Goal: Task Accomplishment & Management: Complete application form

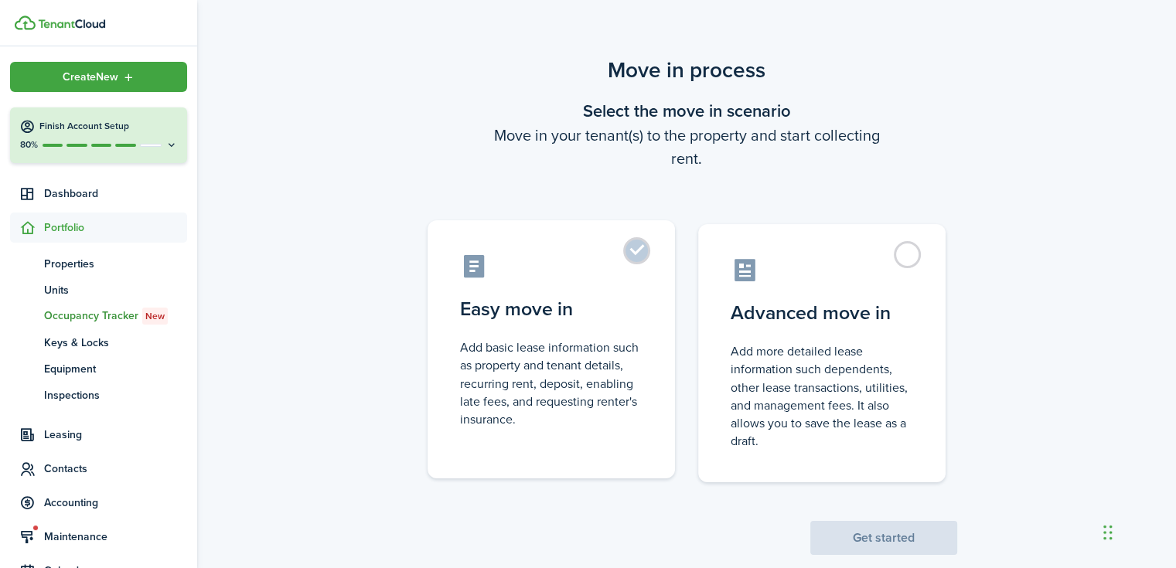
click at [610, 318] on control-radio-card-title "Easy move in" at bounding box center [551, 309] width 182 height 28
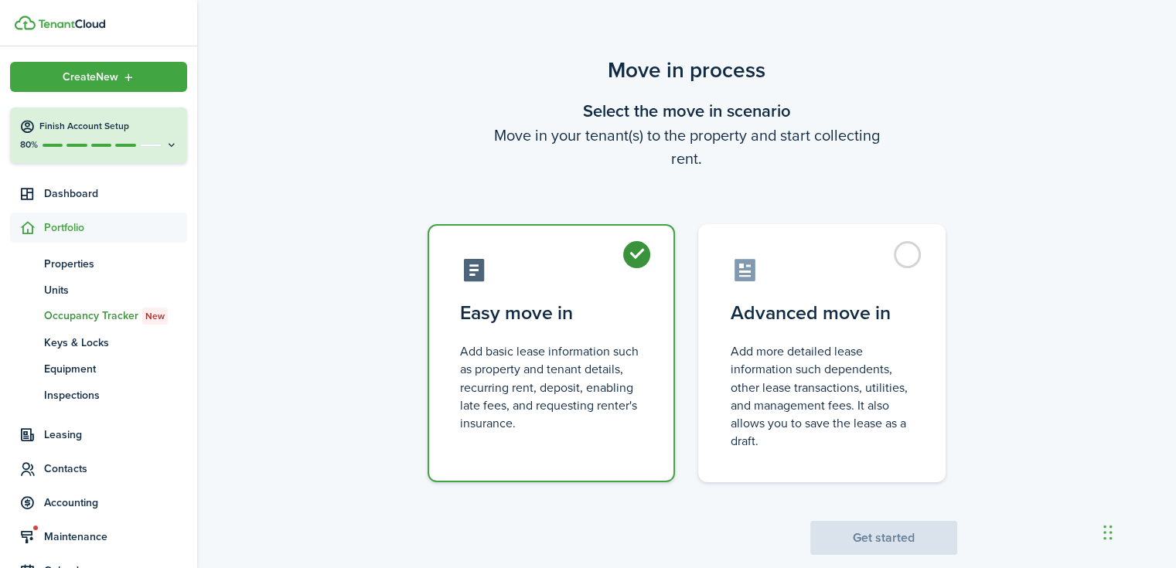
radio input "true"
click at [863, 536] on button "Get started" at bounding box center [883, 538] width 147 height 34
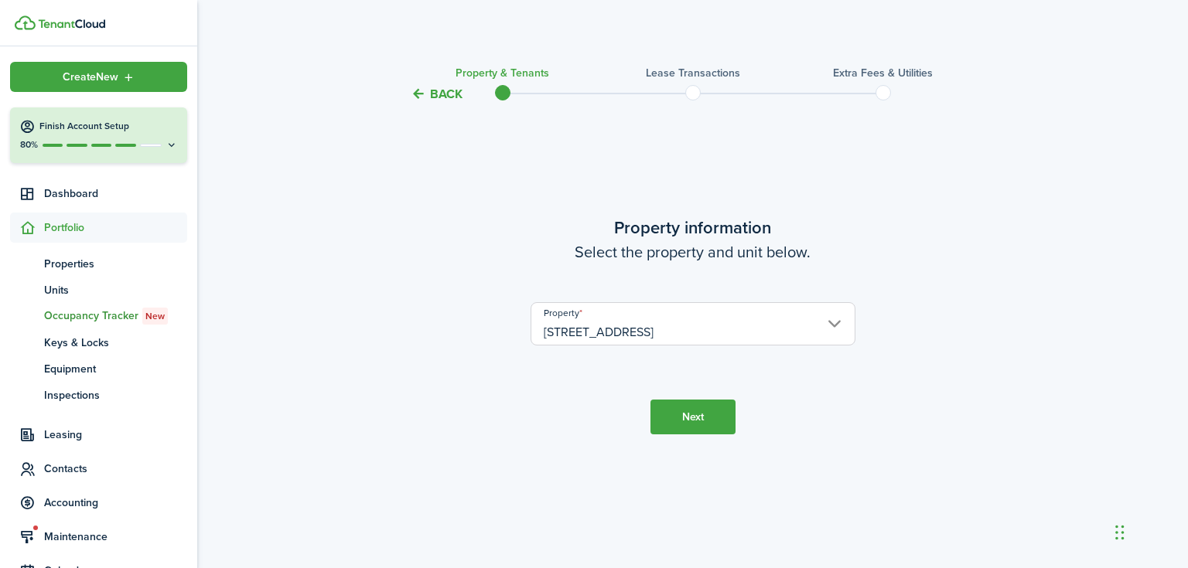
click at [653, 329] on input "[STREET_ADDRESS]" at bounding box center [692, 323] width 325 height 43
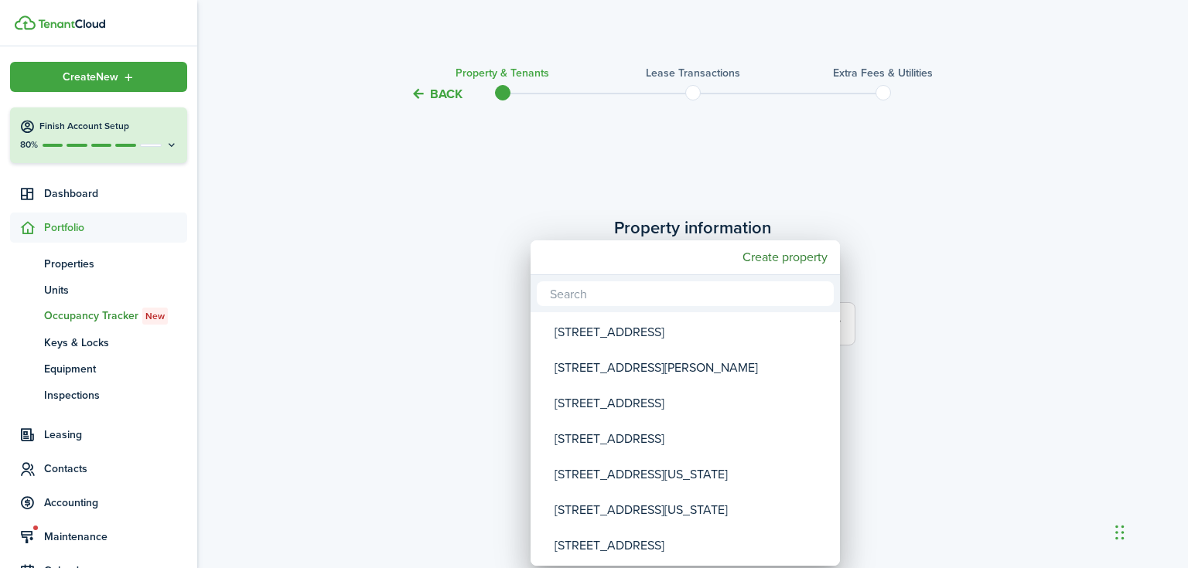
click at [294, 318] on div at bounding box center [593, 284] width 1435 height 816
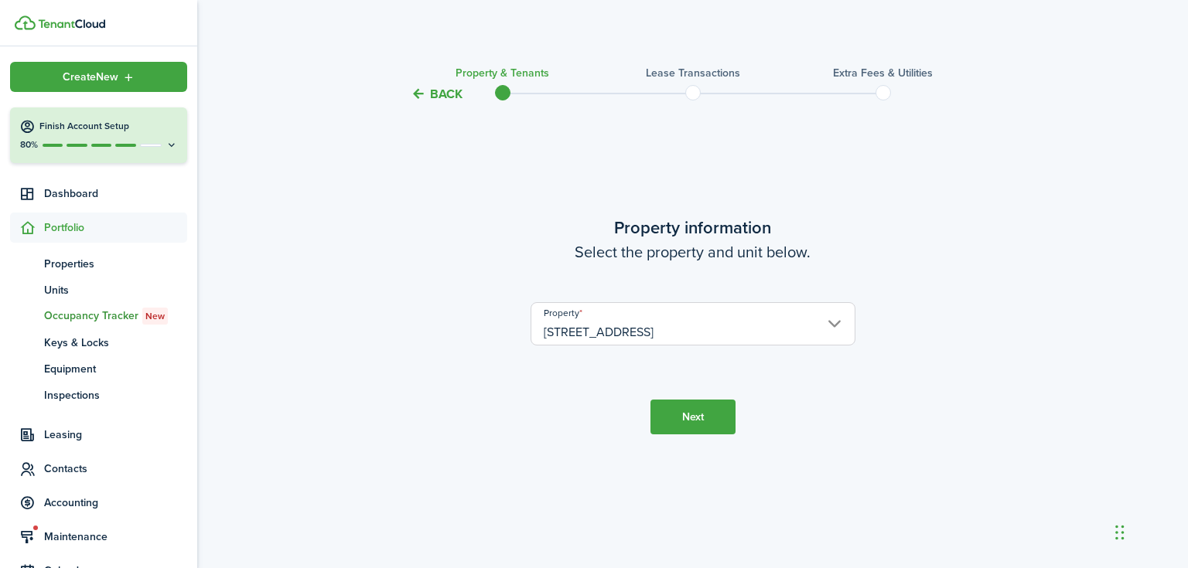
click at [689, 417] on button "Next" at bounding box center [692, 417] width 85 height 35
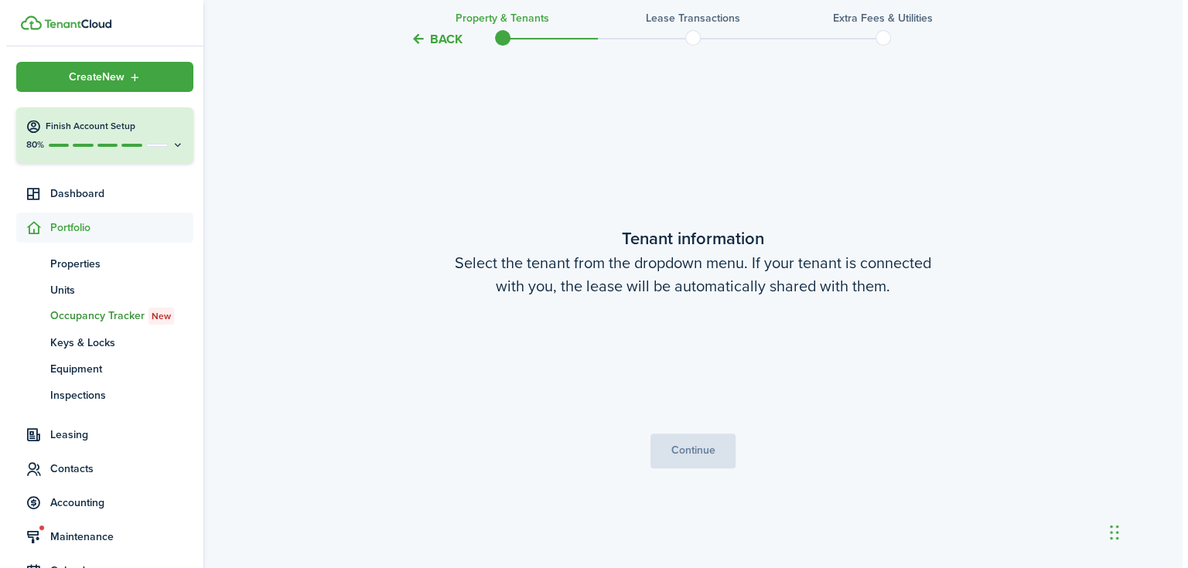
scroll to position [465, 0]
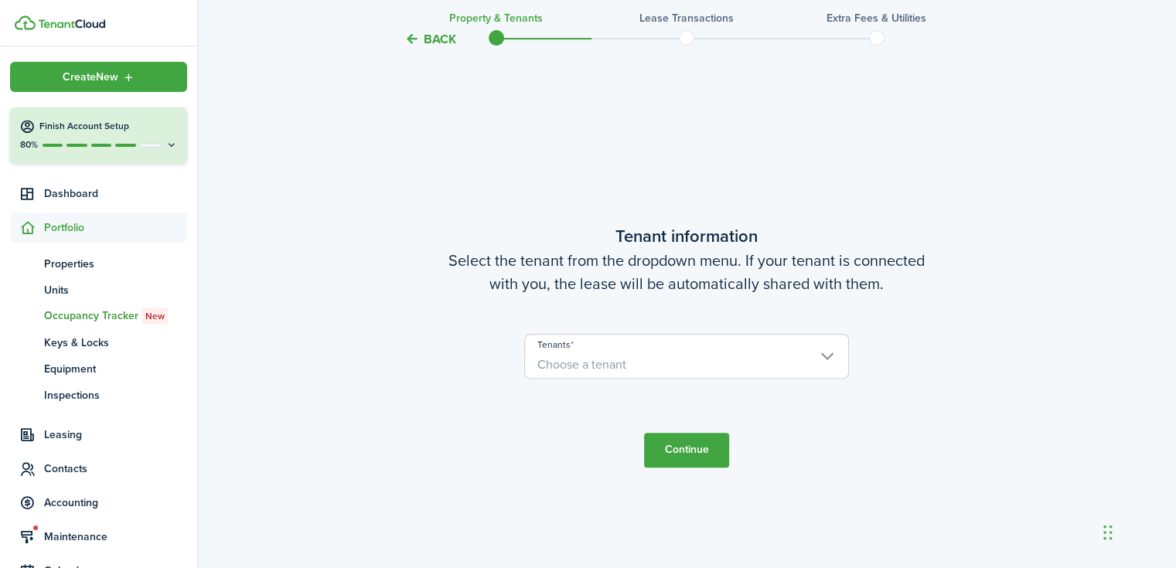
click at [650, 367] on span "Choose a tenant" at bounding box center [686, 365] width 323 height 26
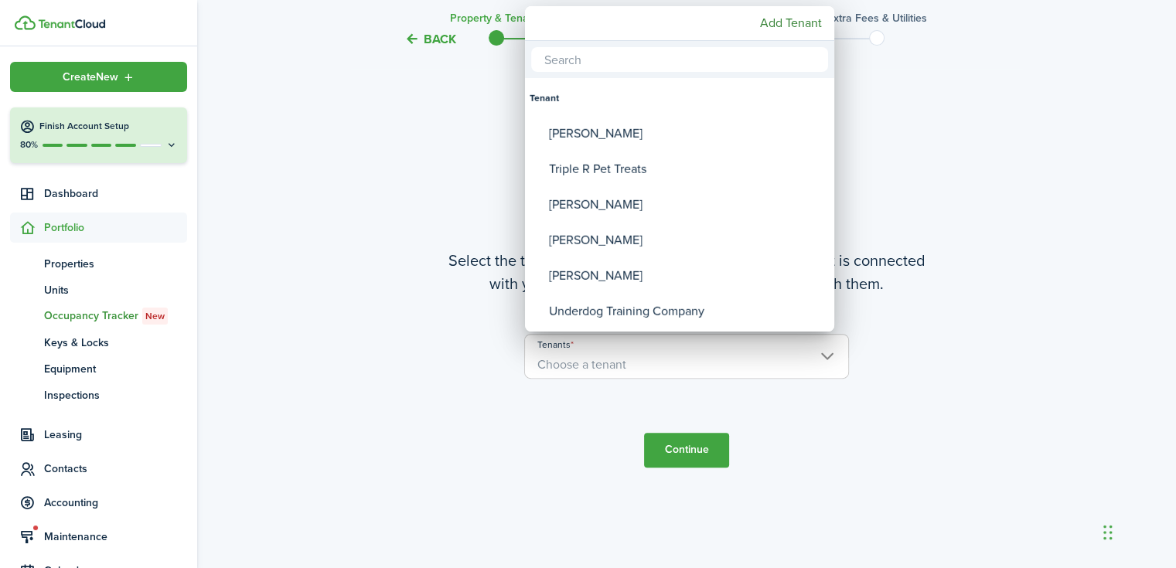
click at [250, 165] on div at bounding box center [588, 284] width 1424 height 816
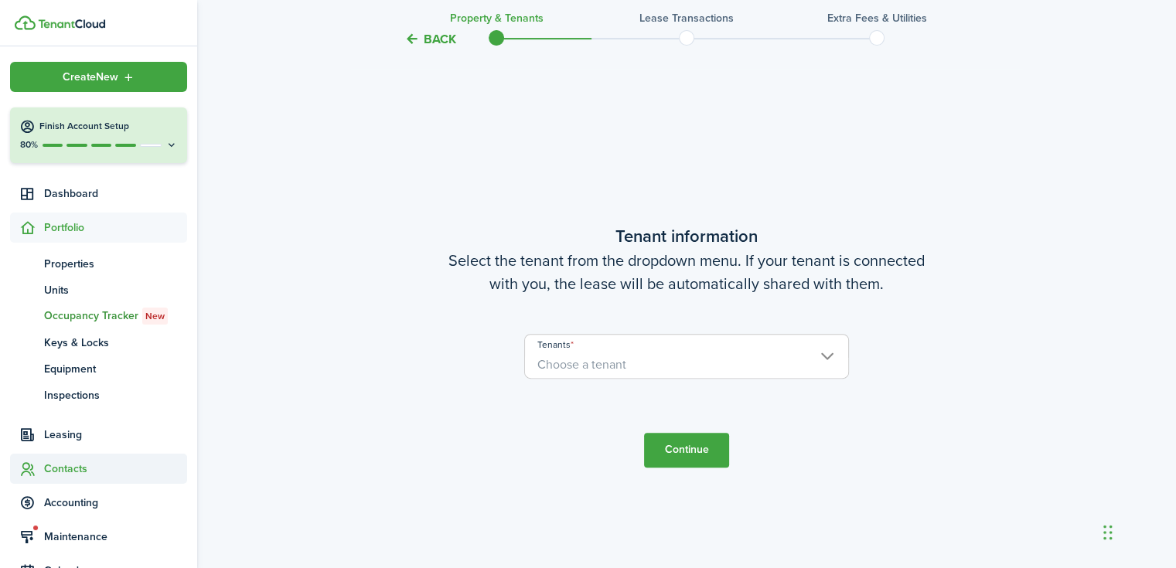
click at [55, 474] on span "Contacts" at bounding box center [115, 469] width 143 height 16
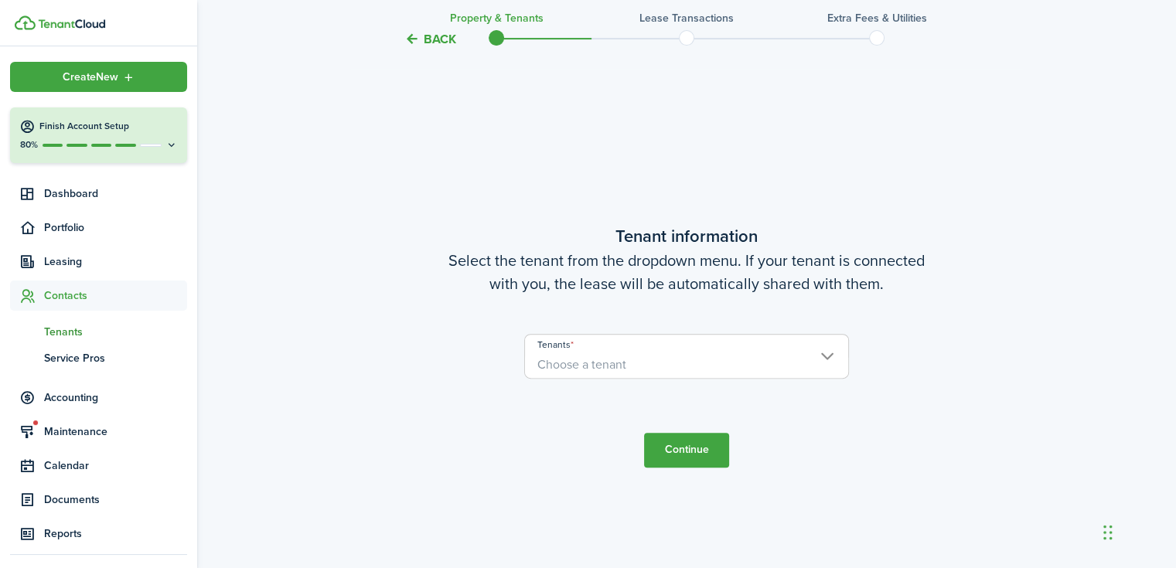
click at [95, 336] on span "Tenants" at bounding box center [115, 332] width 143 height 16
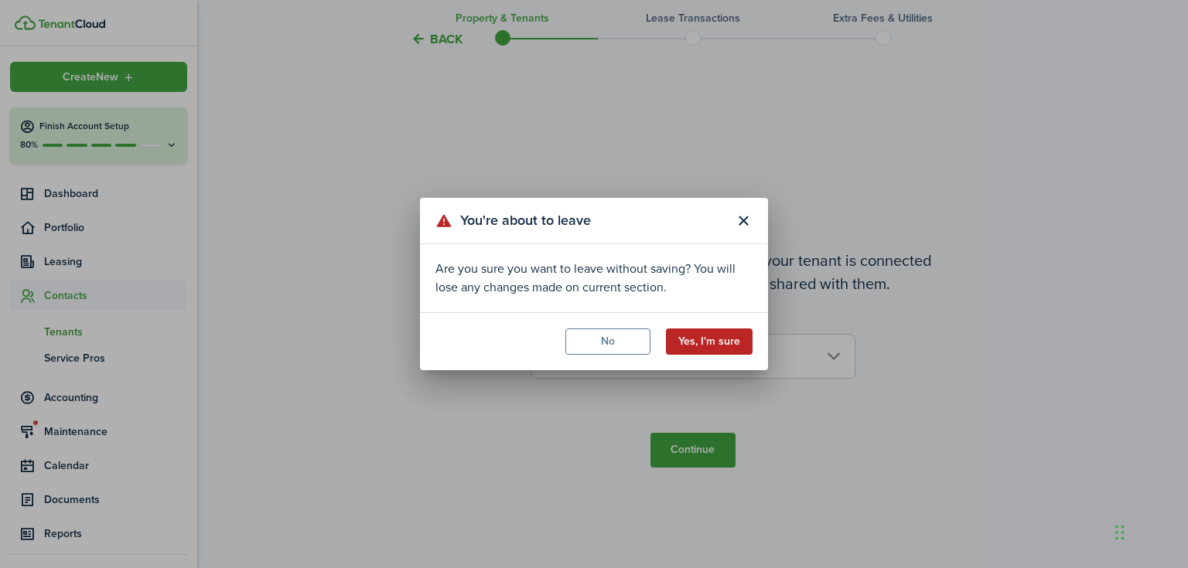
click at [692, 346] on button "Yes, I'm sure" at bounding box center [709, 342] width 87 height 26
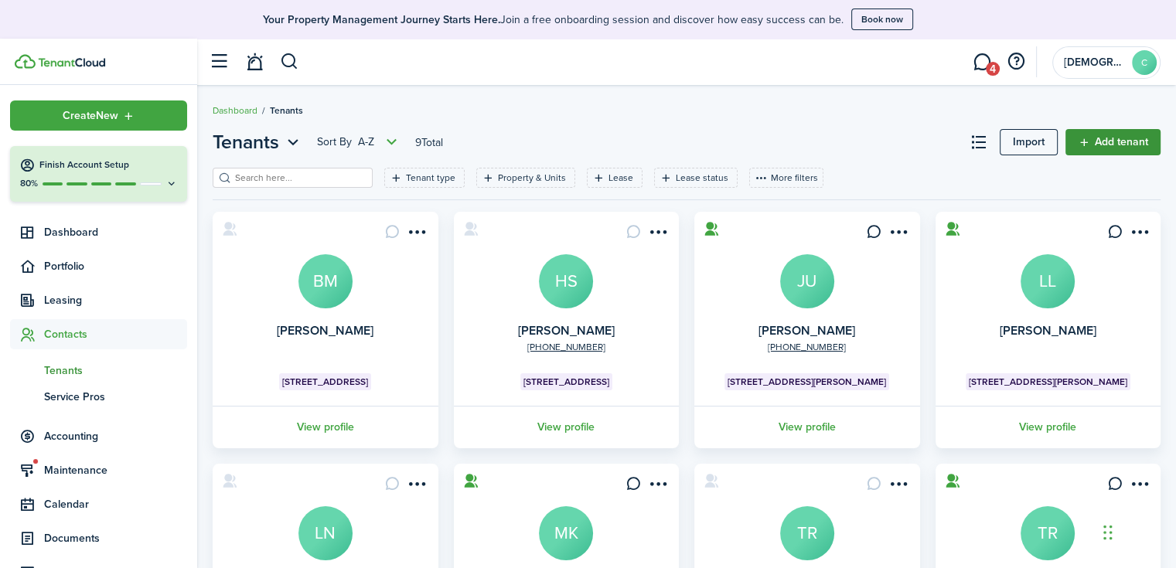
click at [1090, 151] on link "Add tenant" at bounding box center [1113, 142] width 95 height 26
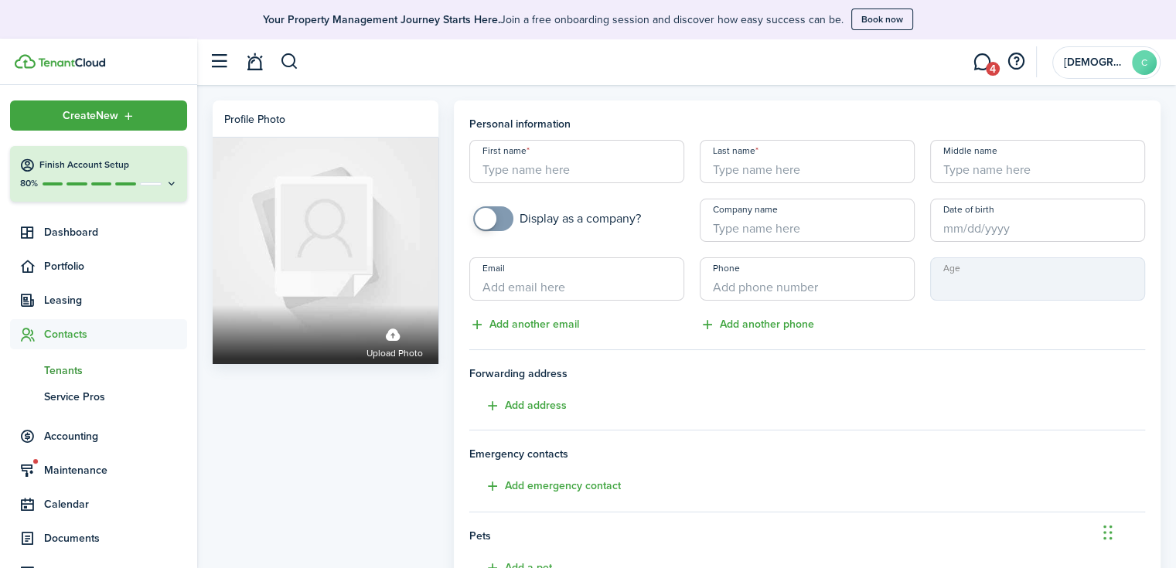
click at [581, 172] on input "First name" at bounding box center [576, 161] width 215 height 43
type input "[PERSON_NAME]"
paste input "[EMAIL_ADDRESS][DOMAIN_NAME]"
type input "[EMAIL_ADDRESS][DOMAIN_NAME]"
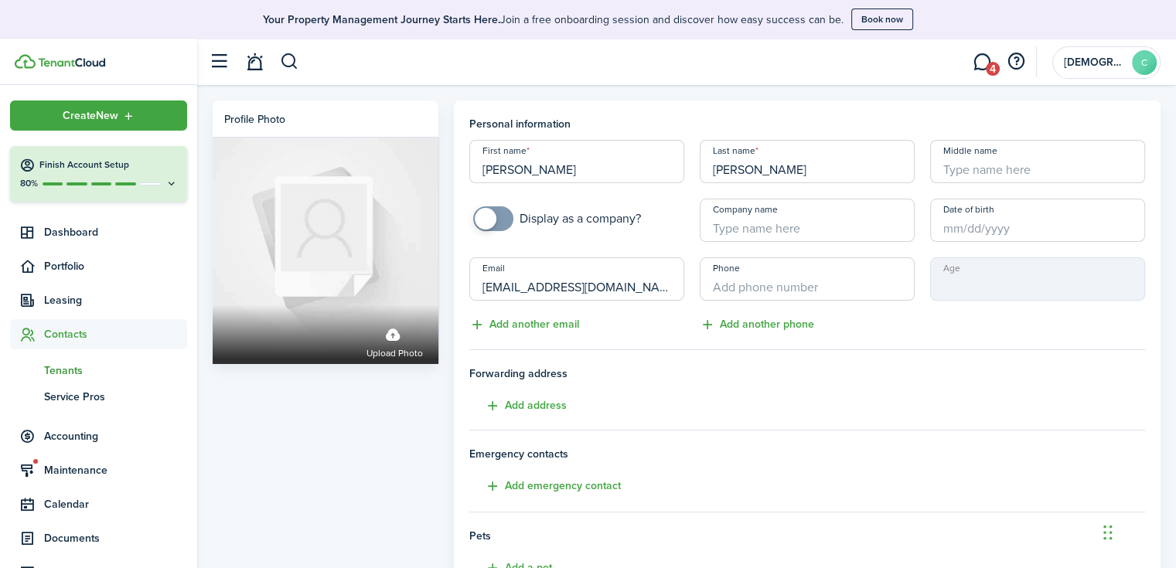
click at [898, 378] on span "Forwarding address" at bounding box center [807, 374] width 677 height 16
click at [783, 287] on input "+1" at bounding box center [807, 278] width 215 height 43
paste input "[PHONE_NUMBER]"
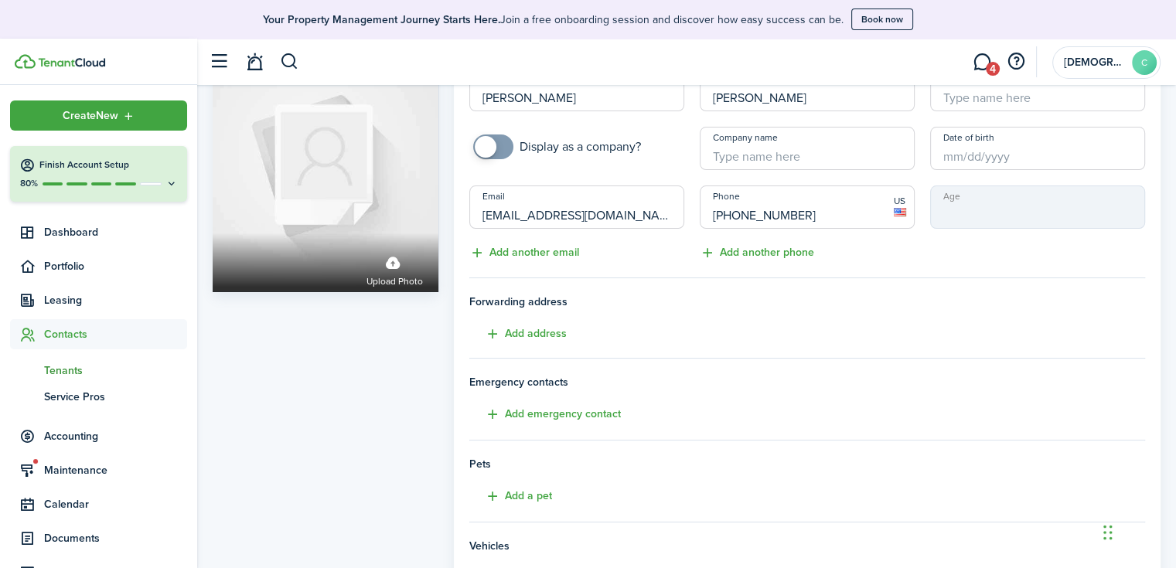
scroll to position [314, 0]
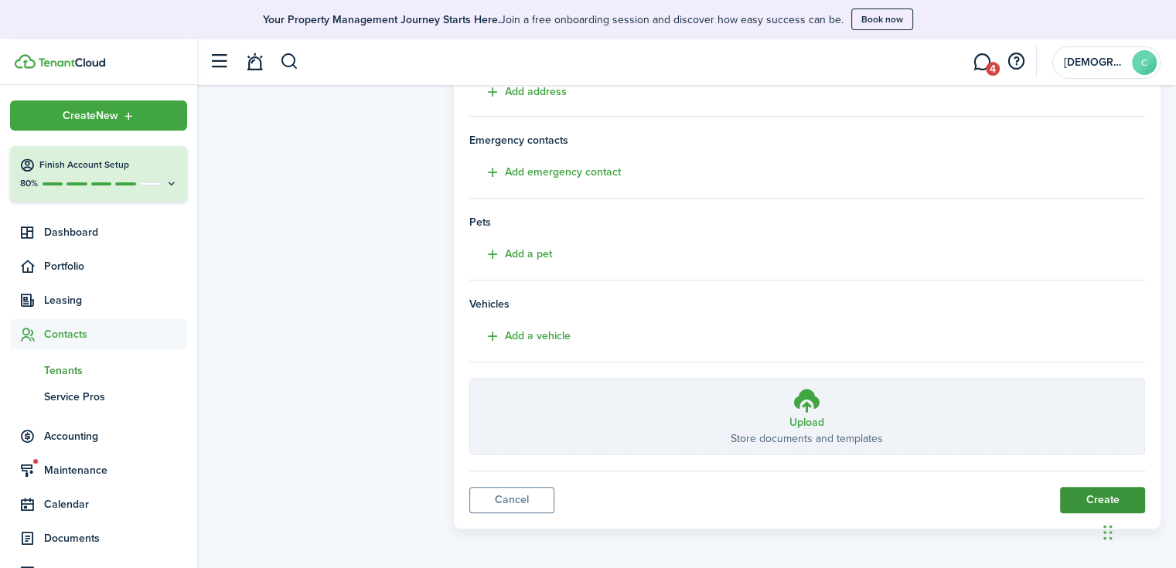
type input "[PHONE_NUMBER]"
click at [1080, 495] on button "Create" at bounding box center [1102, 500] width 85 height 26
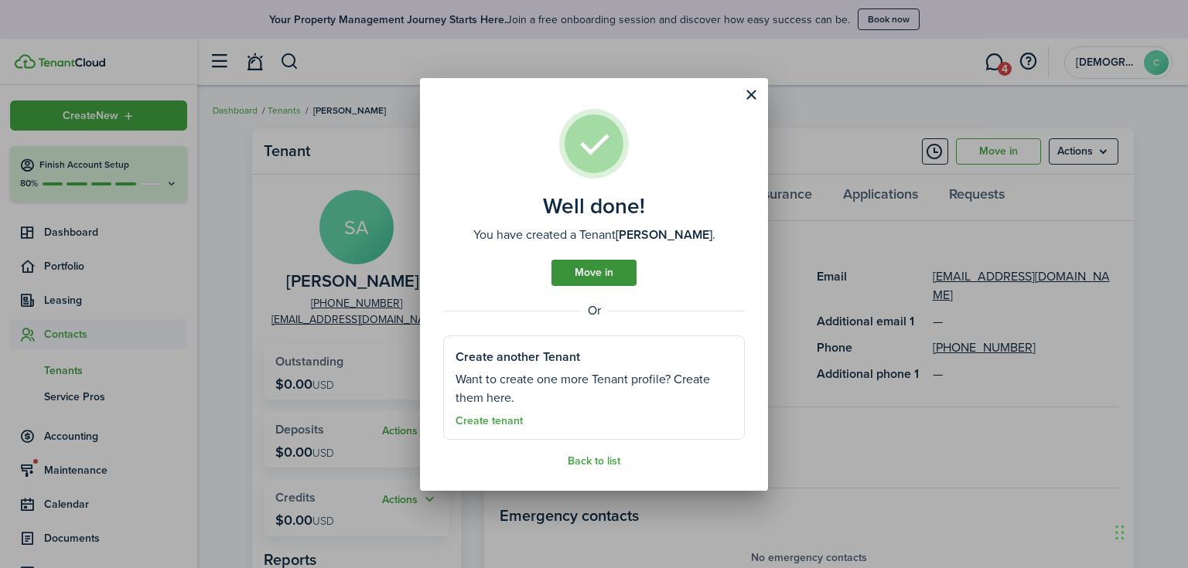
click at [596, 273] on link "Move in" at bounding box center [593, 273] width 85 height 26
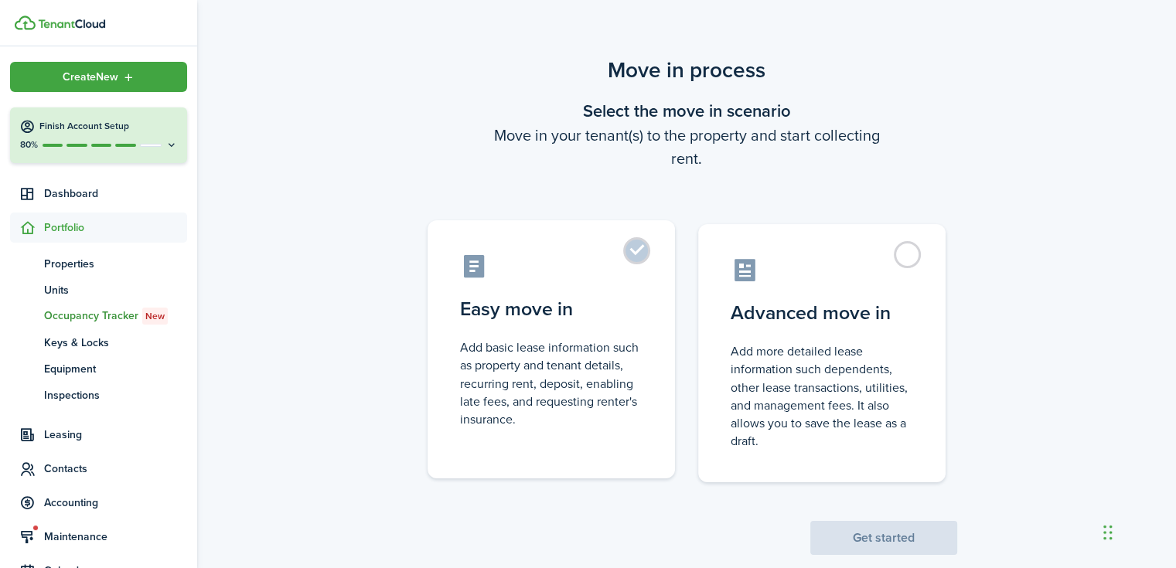
click at [568, 355] on control-radio-card-description "Add basic lease information such as property and tenant details, recurring rent…" at bounding box center [551, 384] width 182 height 90
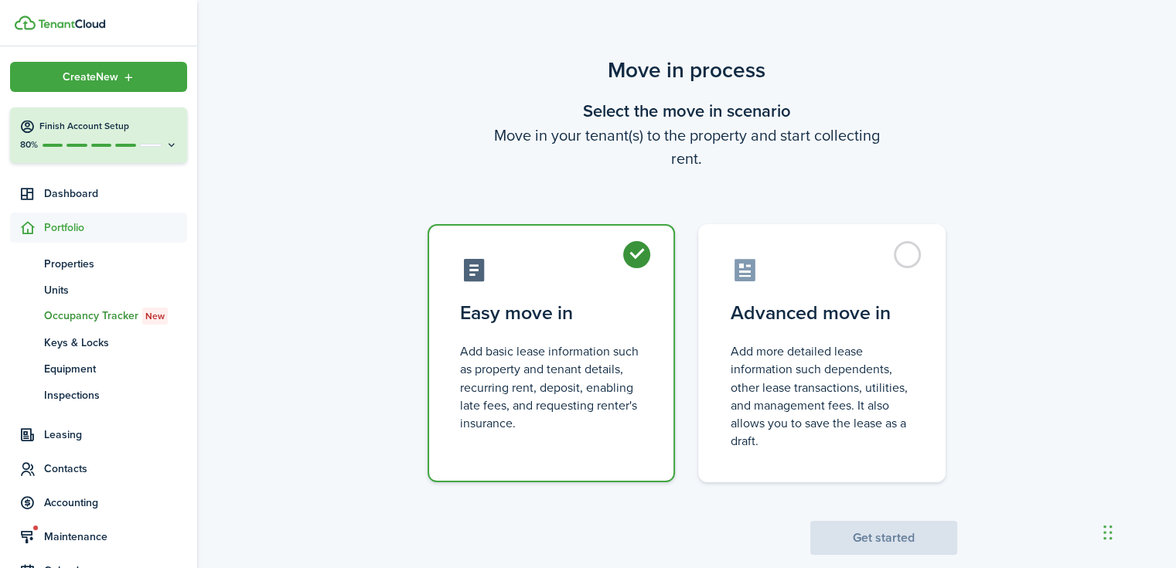
radio input "true"
click at [860, 534] on button "Get started" at bounding box center [883, 538] width 147 height 34
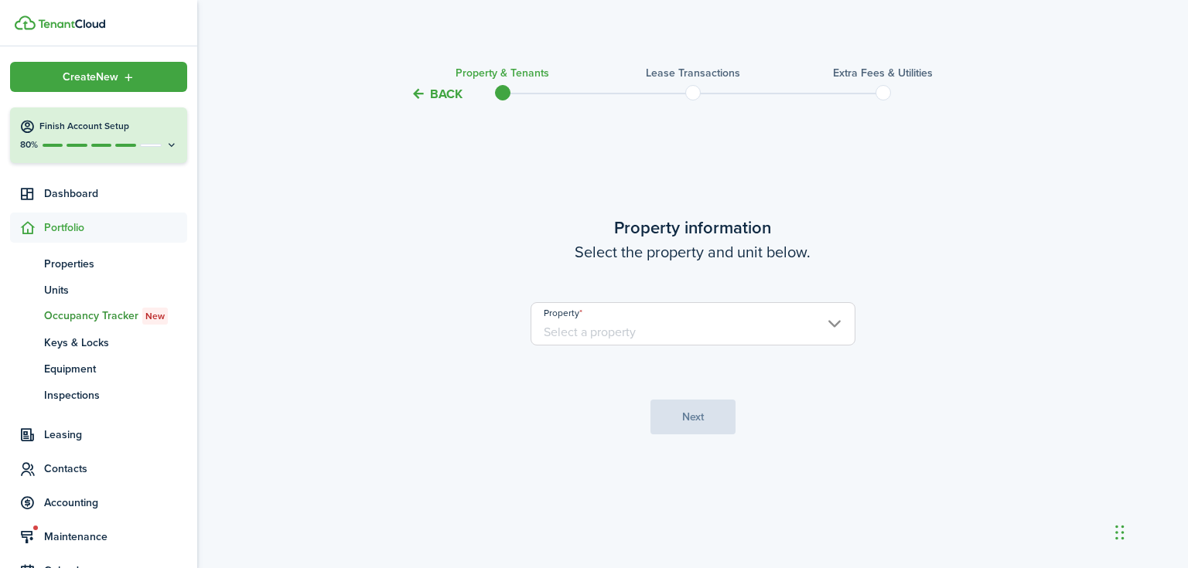
click at [636, 322] on input "Property" at bounding box center [692, 323] width 325 height 43
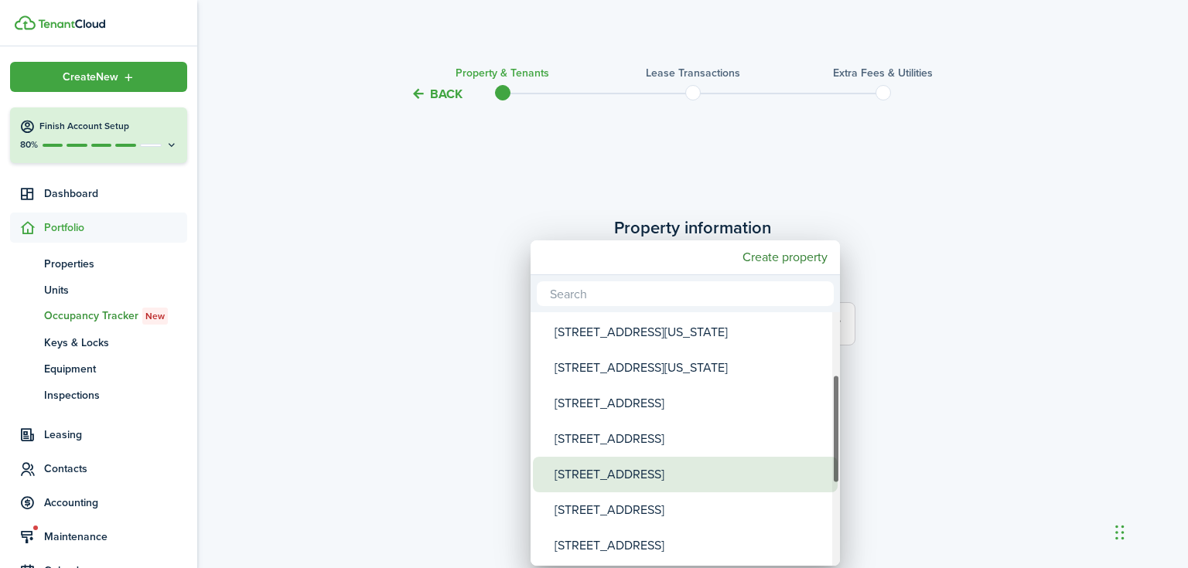
click at [653, 468] on div "[STREET_ADDRESS]" at bounding box center [691, 475] width 274 height 36
type input "[STREET_ADDRESS]"
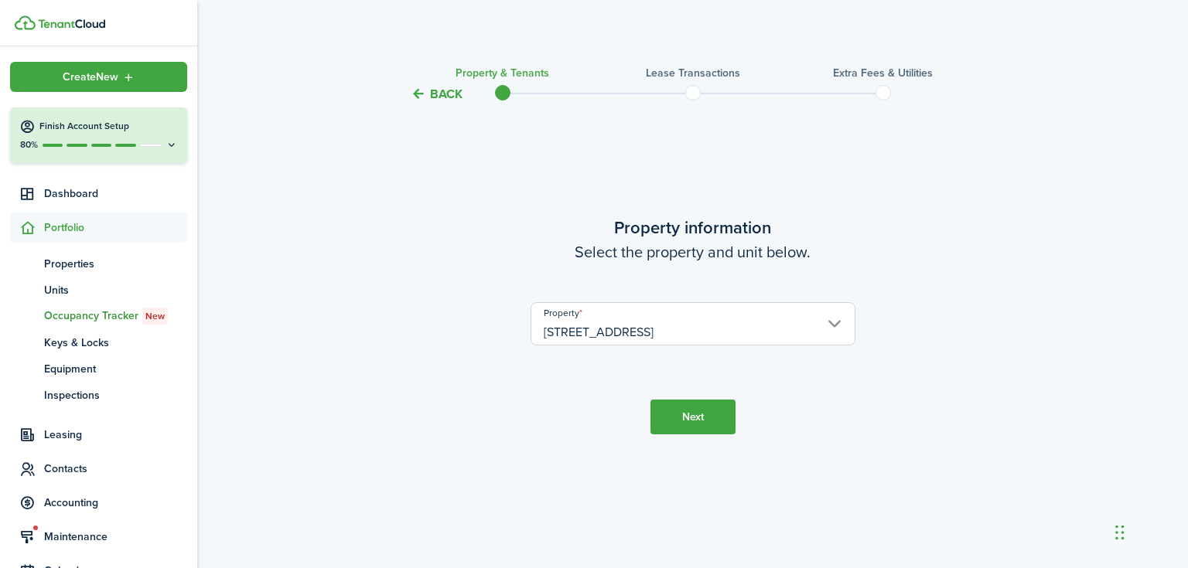
click at [693, 416] on button "Next" at bounding box center [692, 417] width 85 height 35
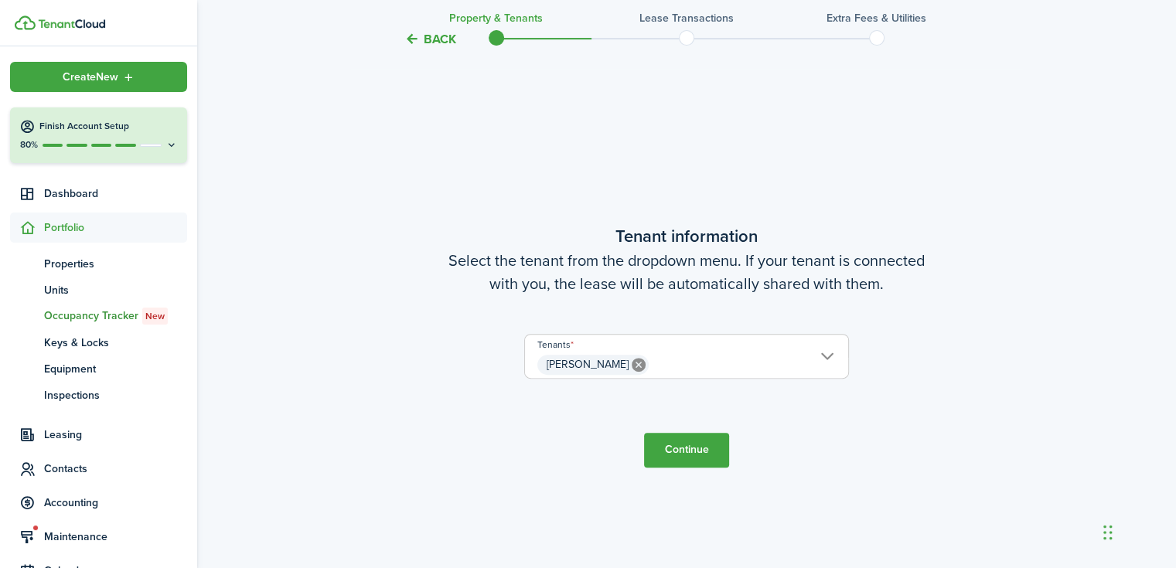
click at [697, 443] on button "Continue" at bounding box center [686, 450] width 85 height 35
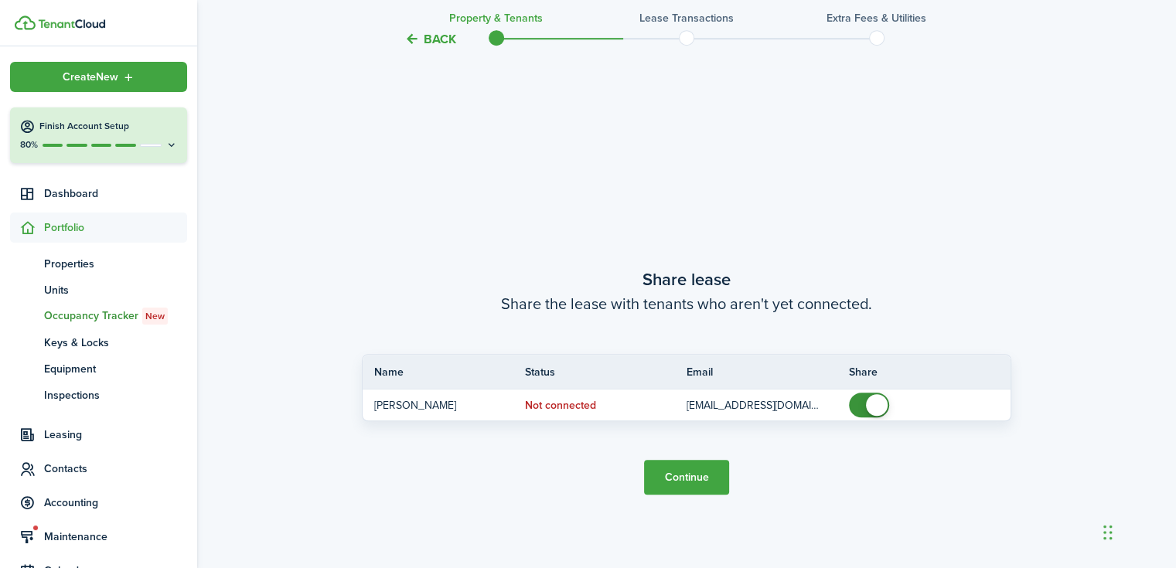
scroll to position [1033, 0]
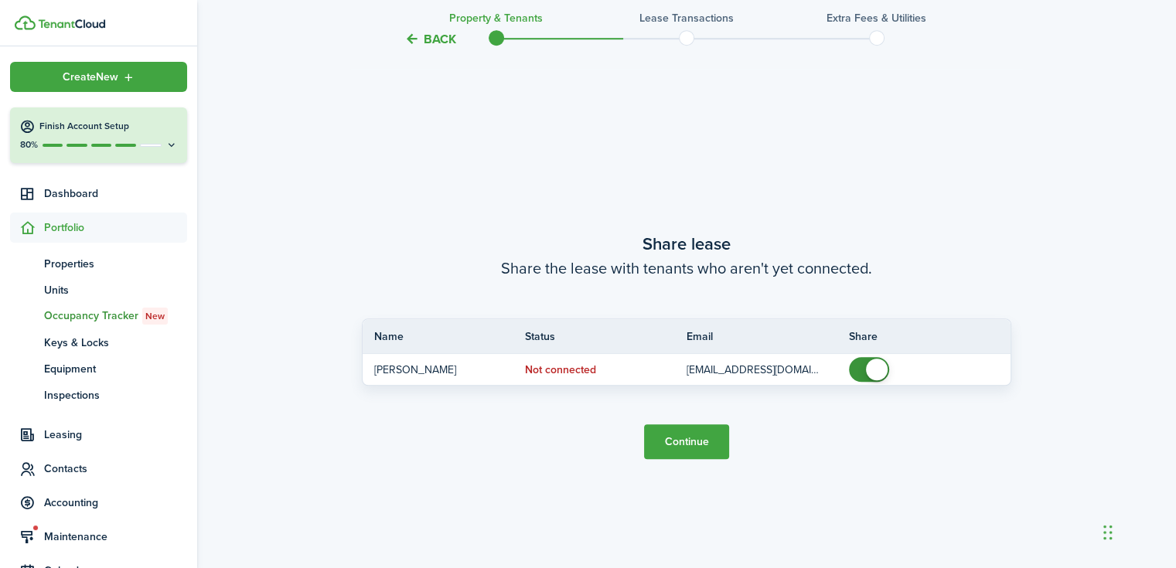
click at [684, 444] on button "Continue" at bounding box center [686, 442] width 85 height 35
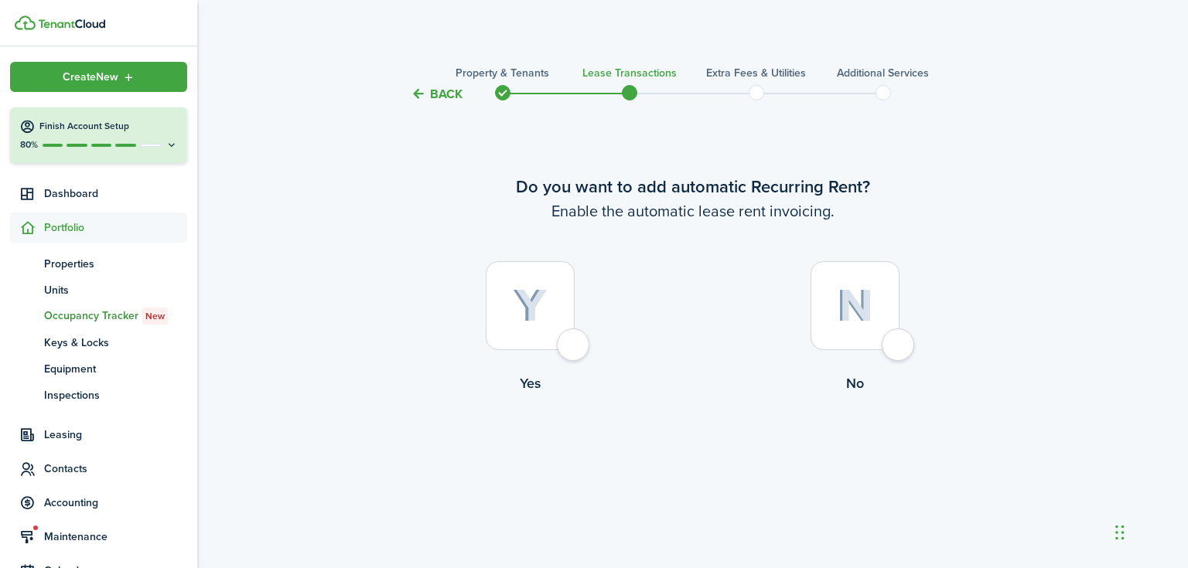
click at [527, 301] on img at bounding box center [530, 306] width 35 height 34
radio input "true"
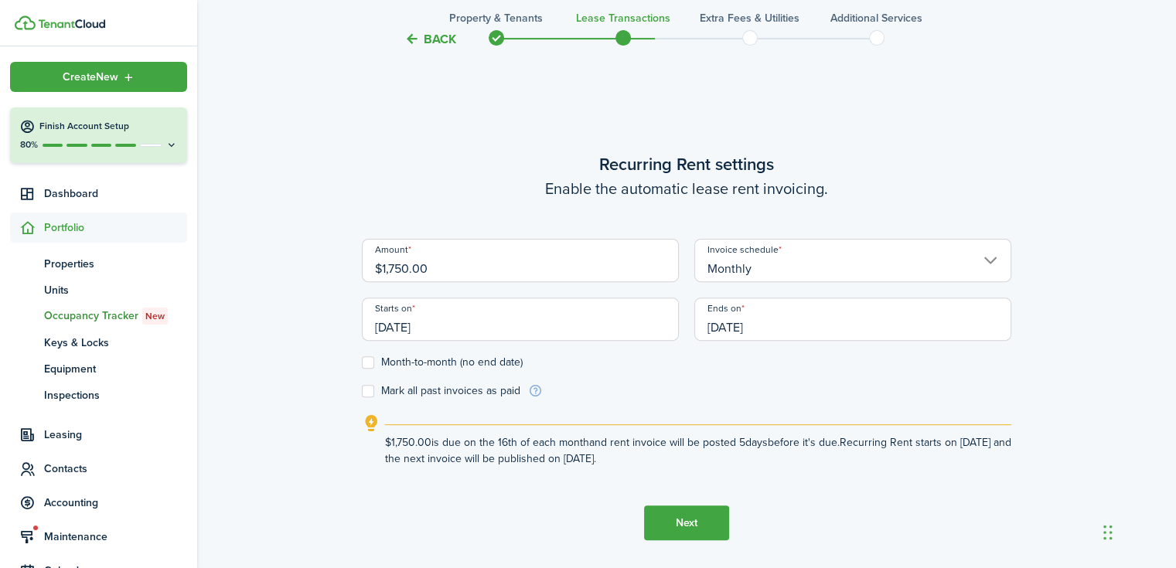
scroll to position [465, 0]
drag, startPoint x: 406, startPoint y: 265, endPoint x: 396, endPoint y: 265, distance: 10.1
click at [396, 265] on input "$1,750.00" at bounding box center [520, 259] width 317 height 43
click at [405, 321] on input "[DATE]" at bounding box center [520, 318] width 317 height 43
type input "$1,775.00"
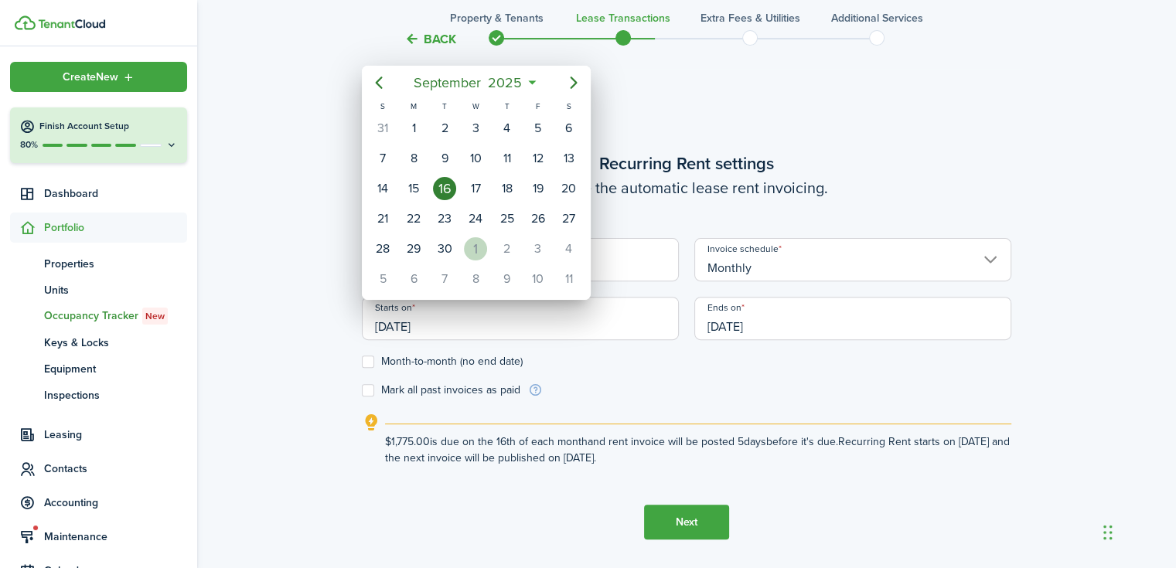
click at [486, 247] on div "1" at bounding box center [475, 248] width 23 height 23
type input "[DATE]"
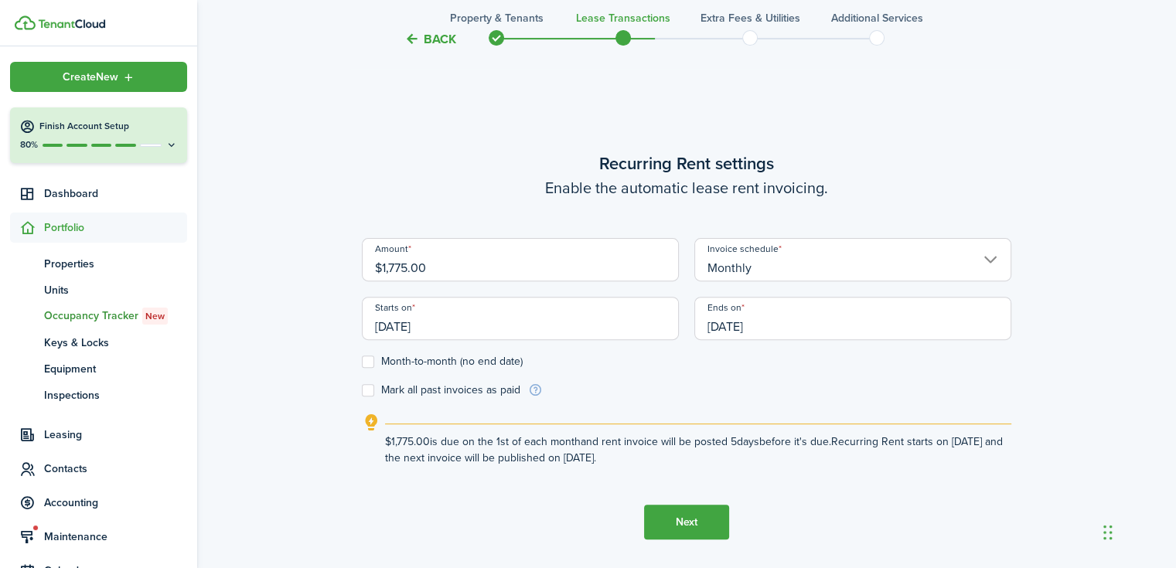
click at [752, 323] on input "[DATE]" at bounding box center [852, 318] width 317 height 43
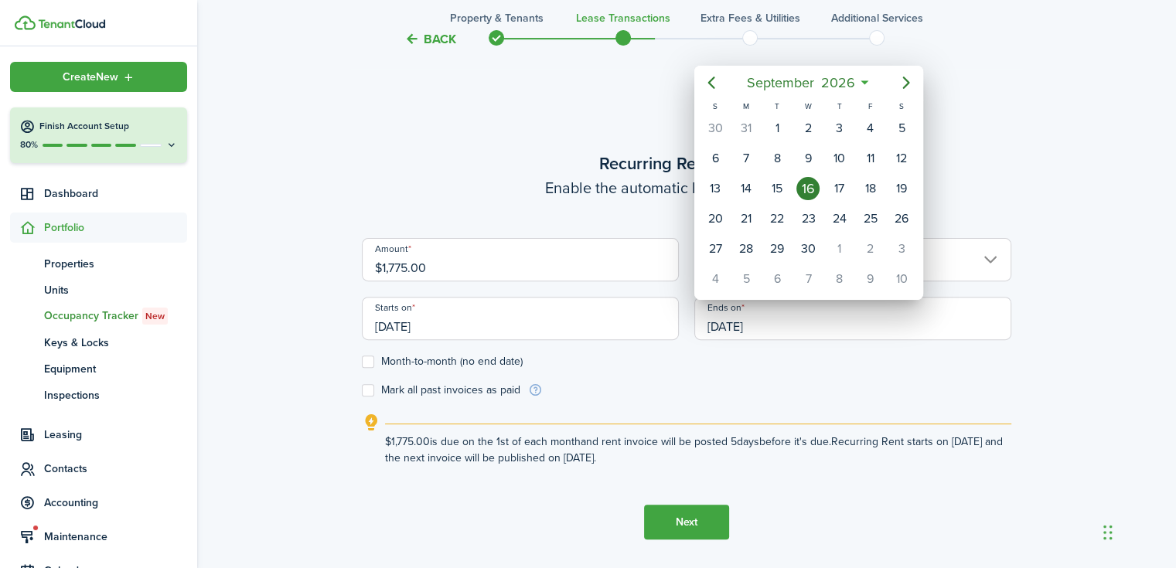
click at [379, 359] on div at bounding box center [588, 284] width 1424 height 816
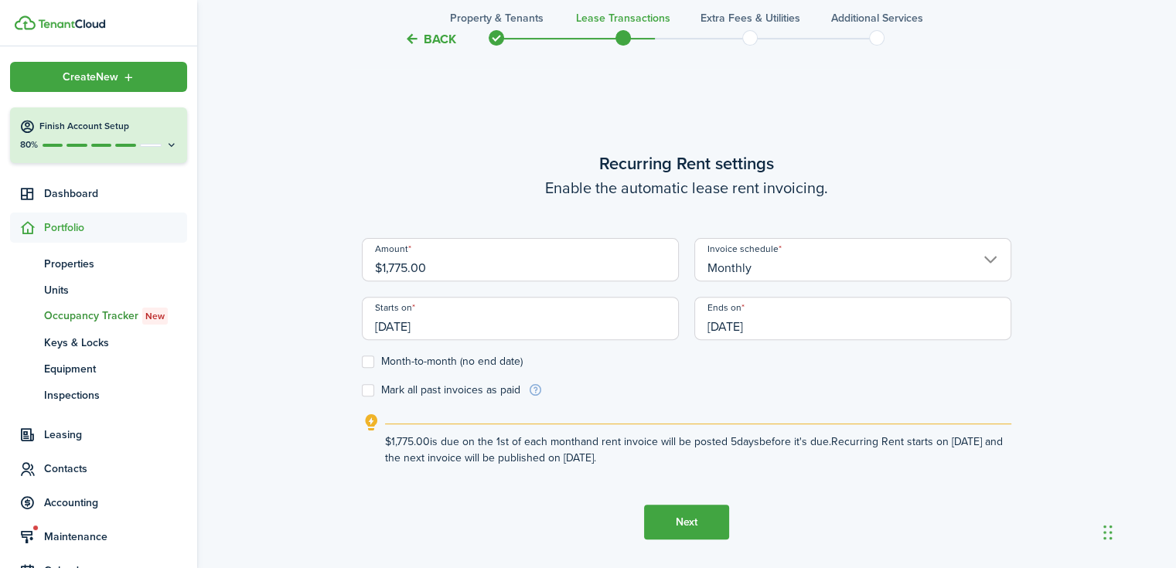
click at [367, 360] on label "Month-to-month (no end date)" at bounding box center [442, 362] width 161 height 12
click at [362, 362] on input "Month-to-month (no end date)" at bounding box center [361, 362] width 1 height 1
checkbox input "true"
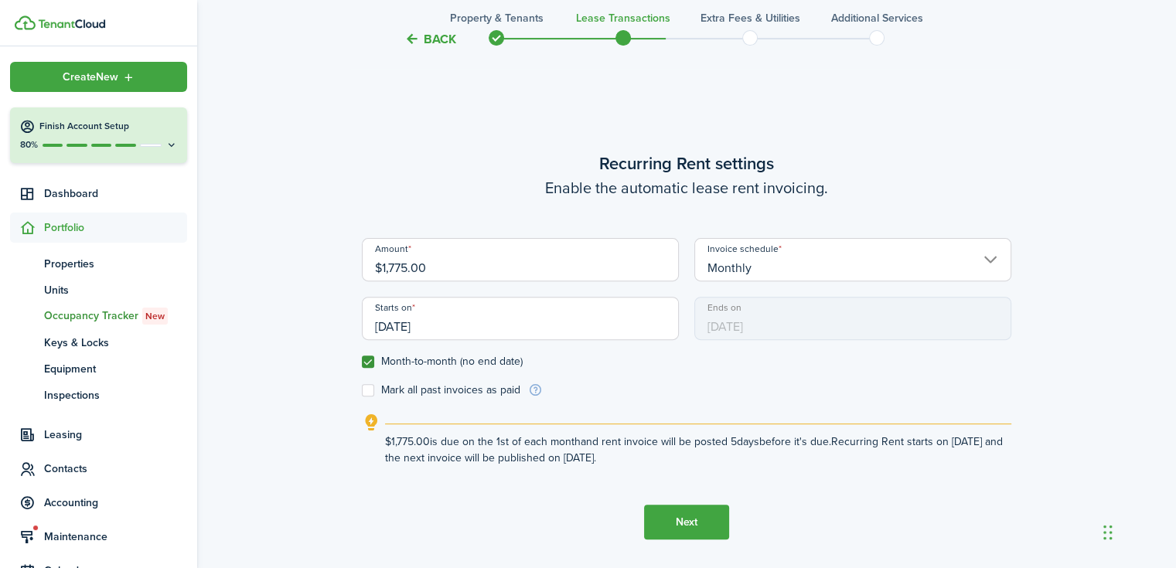
click at [368, 396] on label "Mark all past invoices as paid" at bounding box center [441, 390] width 159 height 12
click at [362, 391] on input "Mark all past invoices as paid" at bounding box center [361, 390] width 1 height 1
checkbox input "true"
click at [679, 517] on button "Next" at bounding box center [686, 522] width 85 height 35
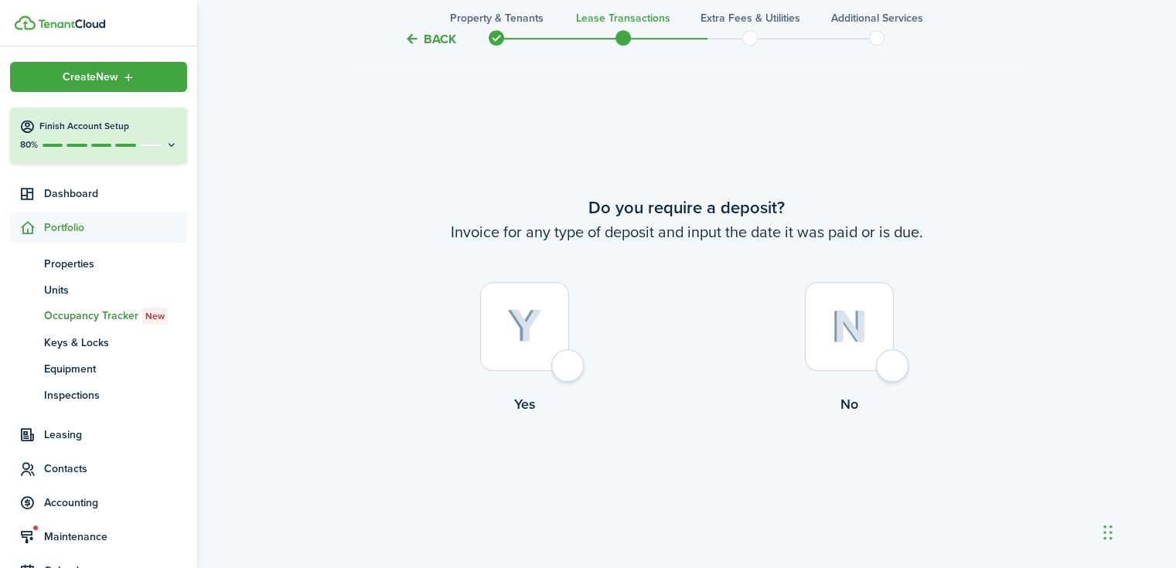
click at [535, 305] on div at bounding box center [524, 326] width 89 height 89
radio input "true"
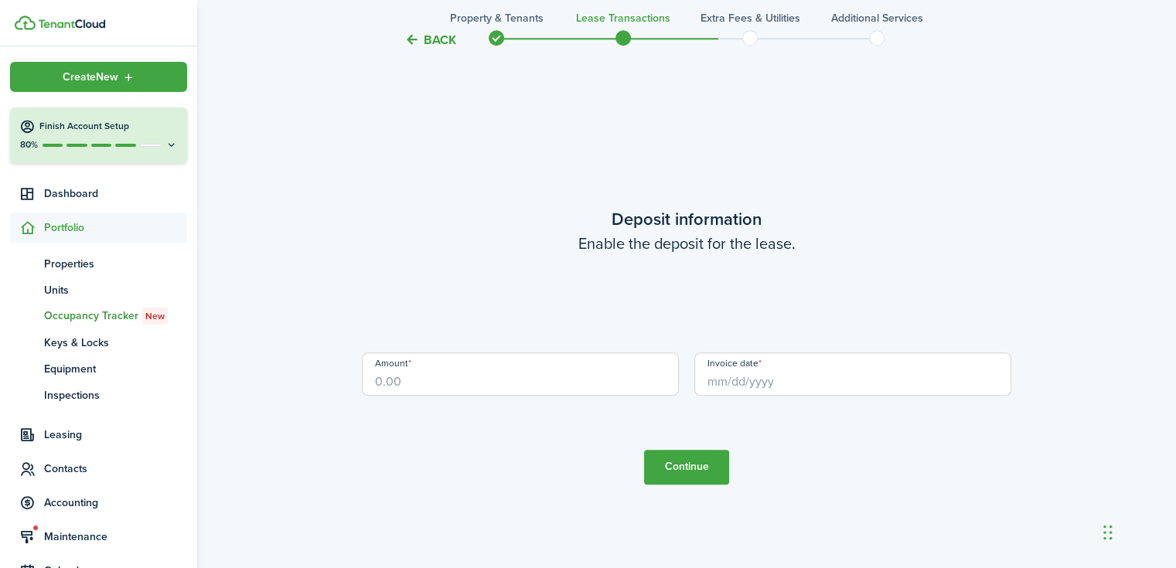
scroll to position [1602, 0]
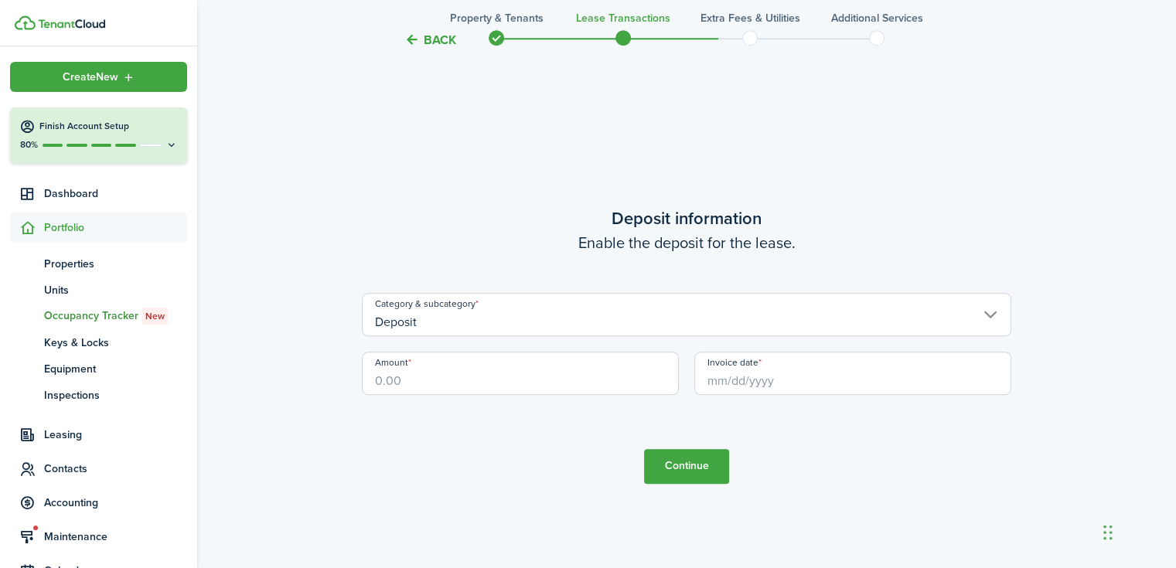
click at [503, 370] on input "Amount" at bounding box center [520, 373] width 317 height 43
click at [723, 385] on input "Invoice date" at bounding box center [852, 373] width 317 height 43
type input "$1,750.00"
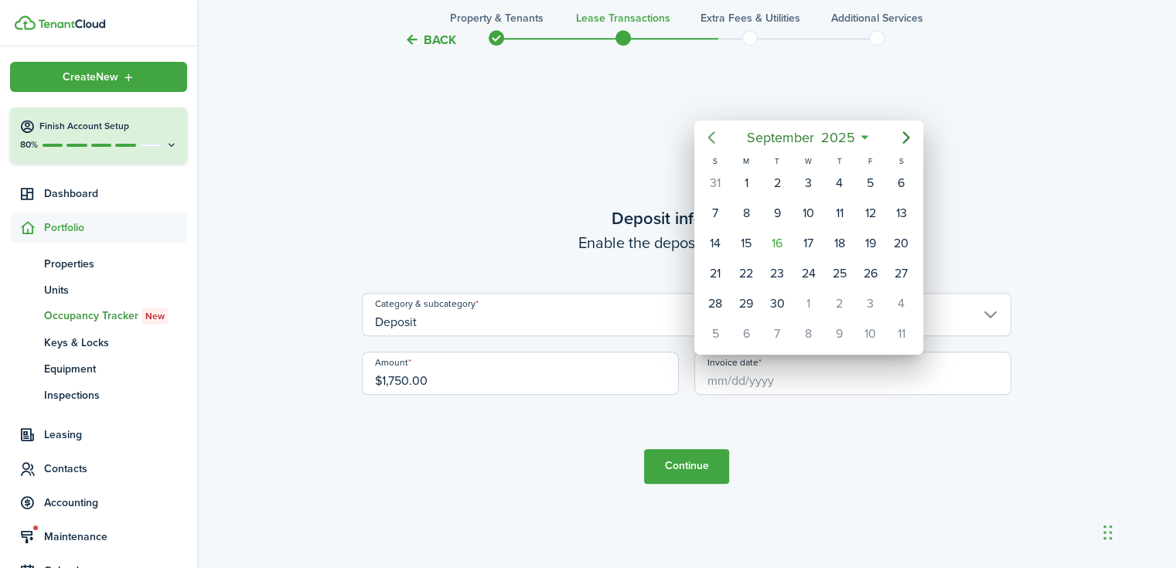
click at [710, 138] on icon "Previous page" at bounding box center [711, 137] width 7 height 12
click at [873, 239] on div "18" at bounding box center [870, 243] width 23 height 23
type input "[DATE]"
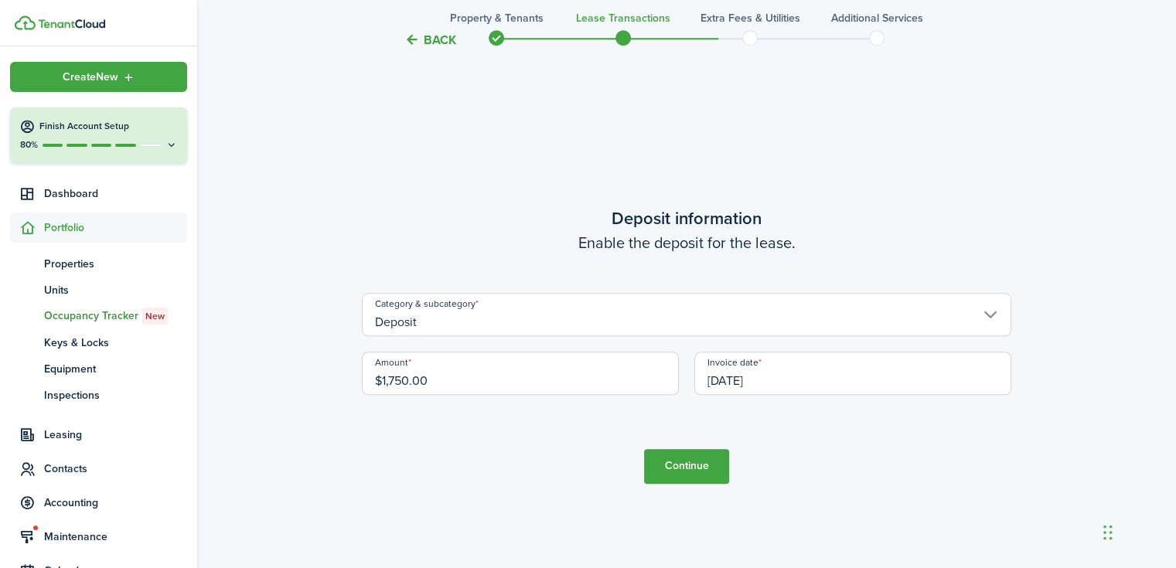
click at [707, 463] on button "Continue" at bounding box center [686, 466] width 85 height 35
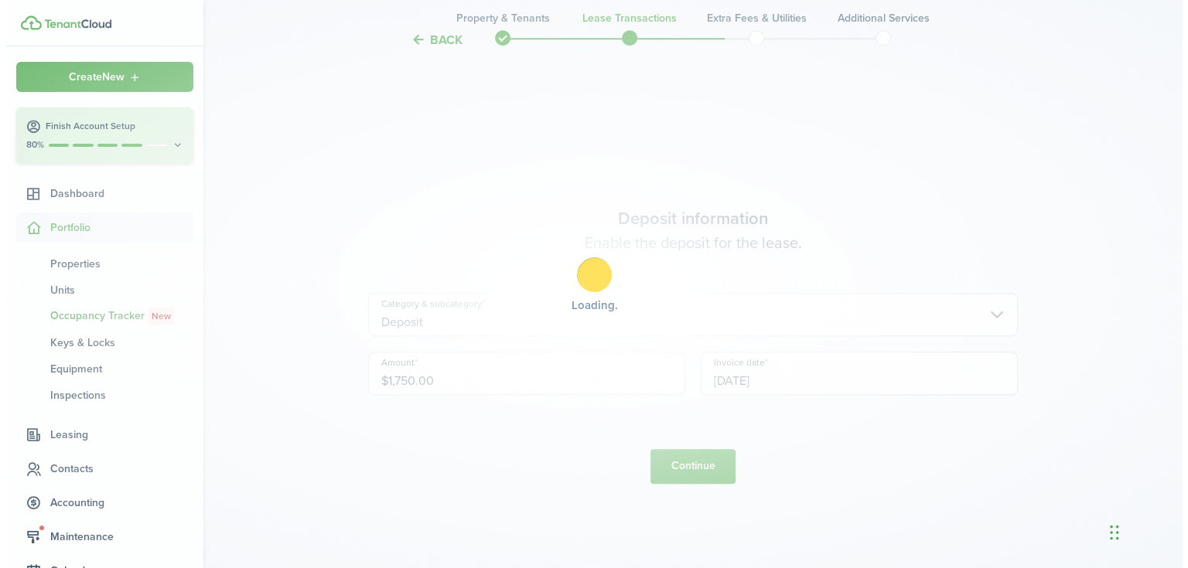
scroll to position [0, 0]
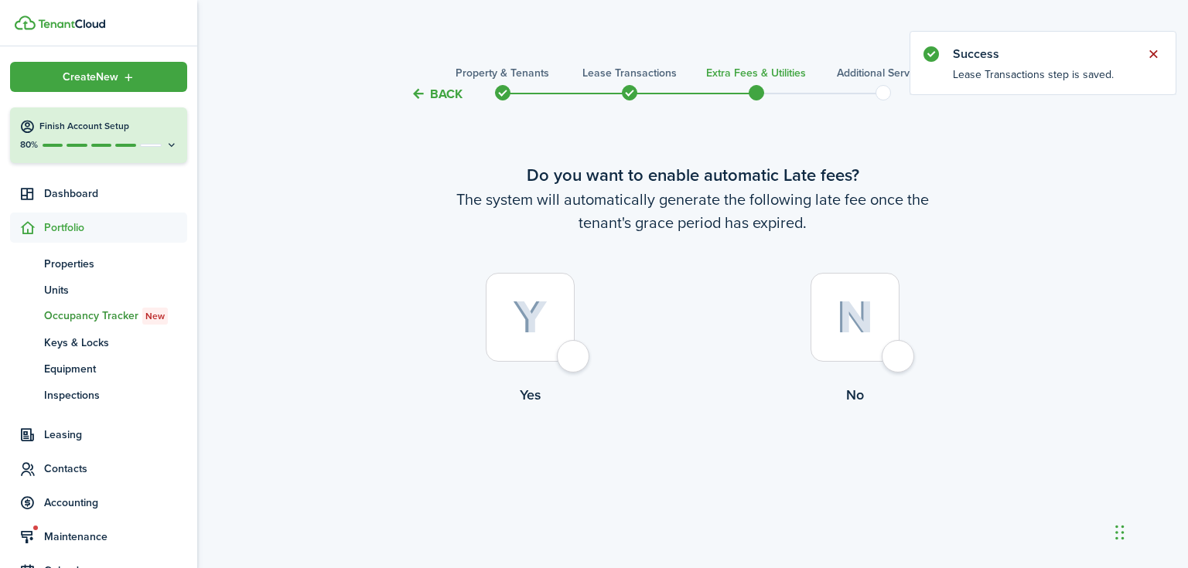
click at [1153, 52] on button "Close notify" at bounding box center [1153, 54] width 22 height 22
click at [546, 312] on img at bounding box center [530, 318] width 35 height 34
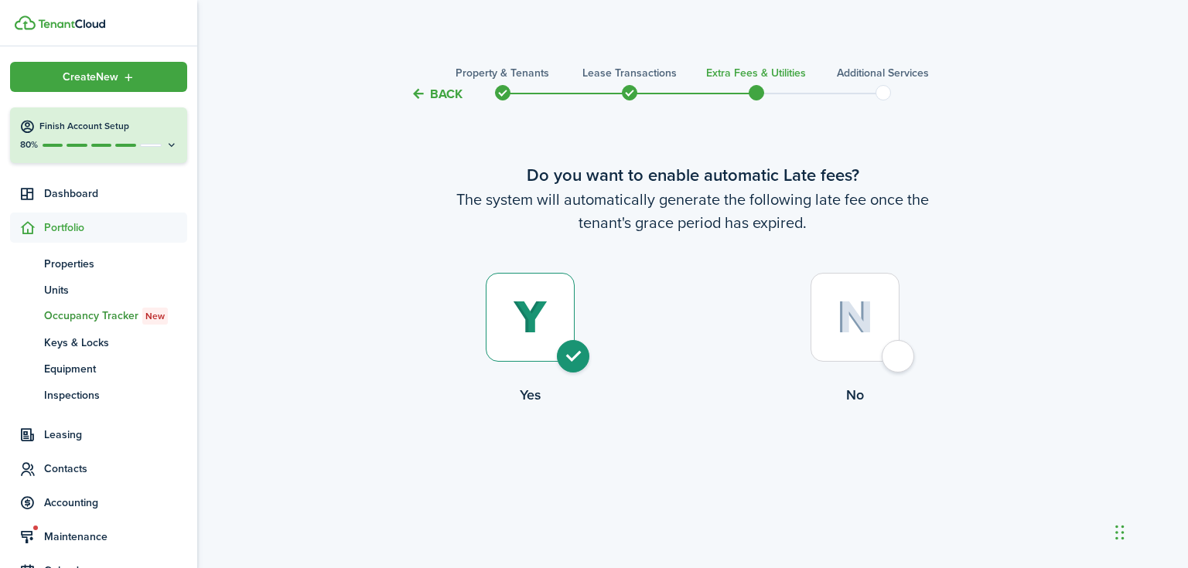
radio input "true"
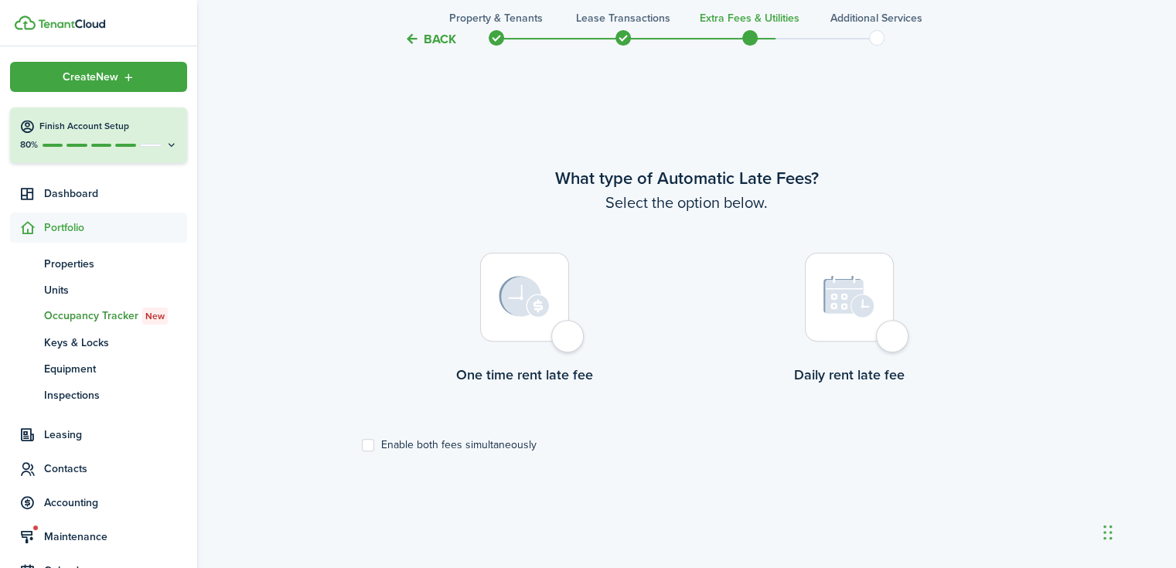
click at [546, 307] on img at bounding box center [524, 297] width 51 height 42
radio input "true"
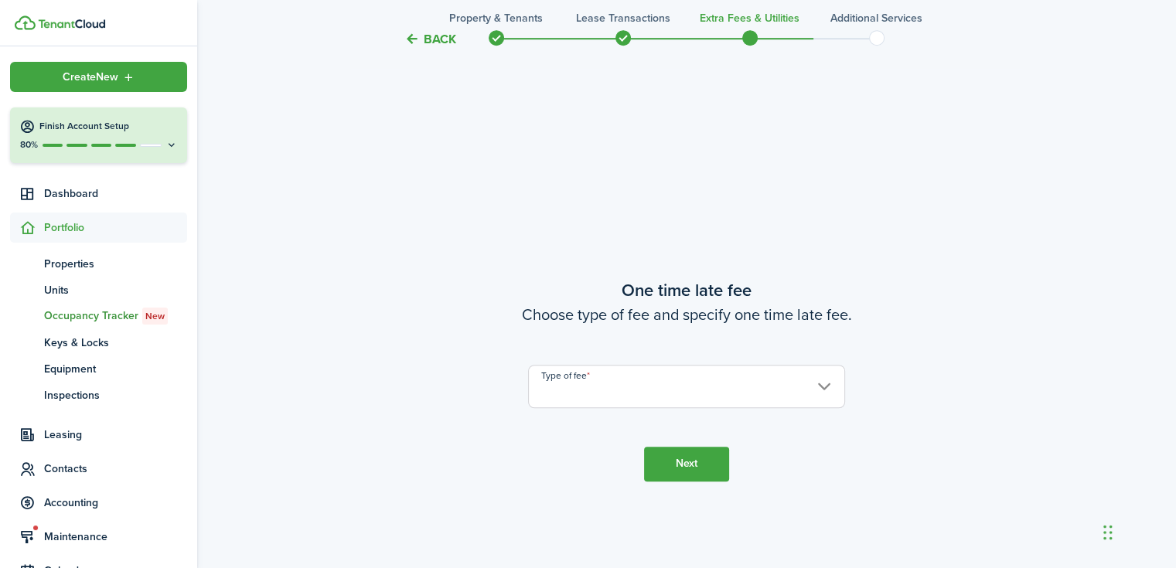
scroll to position [1033, 0]
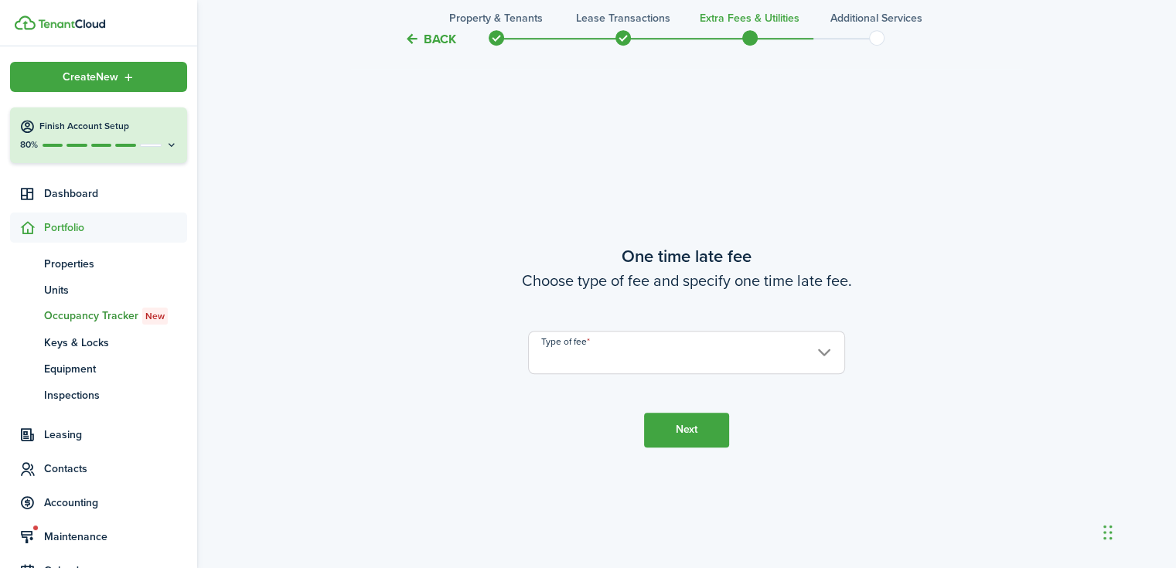
click at [622, 356] on input "Type of fee" at bounding box center [686, 352] width 317 height 43
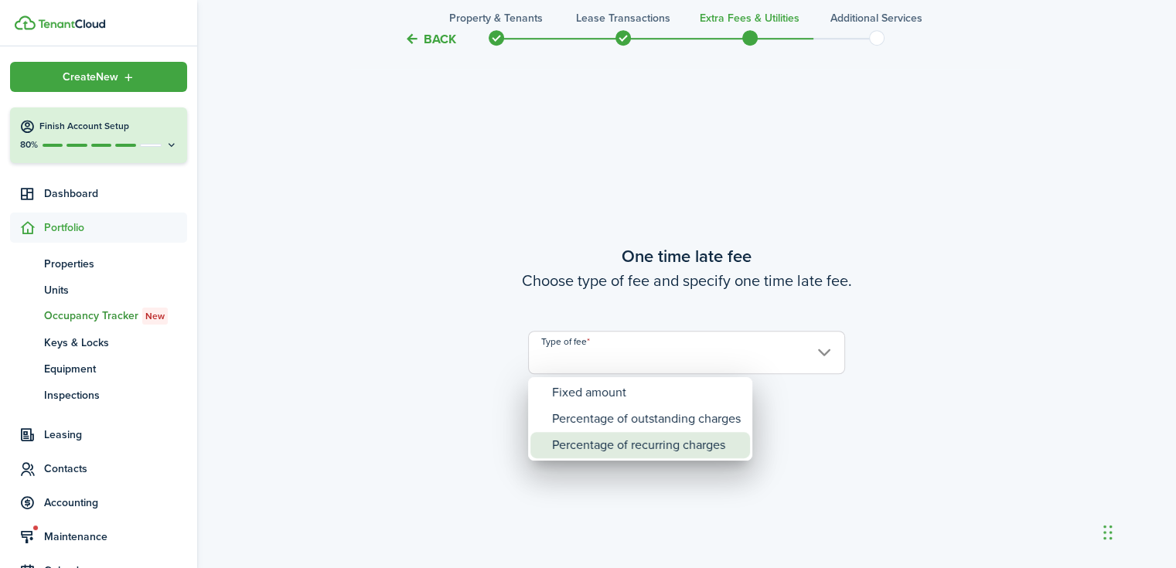
click at [612, 438] on div "Percentage of recurring charges" at bounding box center [646, 445] width 189 height 26
type input "Percentage of recurring charges"
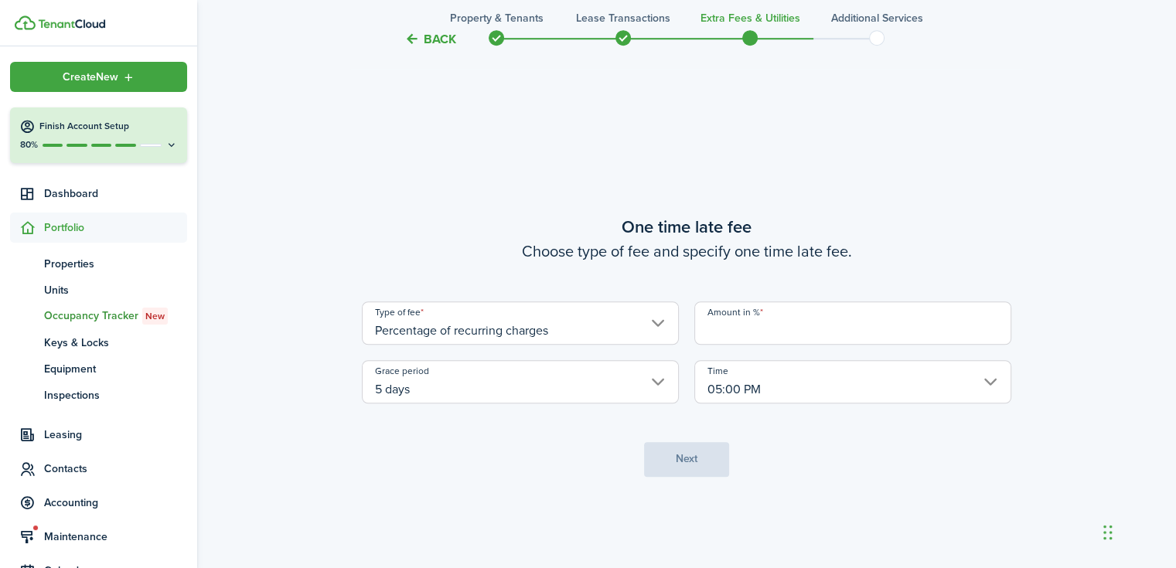
click at [783, 329] on input "Amount in %" at bounding box center [852, 323] width 317 height 43
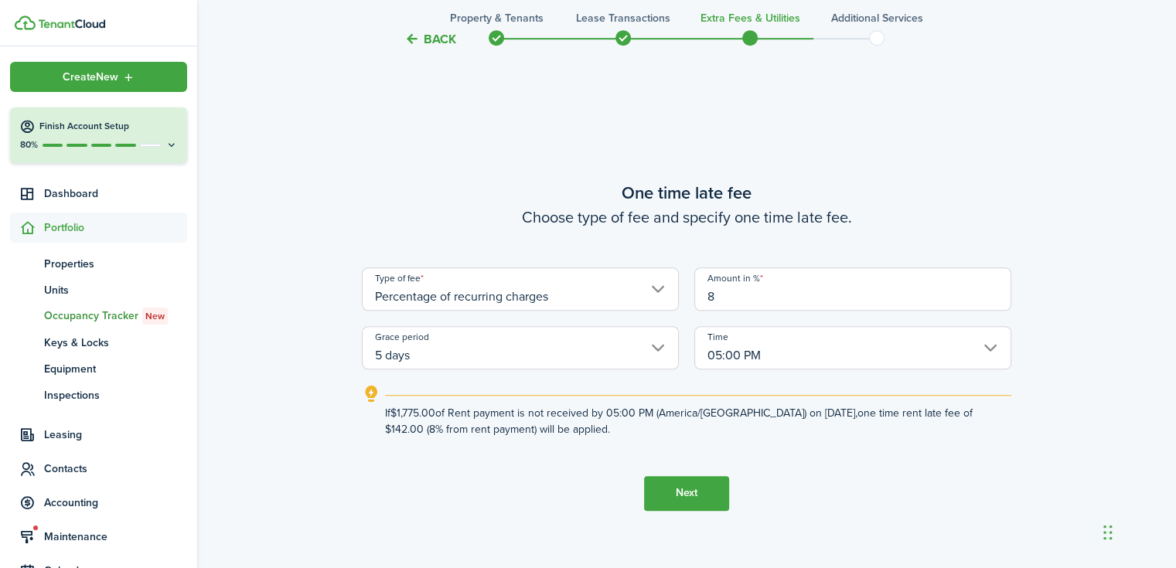
type input "8"
click at [712, 495] on button "Next" at bounding box center [686, 493] width 85 height 35
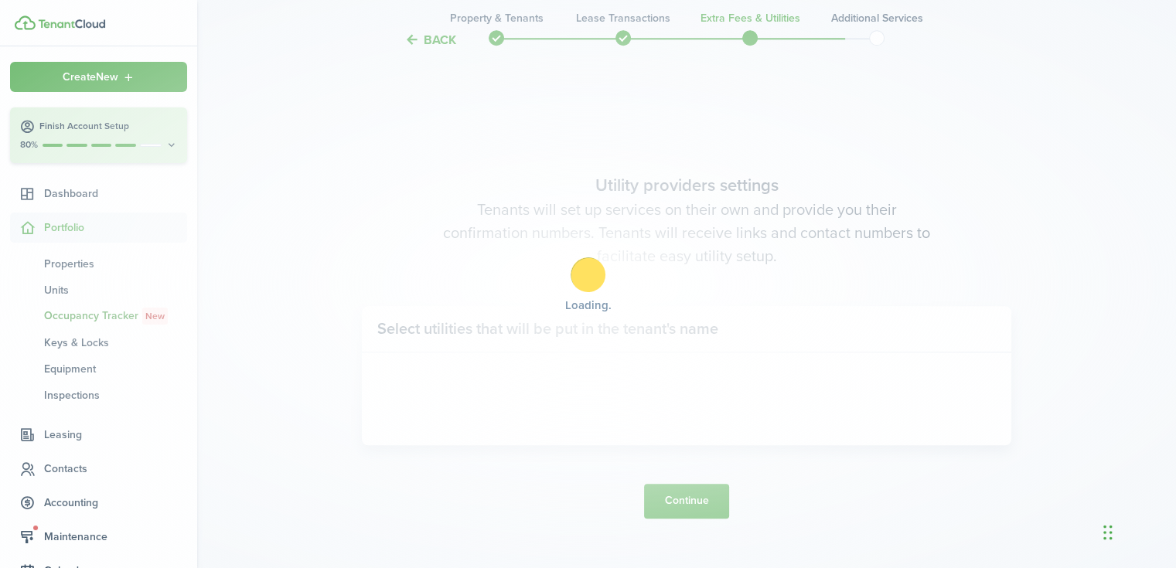
scroll to position [1602, 0]
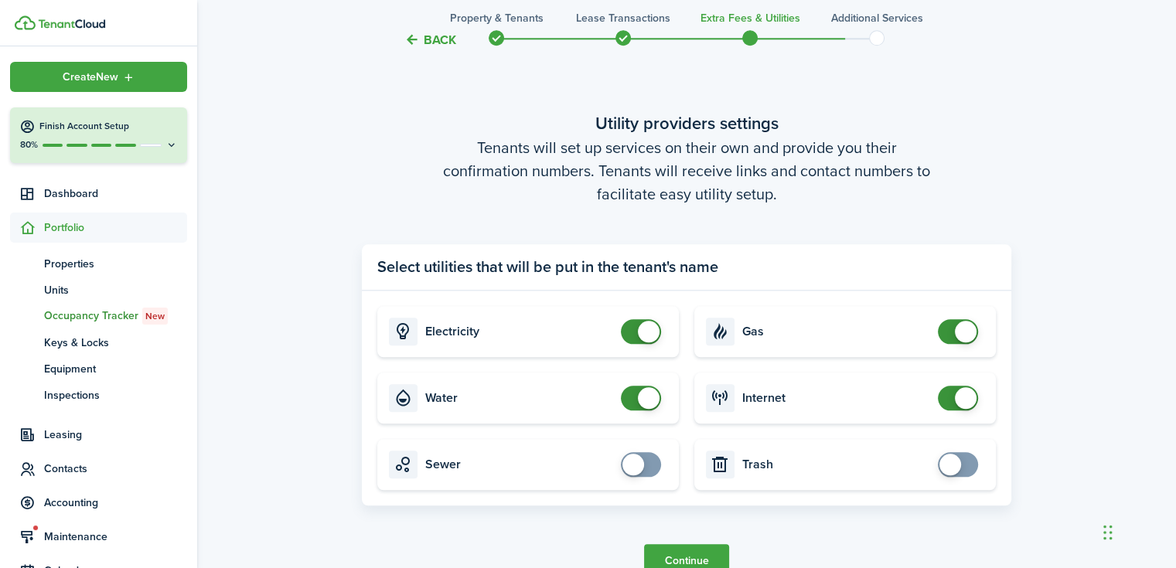
checkbox input "true"
click at [644, 462] on span at bounding box center [640, 464] width 15 height 25
checkbox input "true"
click at [959, 471] on span at bounding box center [957, 464] width 15 height 25
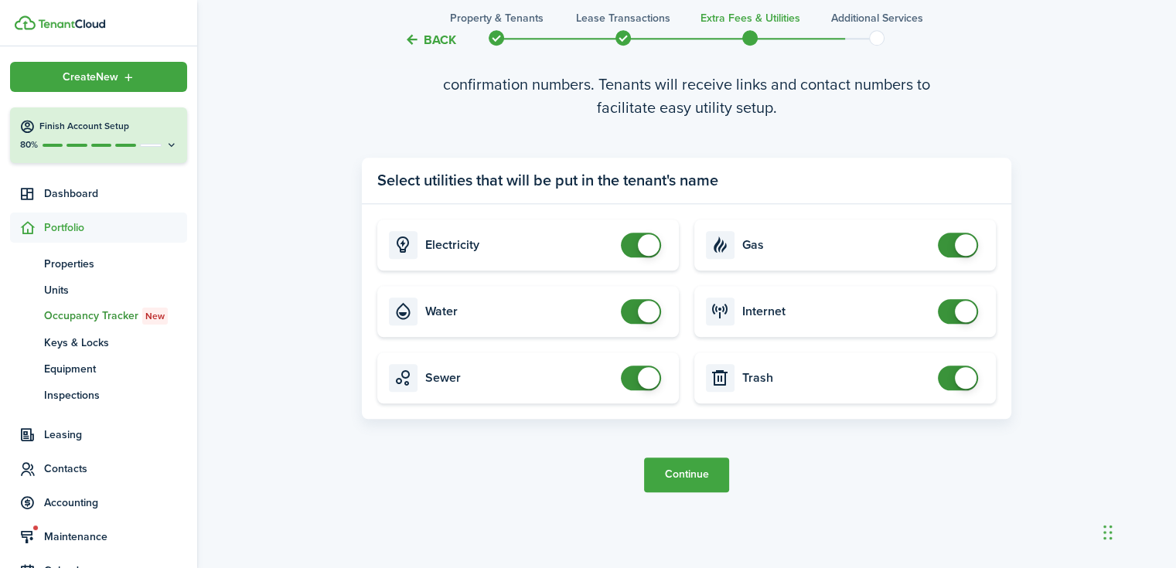
scroll to position [1705, 0]
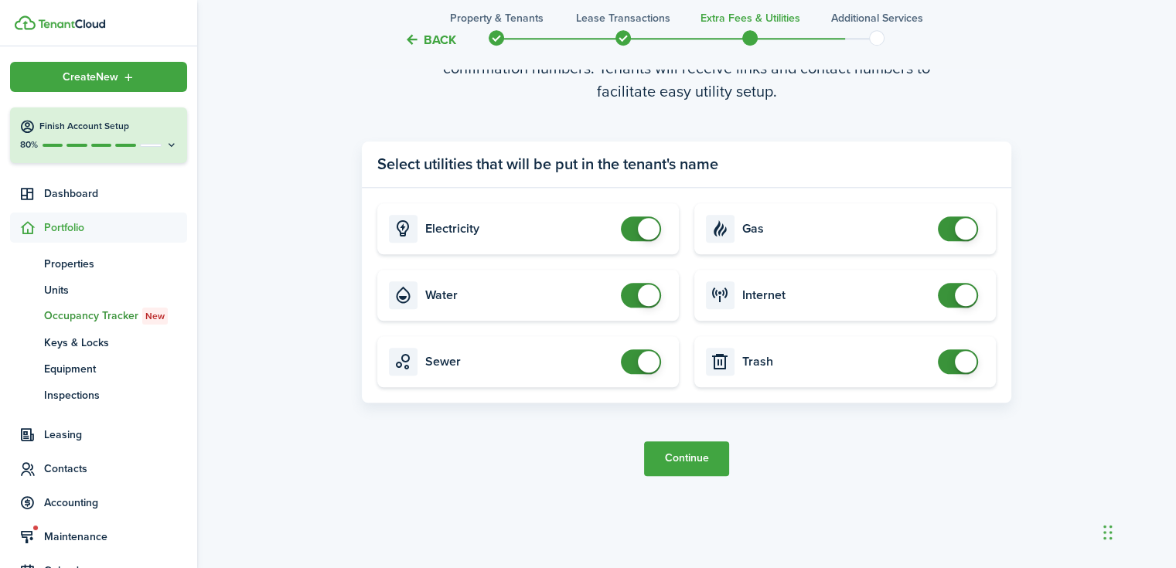
click at [674, 445] on button "Continue" at bounding box center [686, 459] width 85 height 35
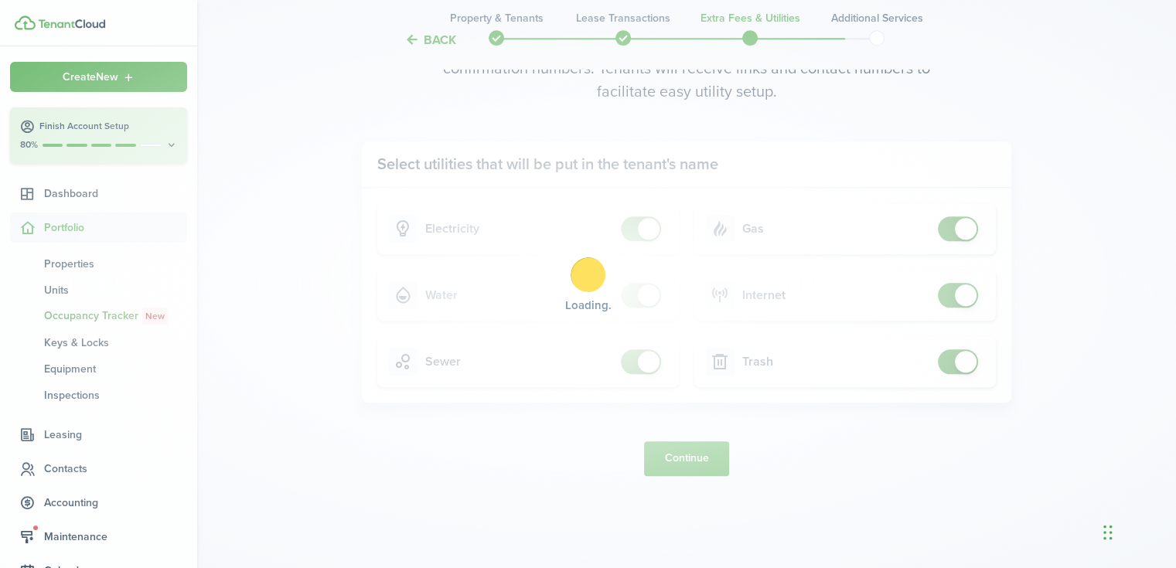
scroll to position [0, 0]
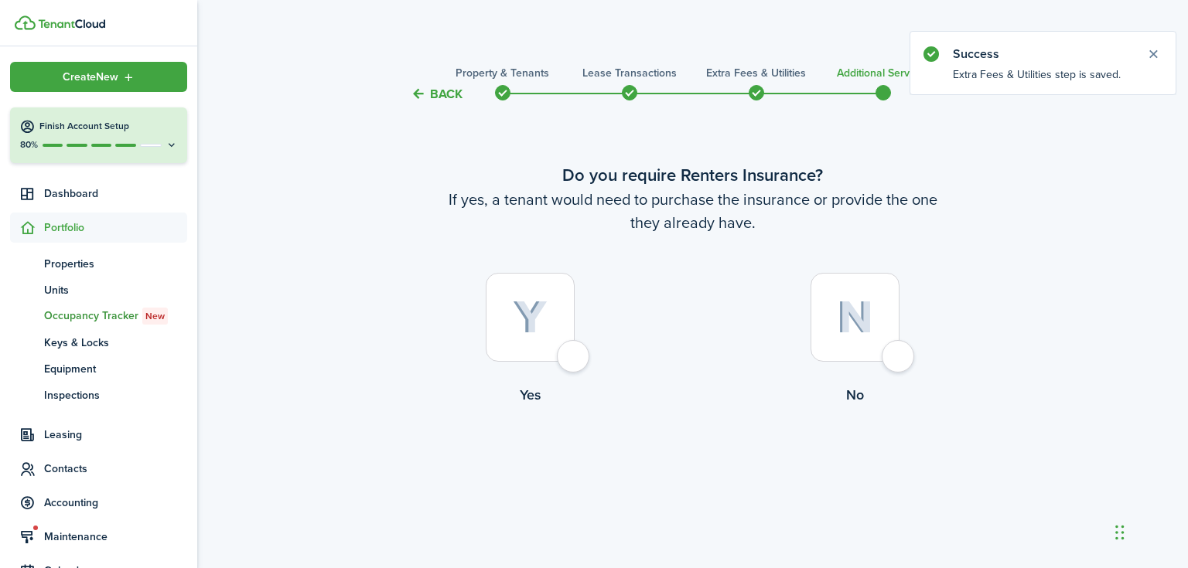
click at [862, 322] on img at bounding box center [855, 317] width 36 height 33
radio input "true"
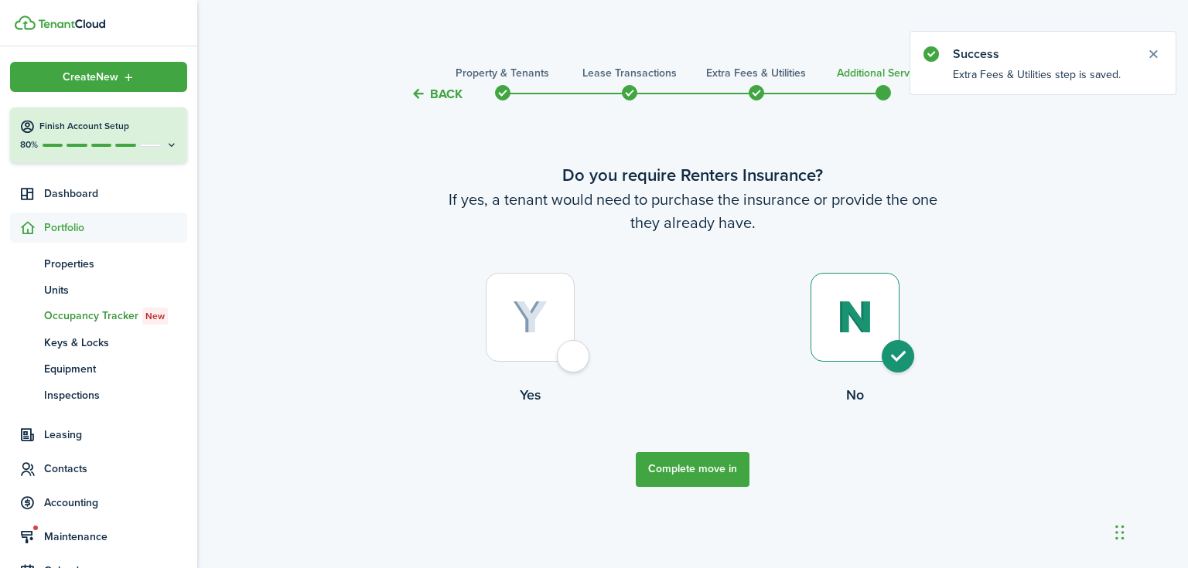
click at [697, 462] on button "Complete move in" at bounding box center [693, 469] width 114 height 35
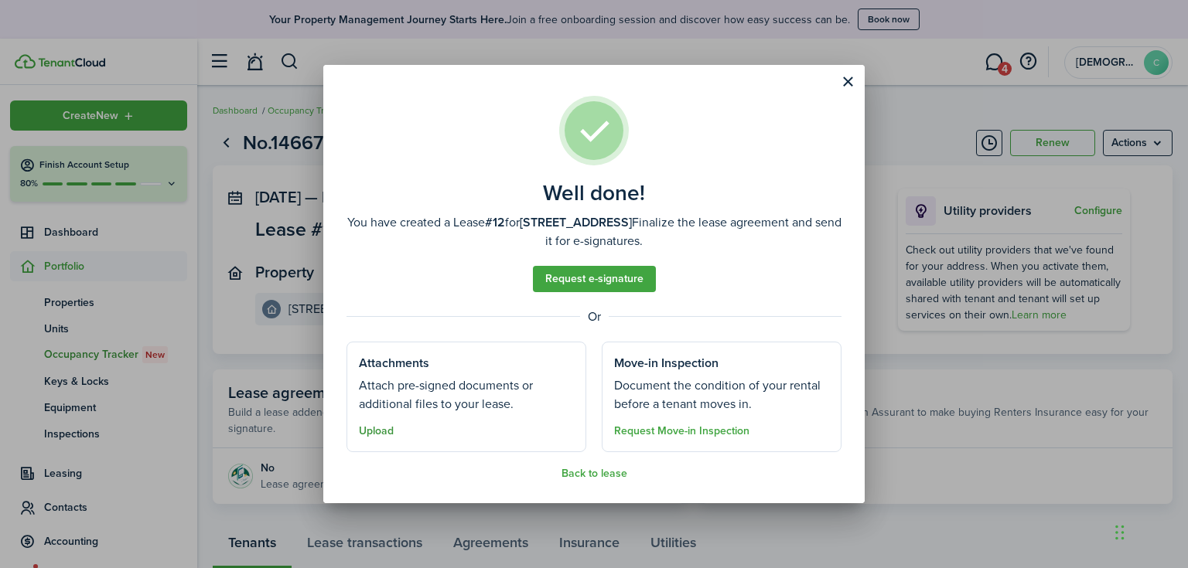
click at [374, 435] on button "Upload" at bounding box center [376, 431] width 35 height 12
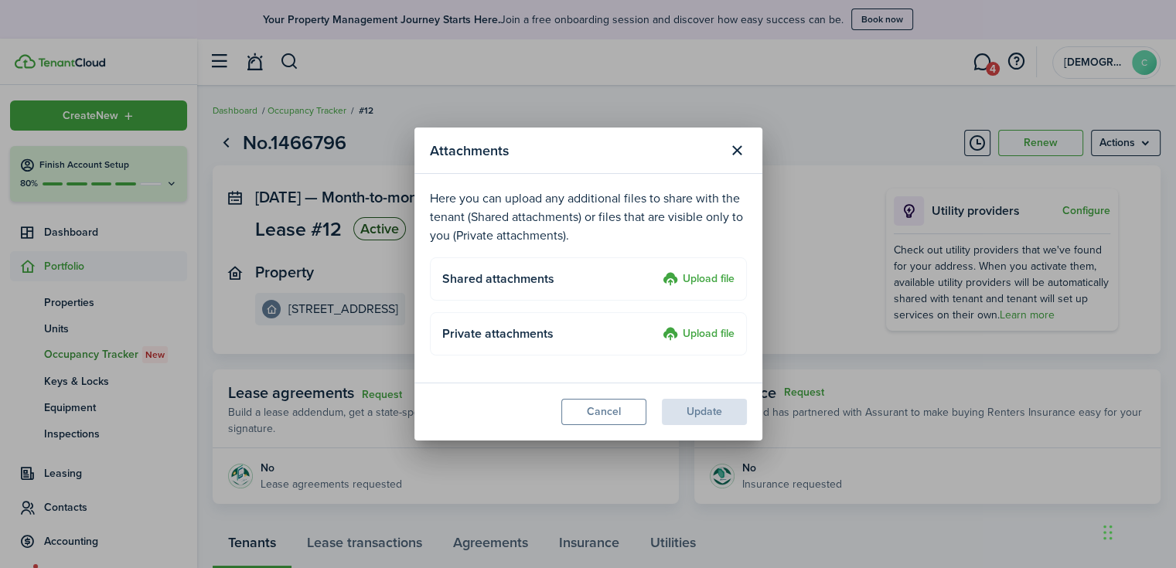
click at [729, 271] on label "Upload file" at bounding box center [699, 280] width 72 height 19
click at [657, 271] on input "Upload file" at bounding box center [657, 271] width 0 height 0
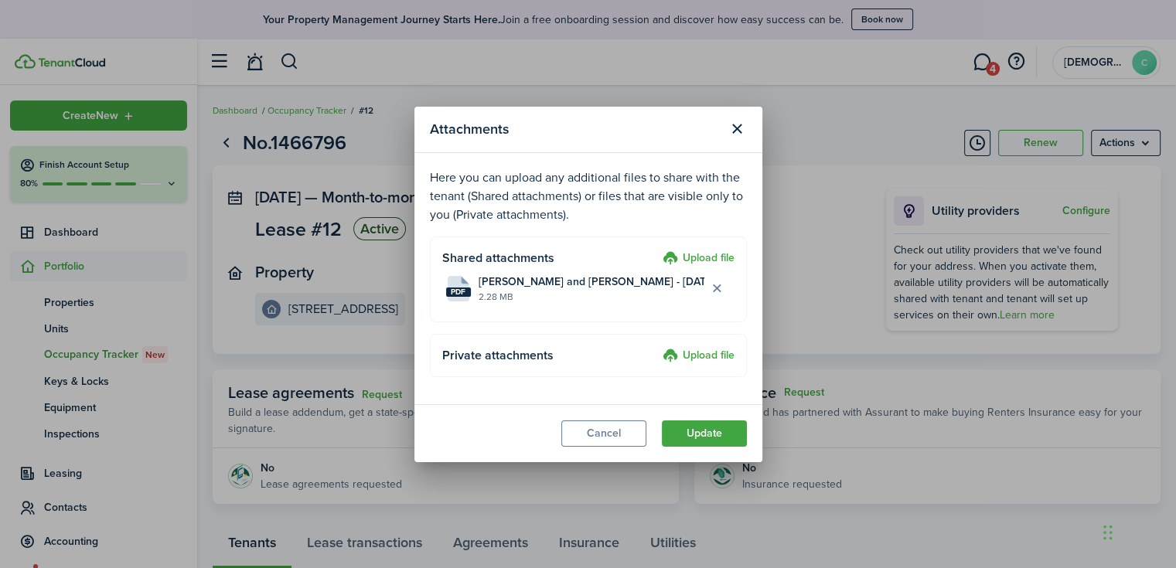
click at [704, 433] on button "Update" at bounding box center [704, 434] width 85 height 26
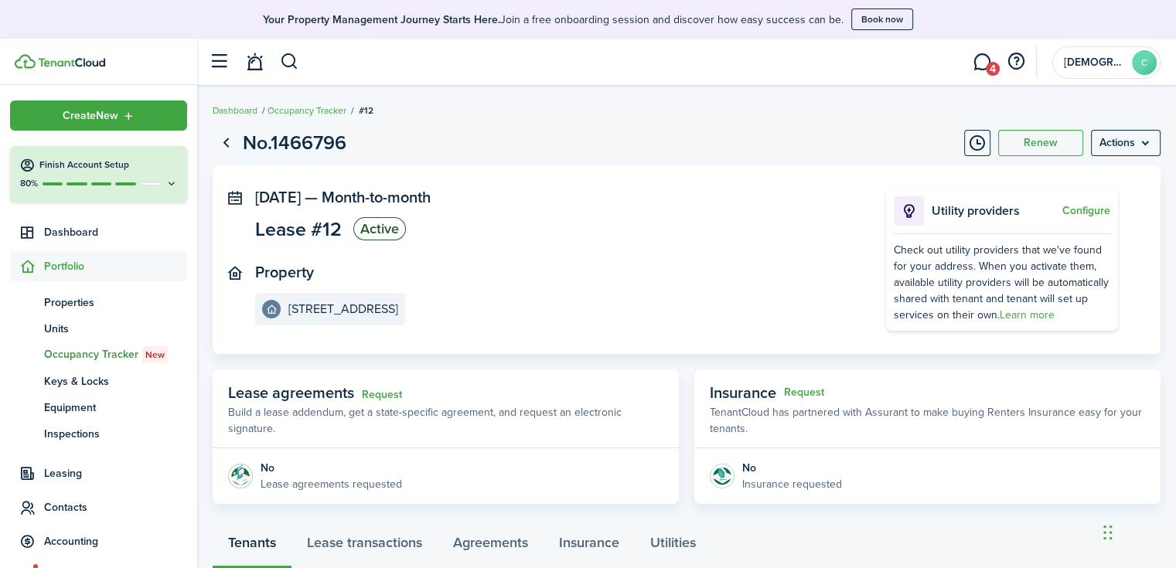
click at [62, 271] on span "Portfolio" at bounding box center [115, 266] width 143 height 16
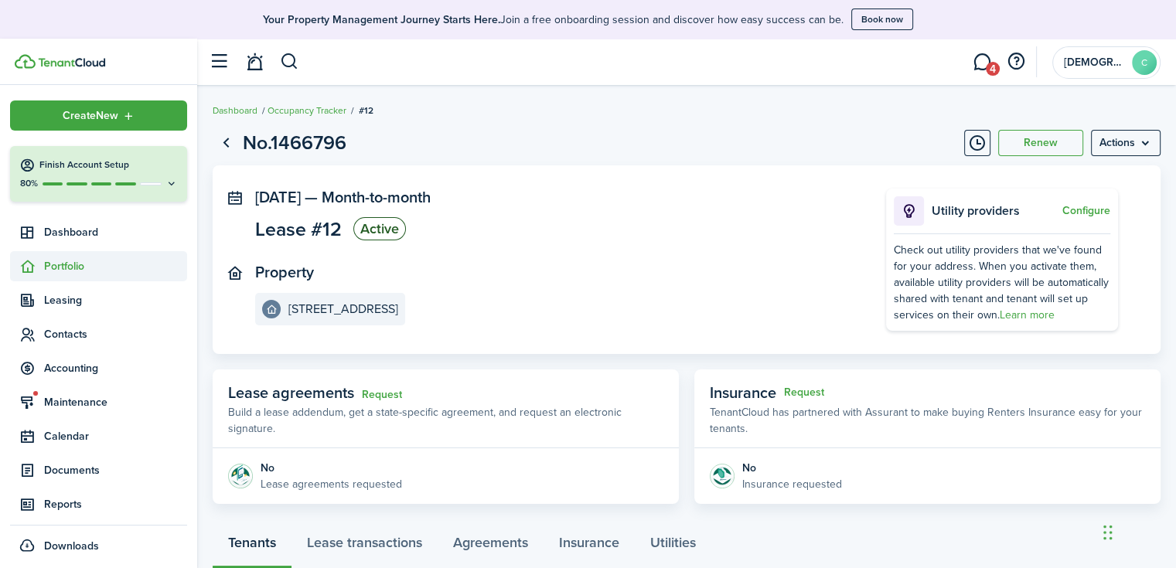
click at [70, 274] on span "Portfolio" at bounding box center [115, 266] width 143 height 16
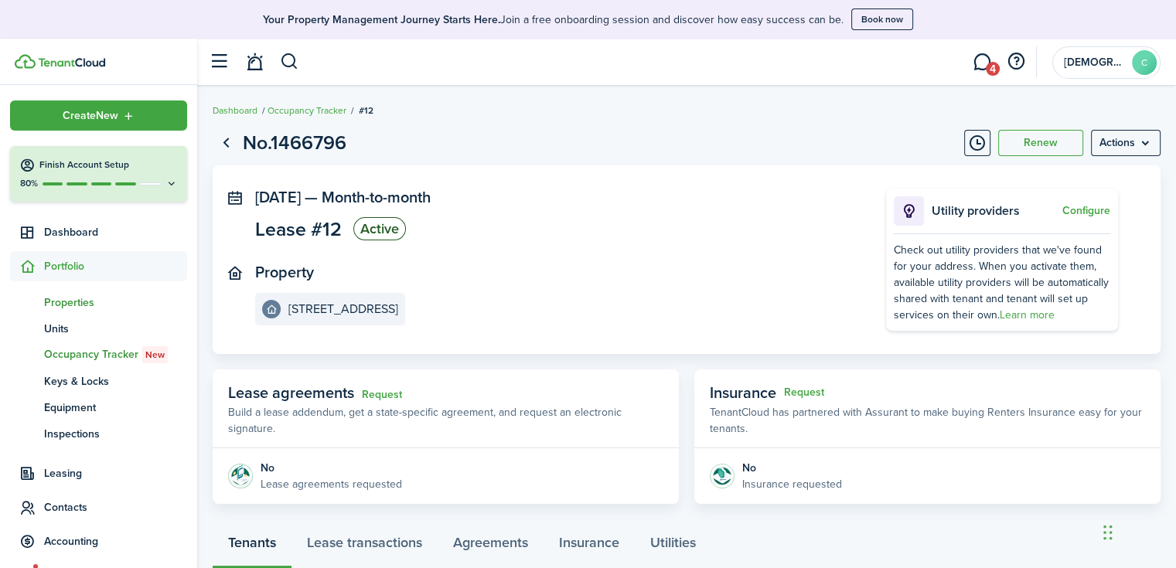
click at [71, 301] on span "Properties" at bounding box center [115, 303] width 143 height 16
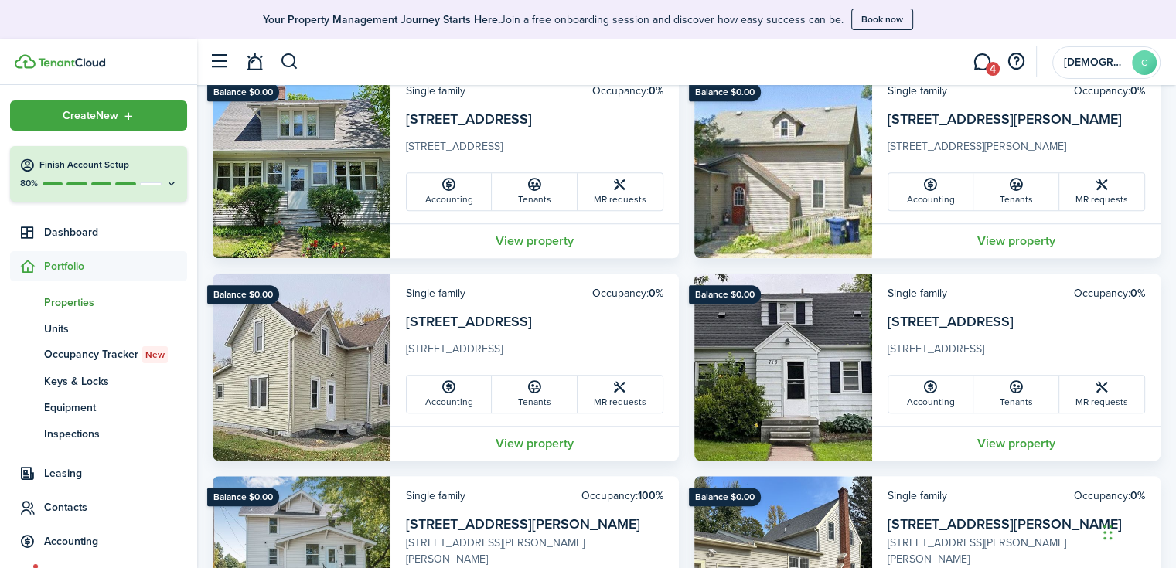
scroll to position [1160, 0]
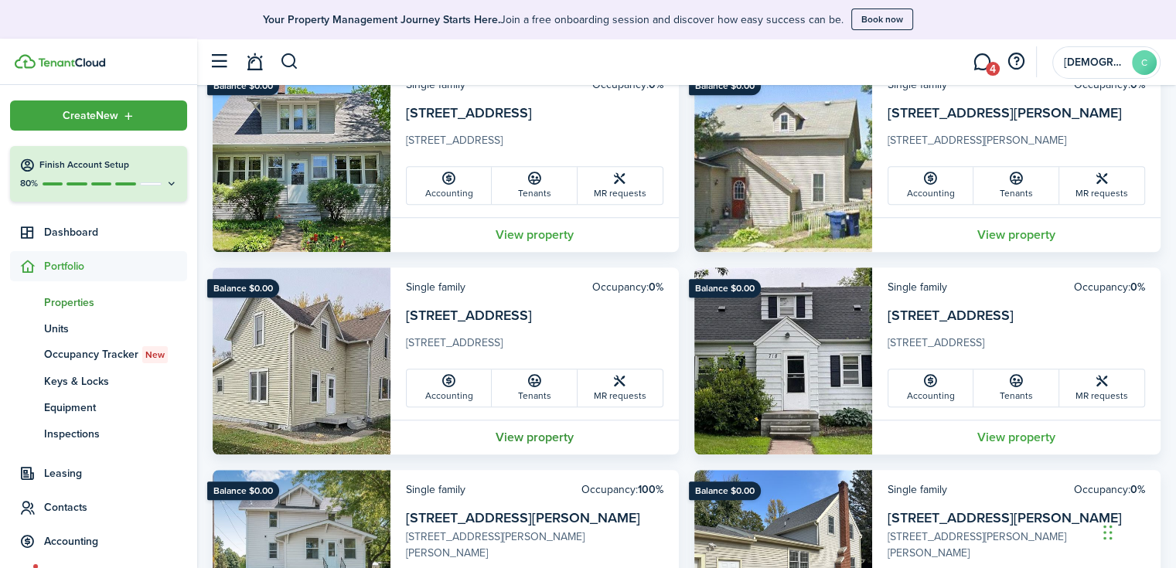
click at [523, 433] on link "View property" at bounding box center [534, 437] width 288 height 35
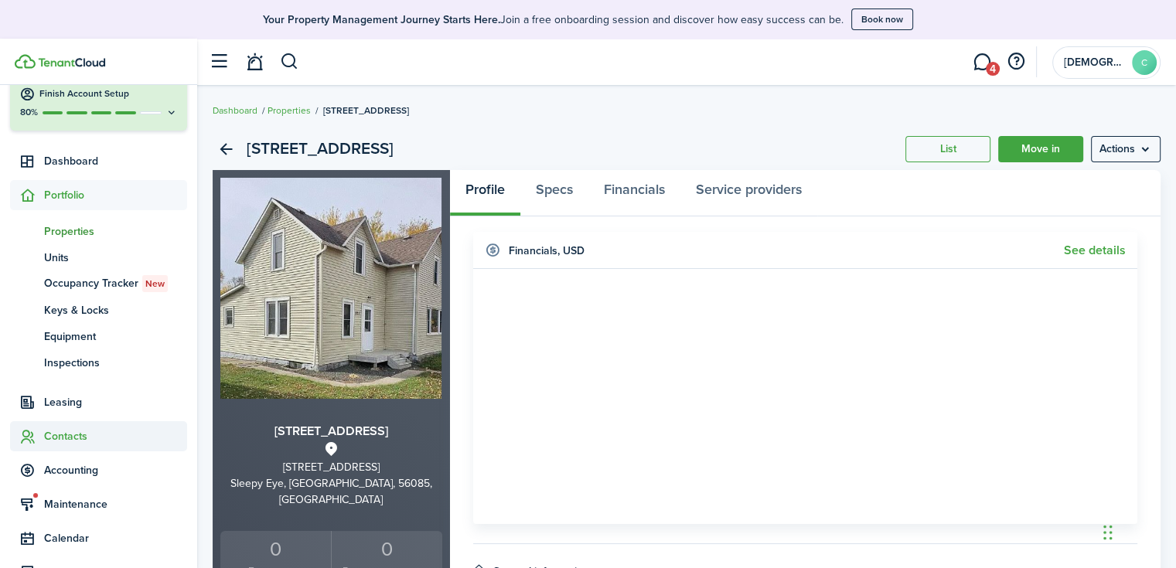
scroll to position [77, 0]
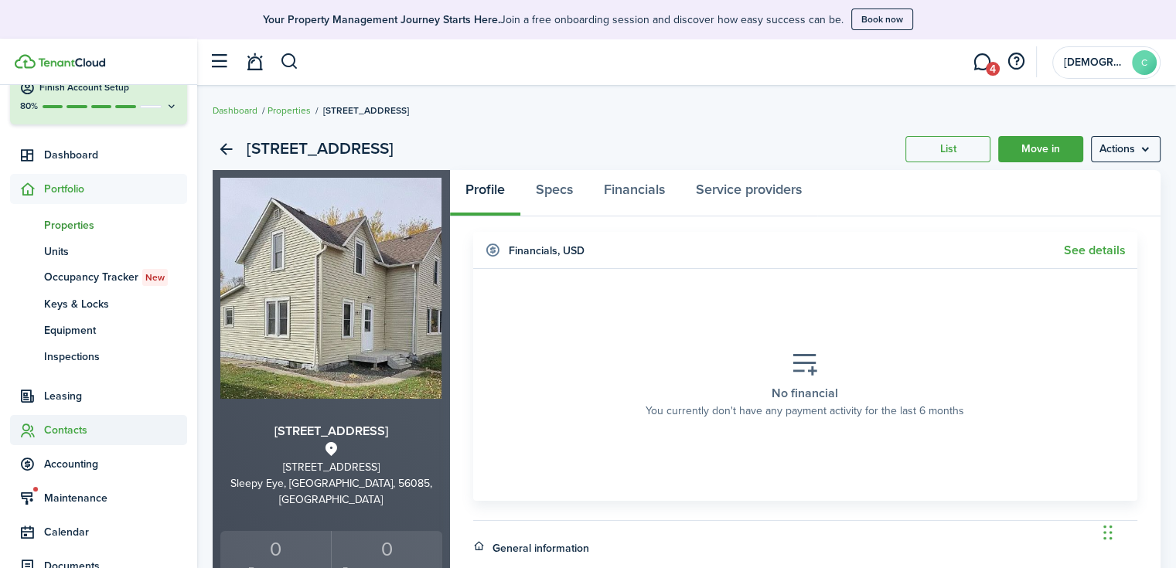
click at [66, 428] on span "Contacts" at bounding box center [115, 430] width 143 height 16
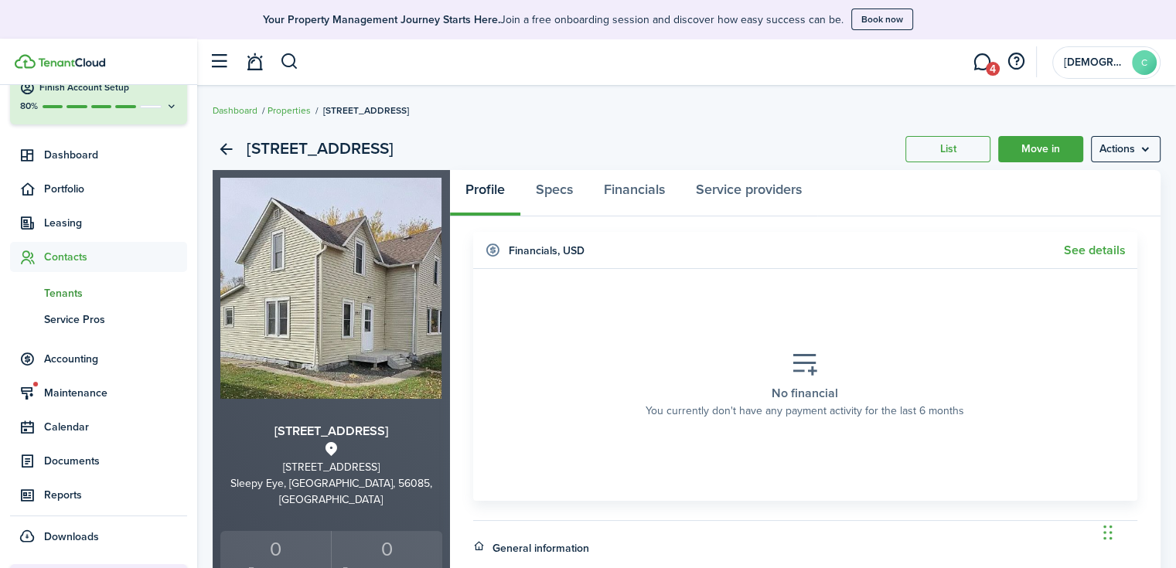
click at [77, 283] on link "tn Tenants" at bounding box center [98, 293] width 177 height 26
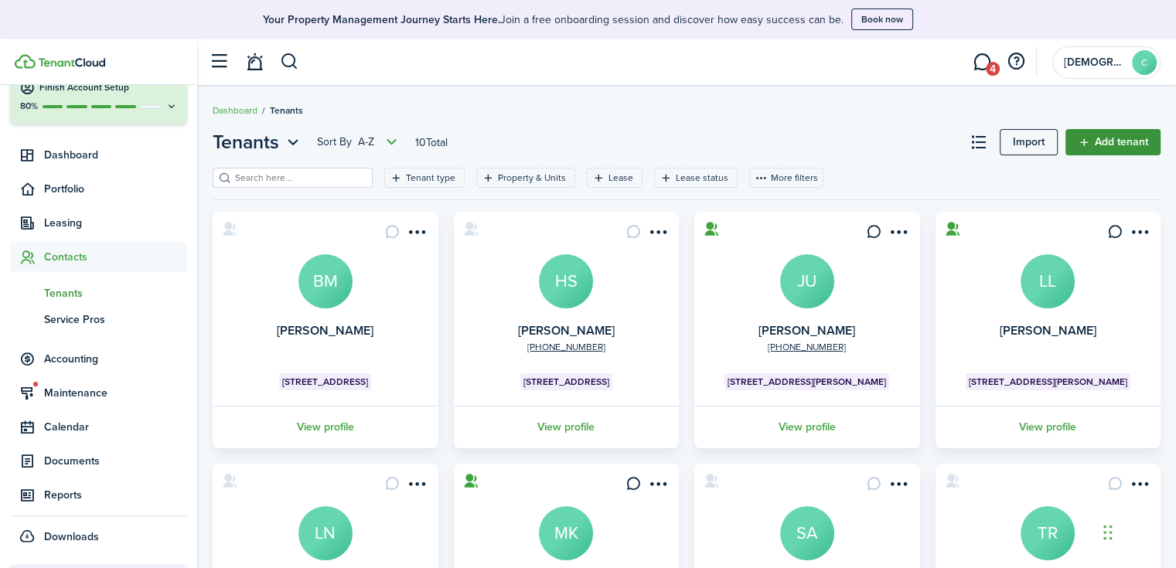
click at [1093, 144] on link "Add tenant" at bounding box center [1113, 142] width 95 height 26
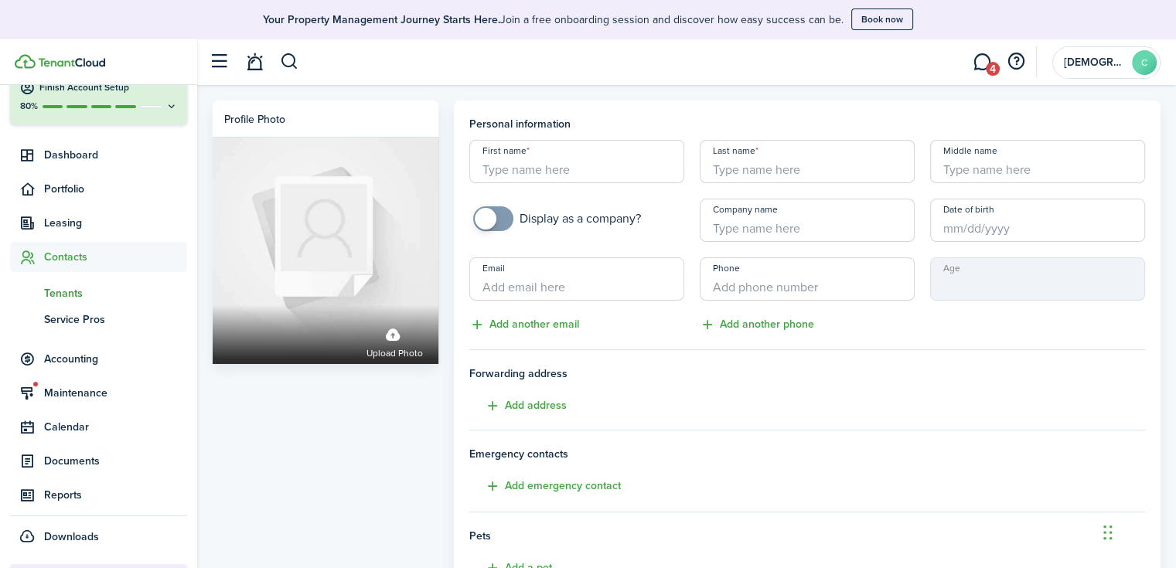
click at [540, 180] on input "First name" at bounding box center [576, 161] width 215 height 43
type input "[PERSON_NAME]"
click at [526, 285] on input "Email" at bounding box center [576, 278] width 215 height 43
paste input "[EMAIL_ADDRESS][DOMAIN_NAME]"
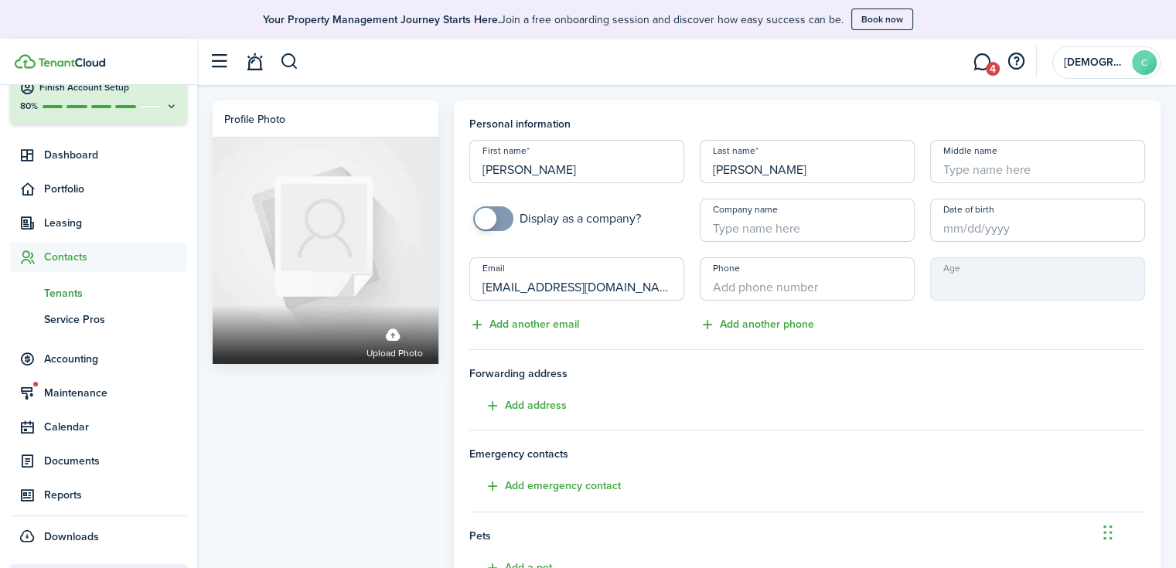
type input "[EMAIL_ADDRESS][DOMAIN_NAME]"
click at [780, 289] on input "+1" at bounding box center [807, 278] width 215 height 43
paste input "[PHONE_NUMBER]"
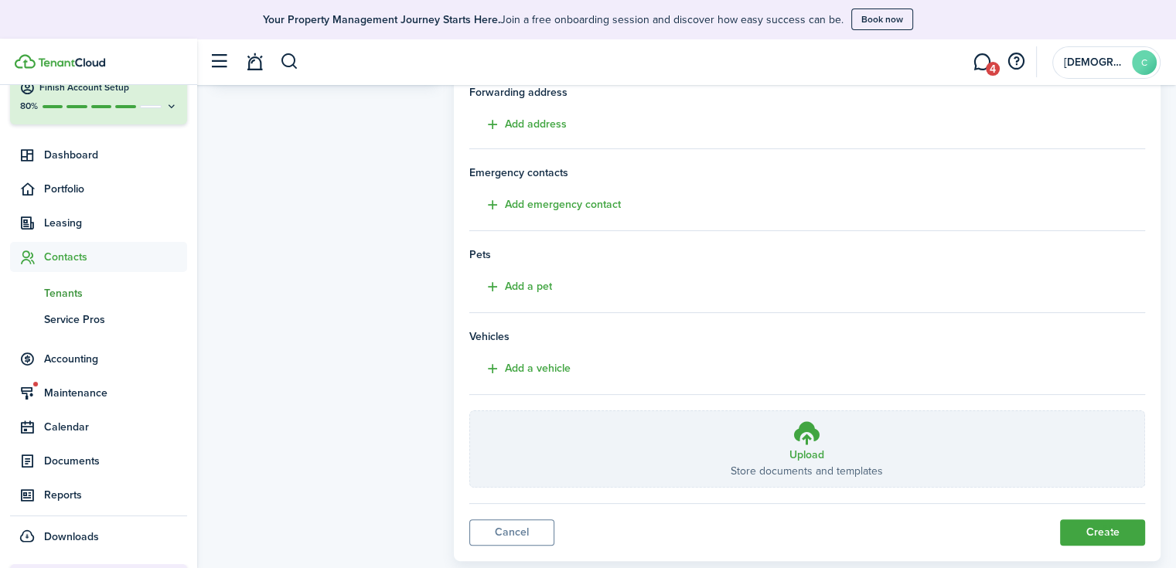
scroll to position [314, 0]
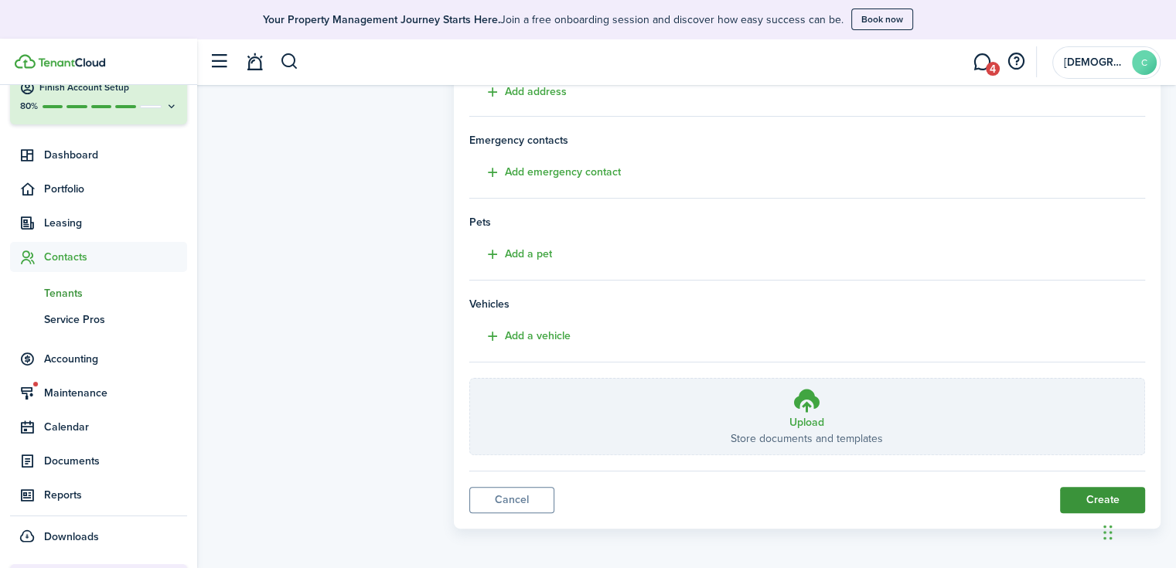
type input "[PHONE_NUMBER]"
click at [1082, 498] on button "Create" at bounding box center [1102, 500] width 85 height 26
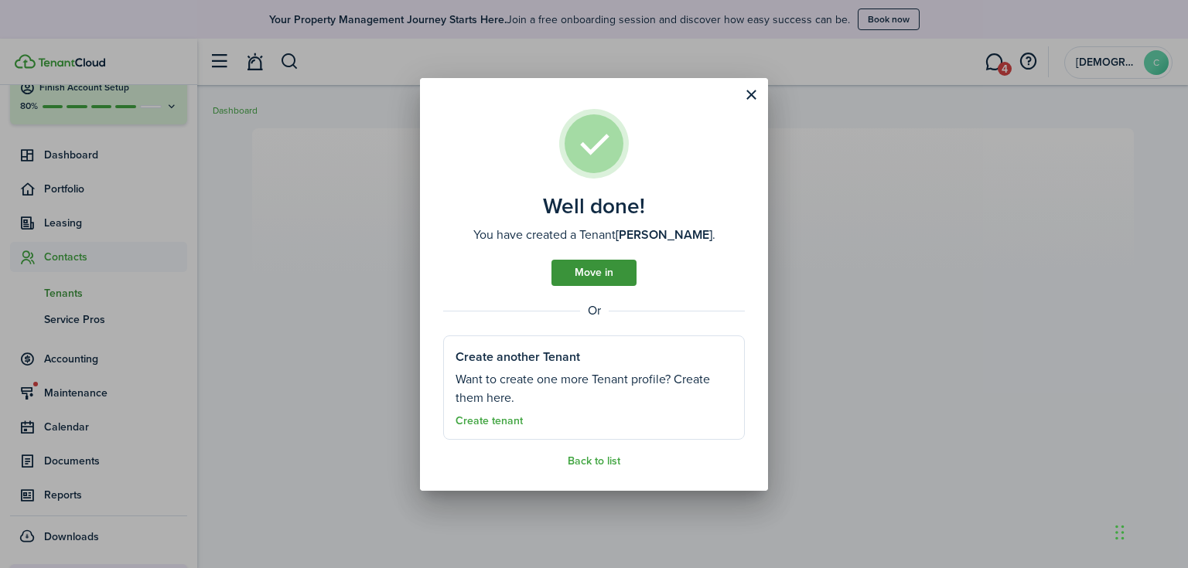
click at [598, 281] on link "Move in" at bounding box center [593, 273] width 85 height 26
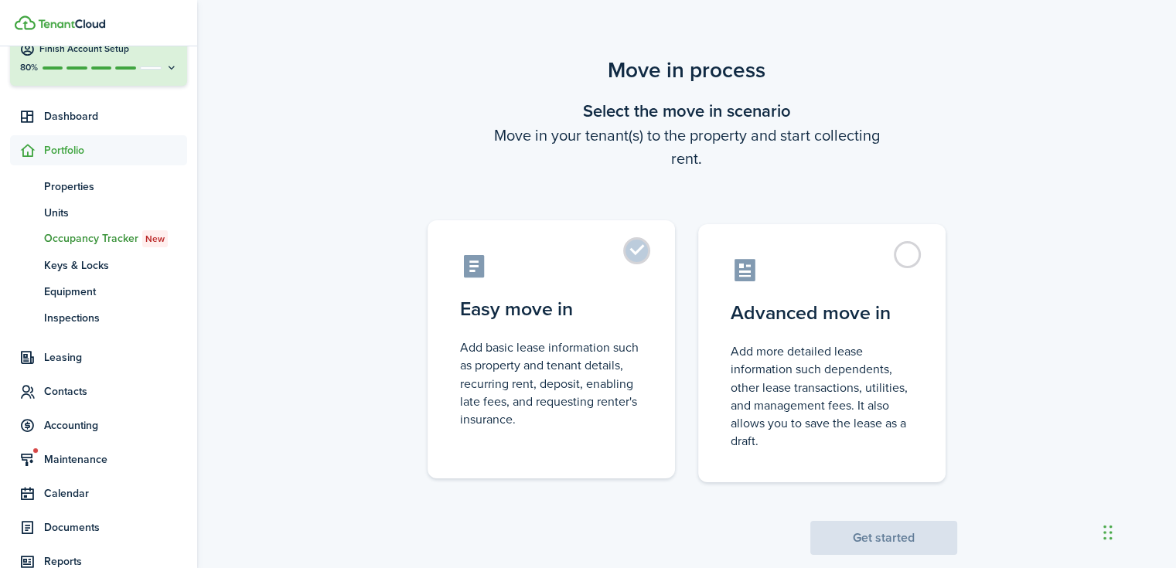
click at [571, 301] on control-radio-card-title "Easy move in" at bounding box center [551, 309] width 182 height 28
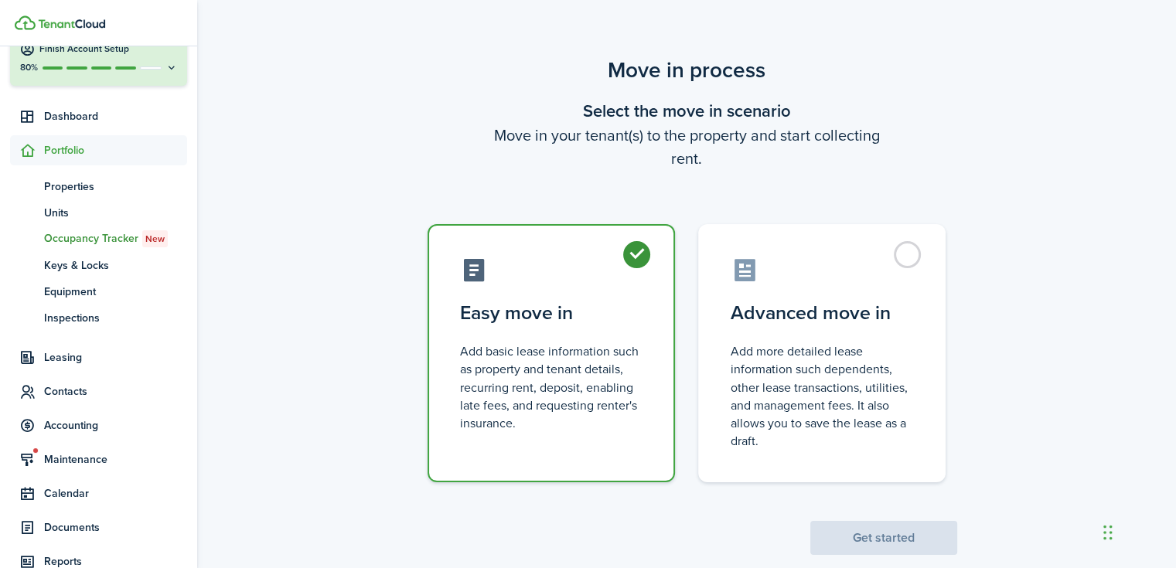
radio input "true"
click at [851, 528] on button "Get started" at bounding box center [883, 538] width 147 height 34
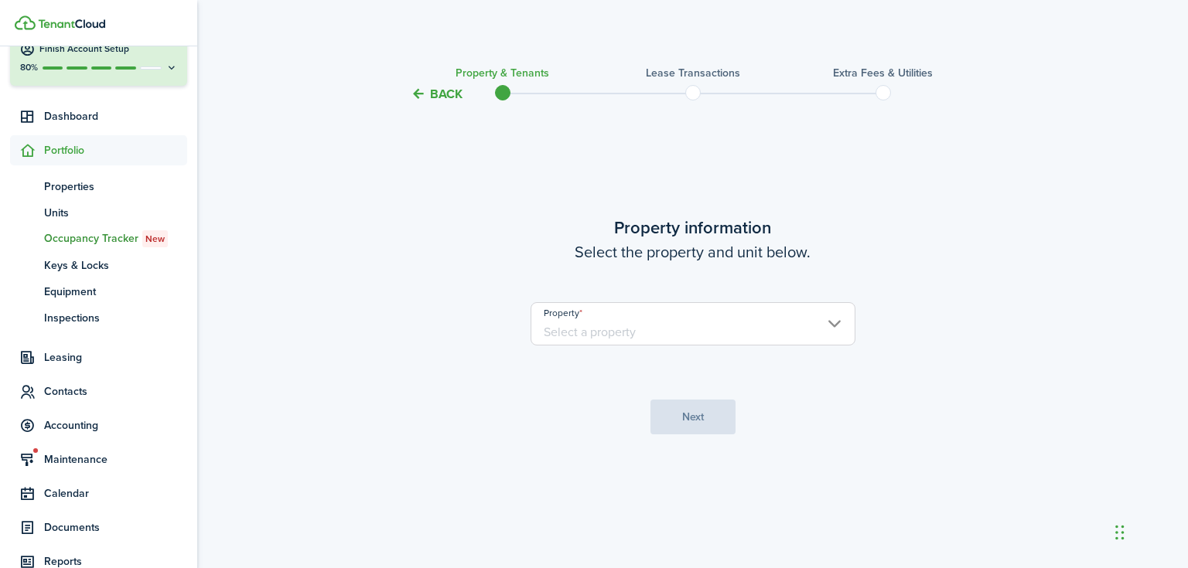
click at [702, 343] on input "Property" at bounding box center [692, 323] width 325 height 43
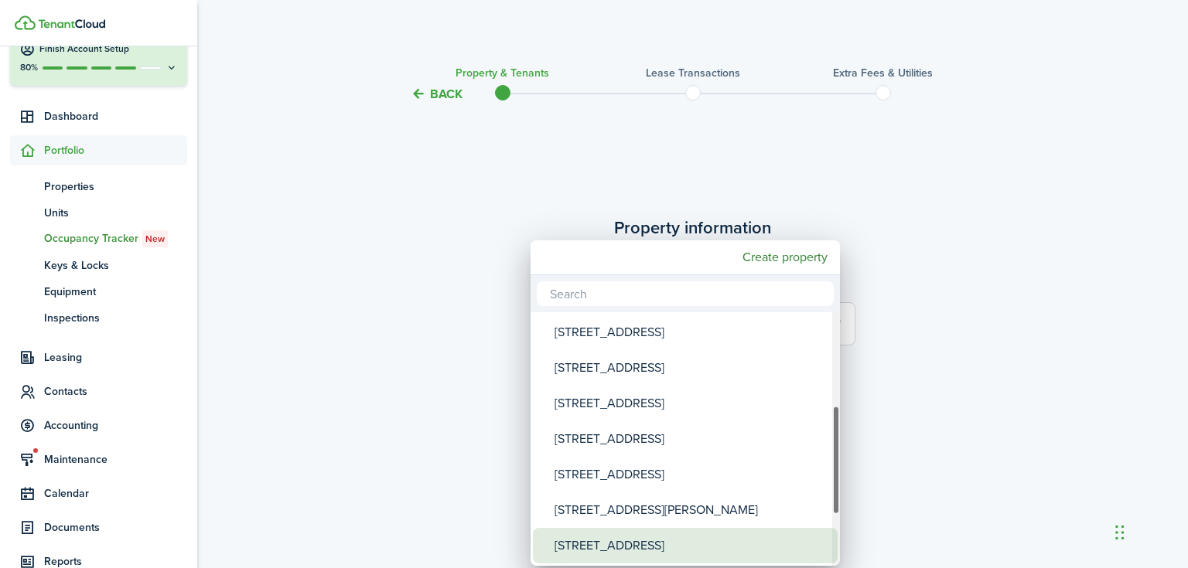
click at [688, 534] on div "[STREET_ADDRESS]" at bounding box center [691, 546] width 274 height 36
type input "[STREET_ADDRESS]"
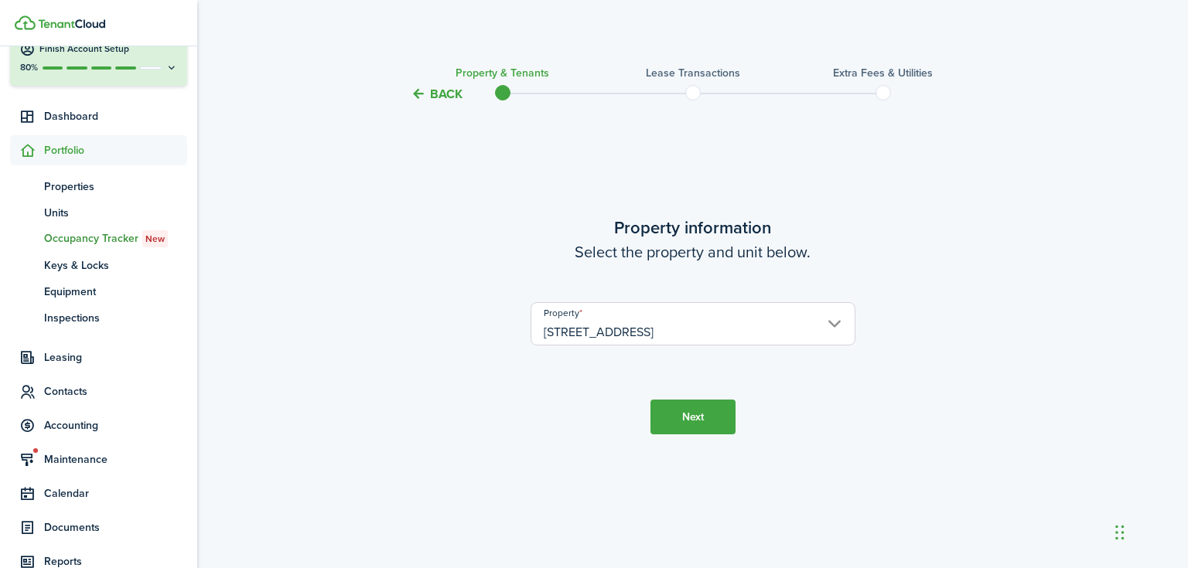
click at [672, 407] on button "Next" at bounding box center [692, 417] width 85 height 35
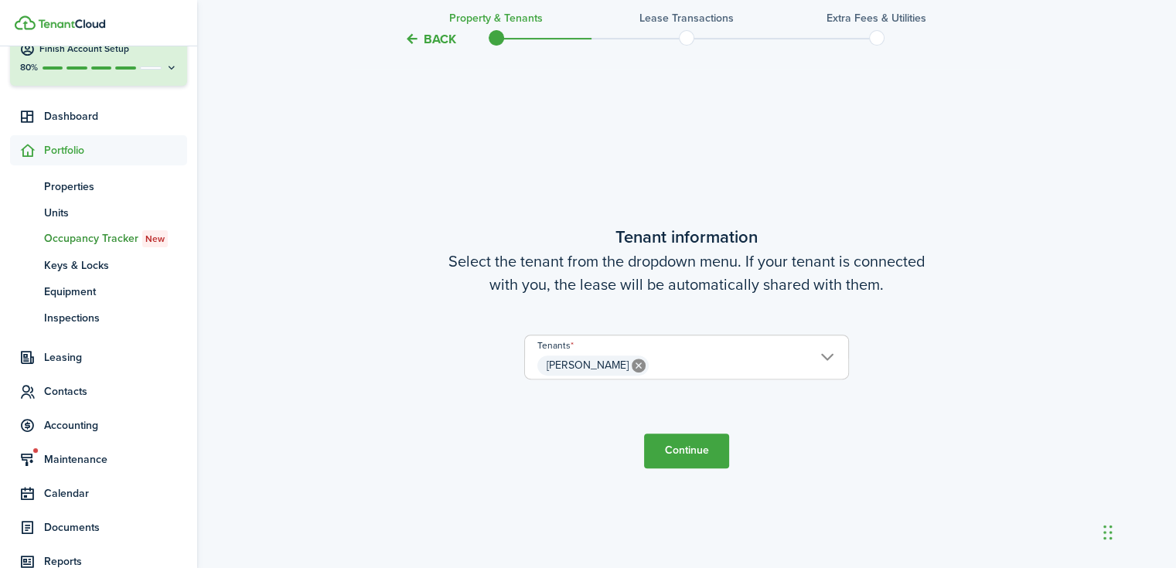
scroll to position [465, 0]
drag, startPoint x: 684, startPoint y: 425, endPoint x: 682, endPoint y: 435, distance: 10.3
click at [684, 426] on tc-wizard-step "Tenant information Select the tenant from the dropdown menu. If your tenant is …" at bounding box center [687, 345] width 650 height 568
click at [681, 446] on button "Continue" at bounding box center [686, 450] width 85 height 35
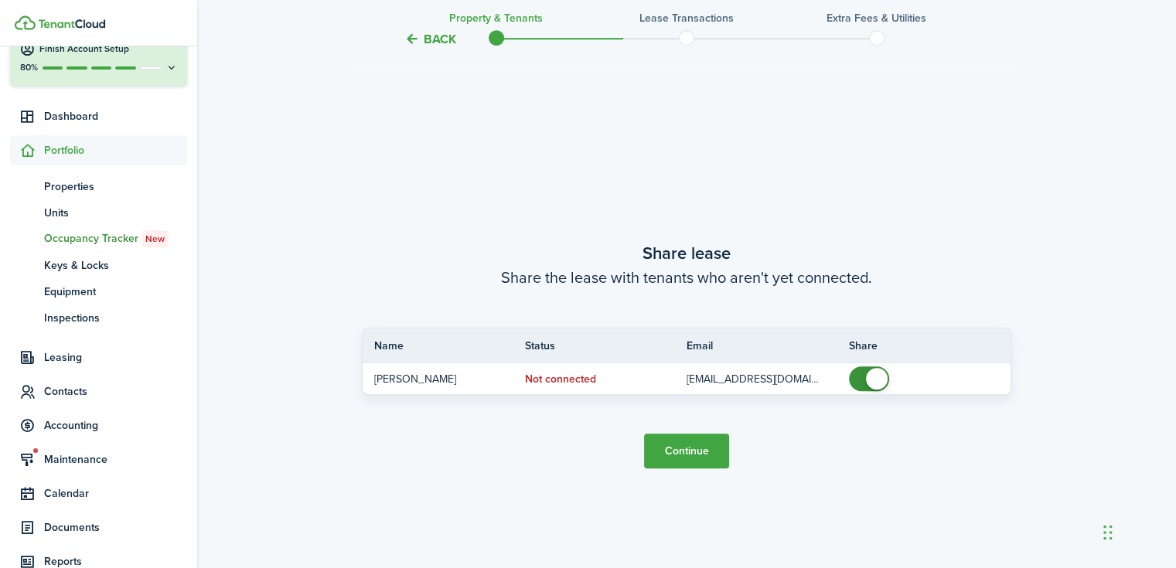
scroll to position [1033, 0]
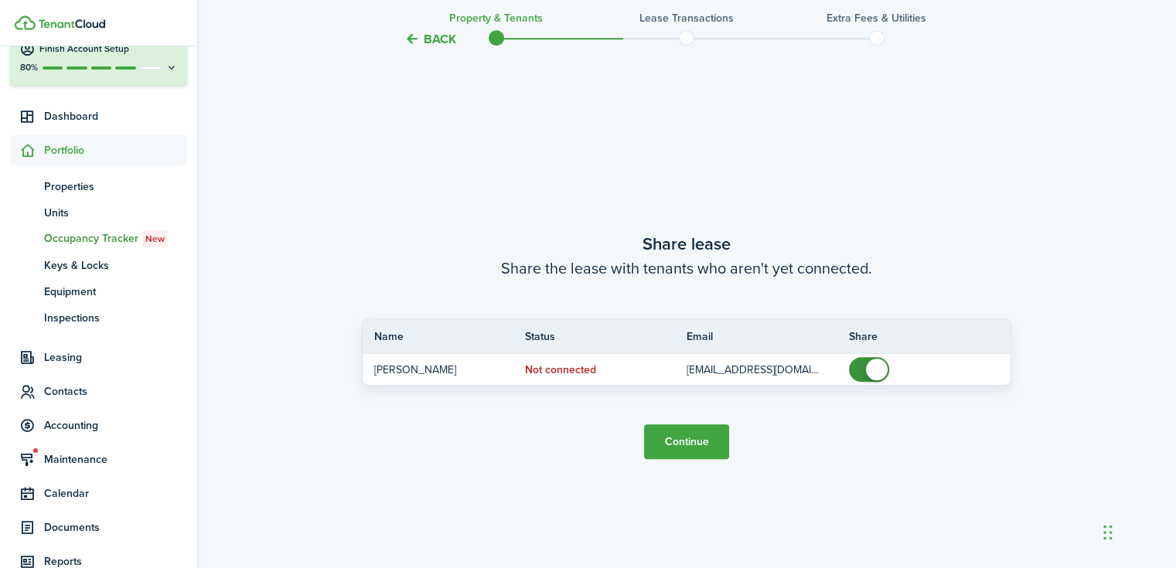
click at [695, 454] on button "Continue" at bounding box center [686, 442] width 85 height 35
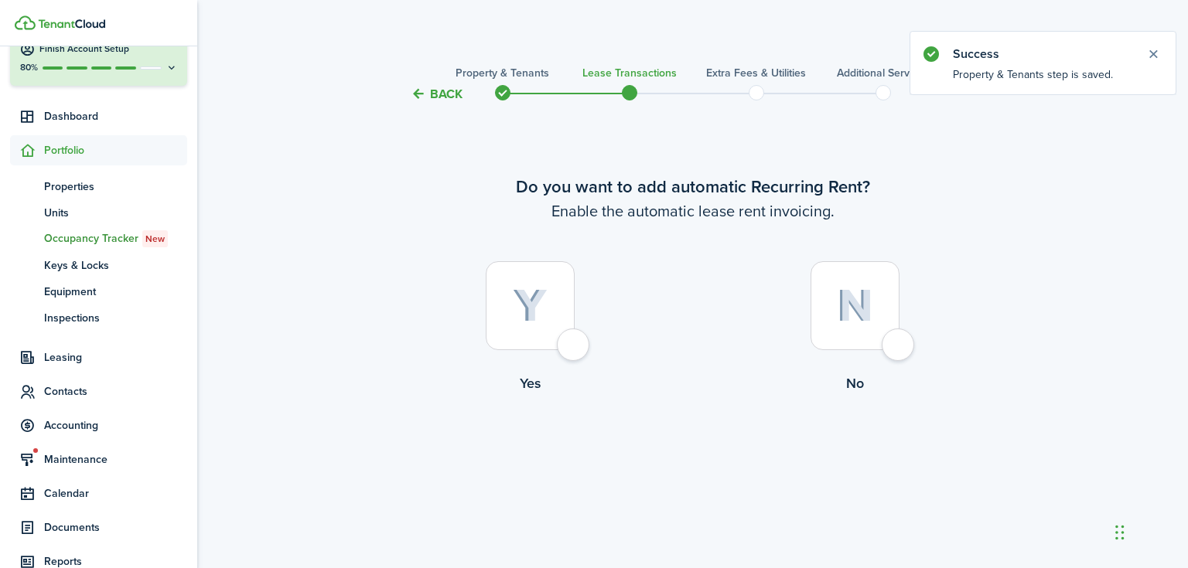
click at [554, 305] on div at bounding box center [530, 305] width 89 height 89
radio input "true"
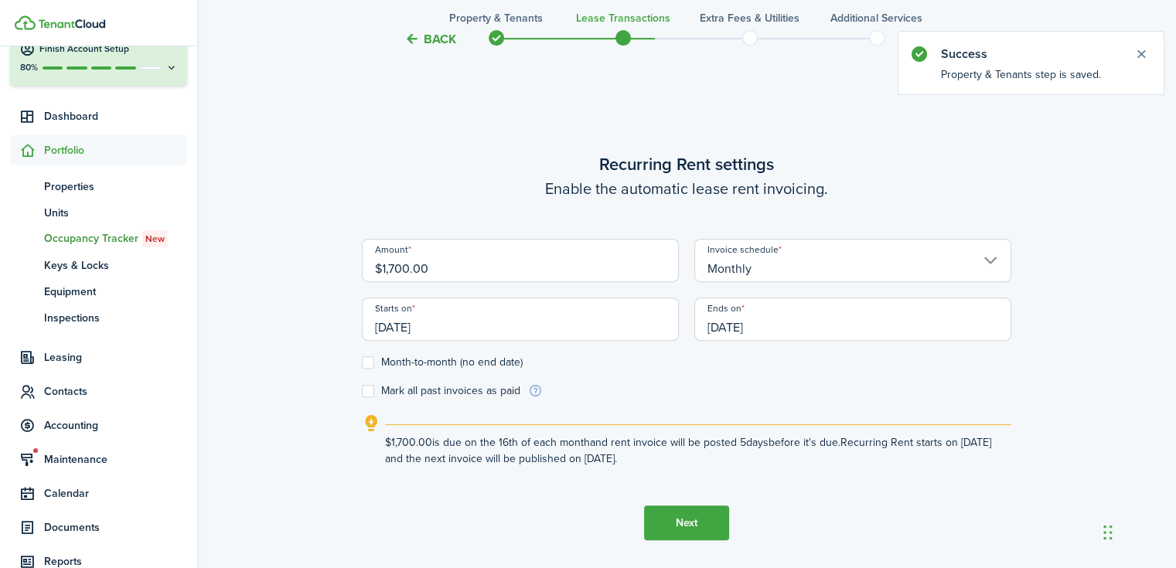
scroll to position [465, 0]
click at [373, 361] on label "Month-to-month (no end date)" at bounding box center [442, 362] width 161 height 12
click at [362, 362] on input "Month-to-month (no end date)" at bounding box center [361, 362] width 1 height 1
checkbox input "true"
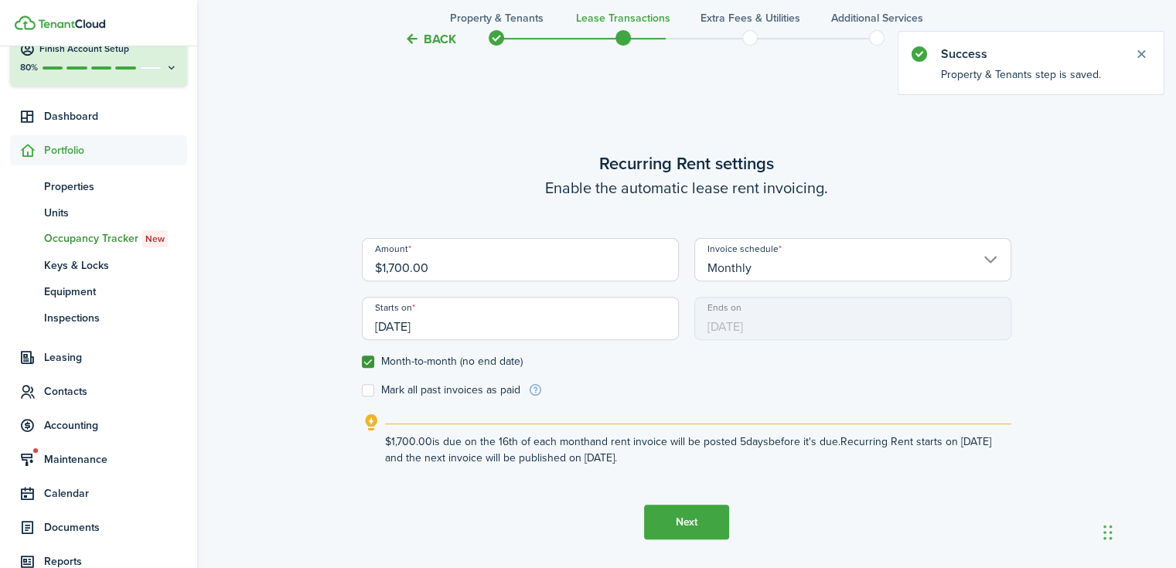
drag, startPoint x: 434, startPoint y: 268, endPoint x: 380, endPoint y: 268, distance: 53.4
click at [380, 268] on input "$1,700.00" at bounding box center [520, 259] width 317 height 43
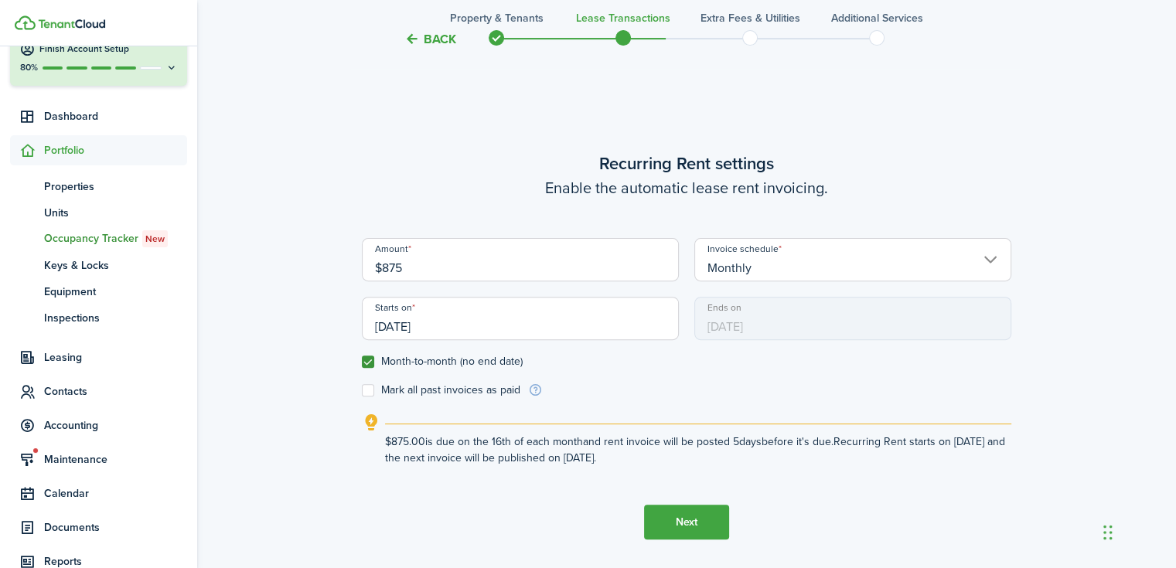
click at [526, 319] on input "[DATE]" at bounding box center [520, 318] width 317 height 43
type input "$875.00"
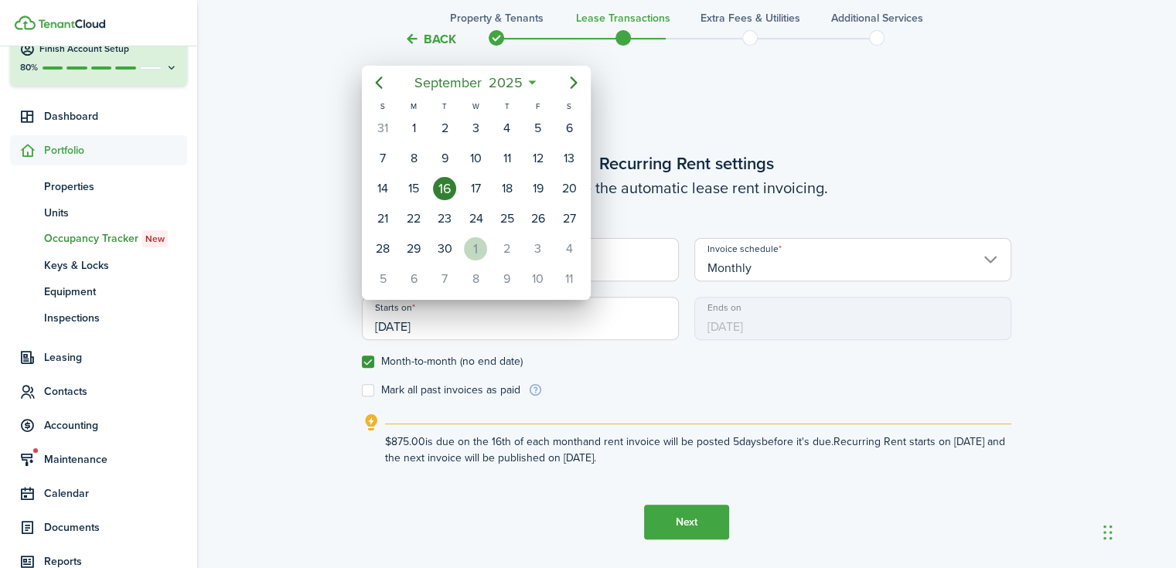
click at [480, 238] on div "1" at bounding box center [475, 248] width 23 height 23
type input "[DATE]"
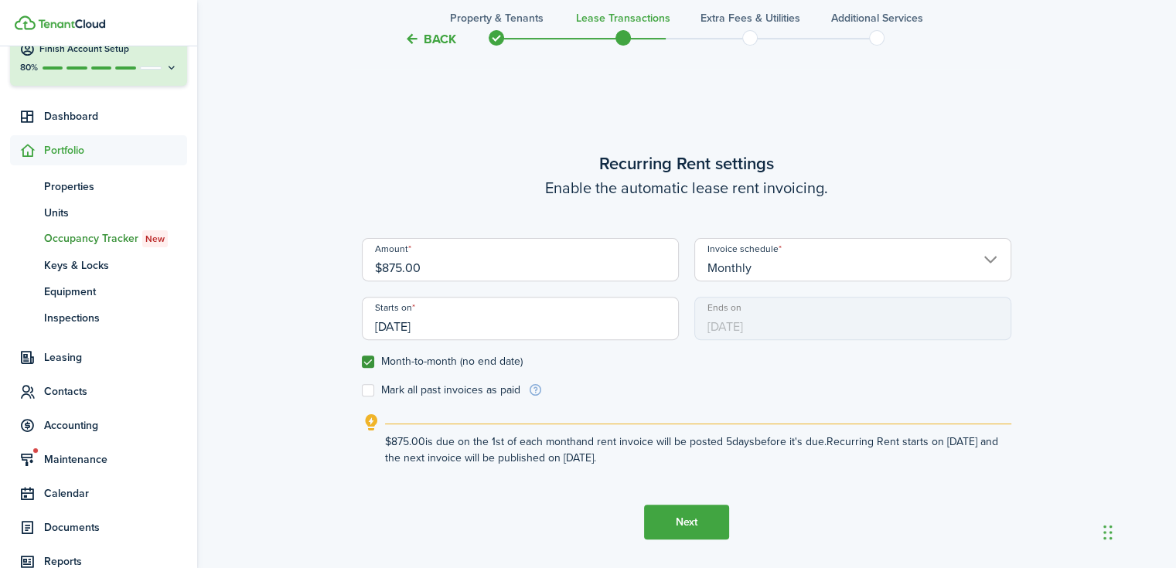
click at [367, 386] on label "Mark all past invoices as paid" at bounding box center [441, 390] width 159 height 12
click at [362, 390] on input "Mark all past invoices as paid" at bounding box center [361, 390] width 1 height 1
checkbox input "true"
click at [687, 527] on button "Next" at bounding box center [686, 522] width 85 height 35
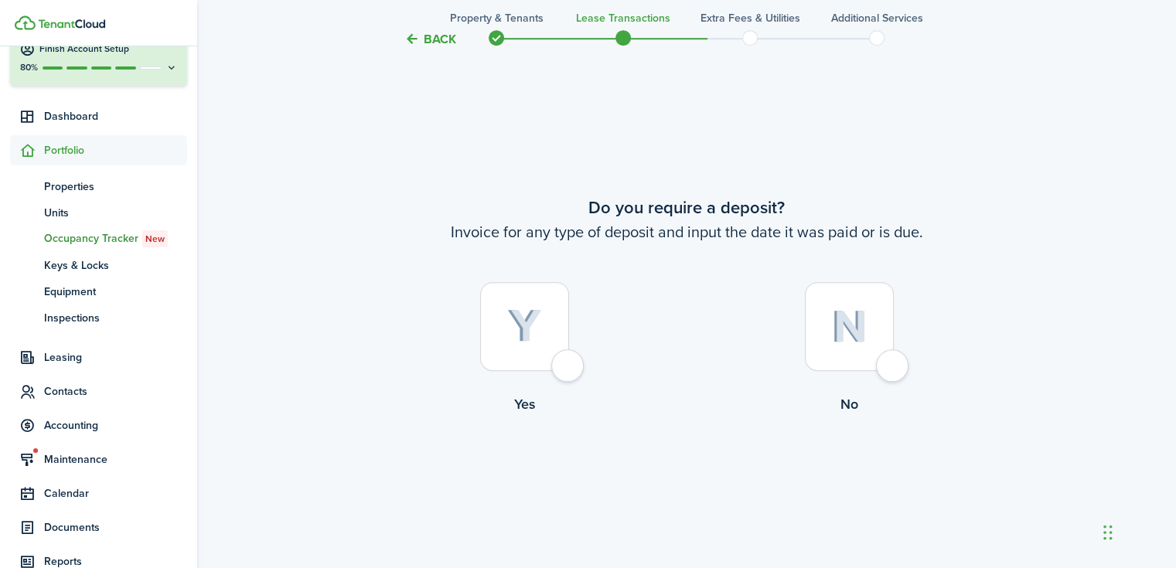
click at [534, 333] on img at bounding box center [524, 326] width 35 height 34
radio input "true"
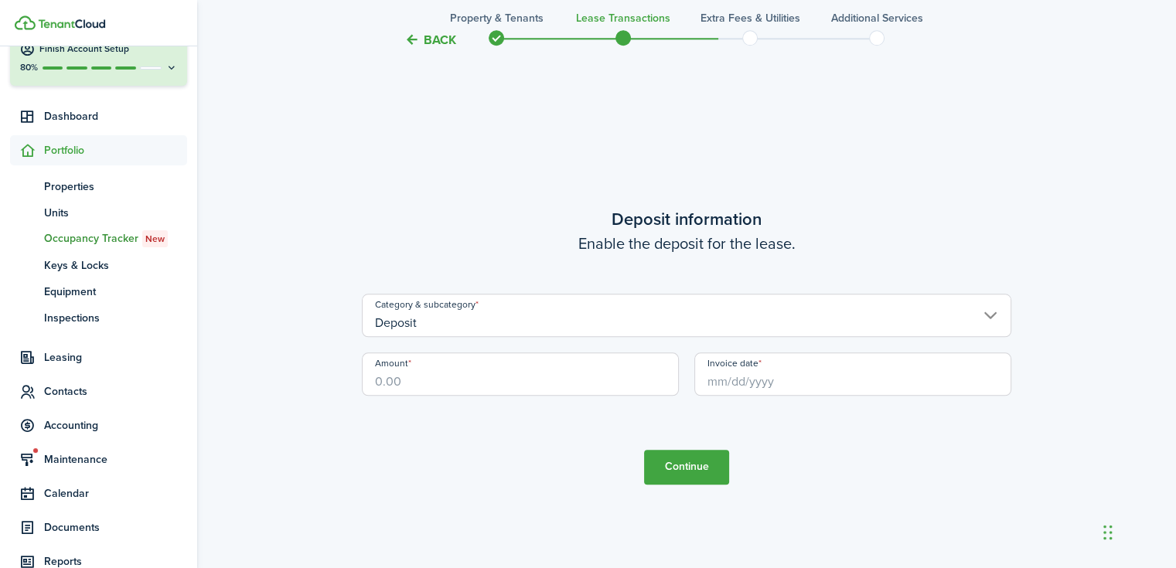
scroll to position [1602, 0]
click at [476, 363] on input "Amount" at bounding box center [520, 373] width 317 height 43
drag, startPoint x: 759, startPoint y: 387, endPoint x: 718, endPoint y: 383, distance: 41.2
drag, startPoint x: 718, startPoint y: 383, endPoint x: 710, endPoint y: 373, distance: 12.1
click at [710, 373] on input "Invoice date" at bounding box center [852, 373] width 317 height 43
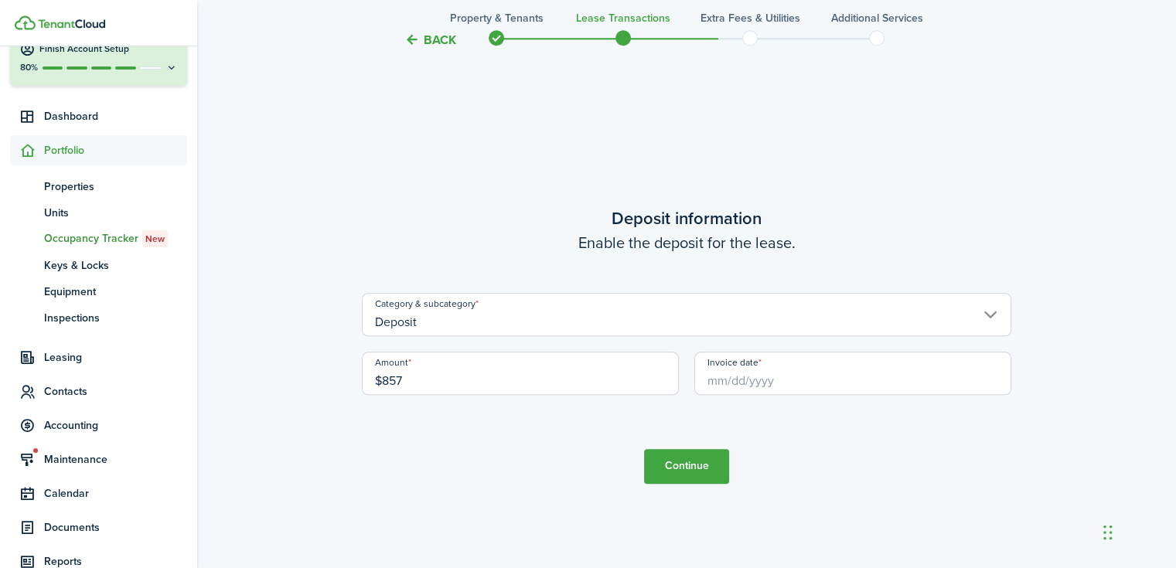
type input "$857.00"
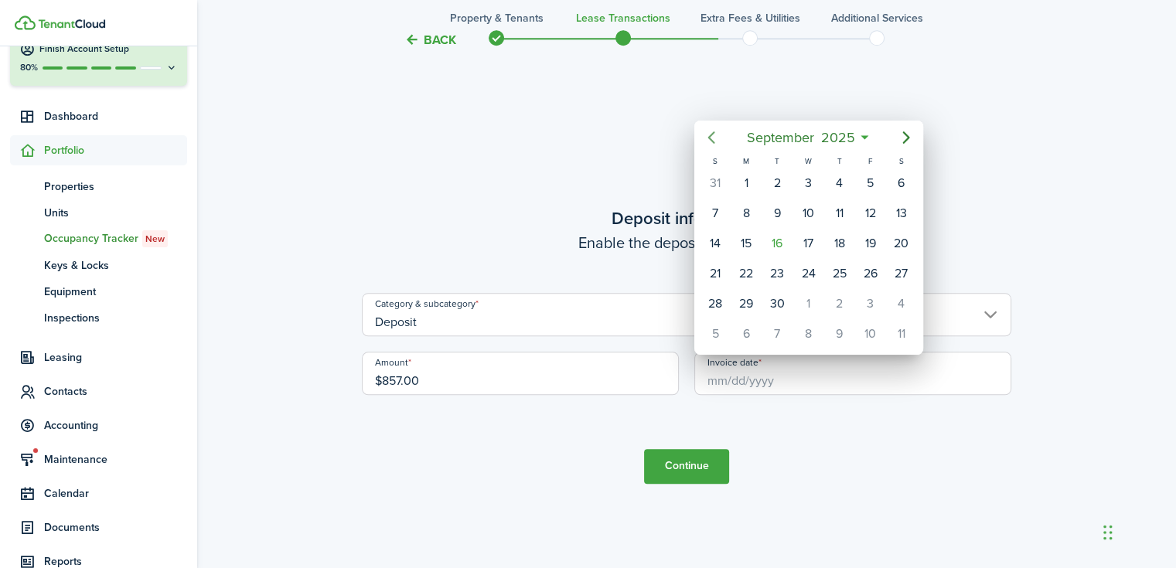
click at [708, 132] on icon "Previous page" at bounding box center [711, 137] width 19 height 19
click at [709, 132] on icon "Previous page" at bounding box center [711, 137] width 19 height 19
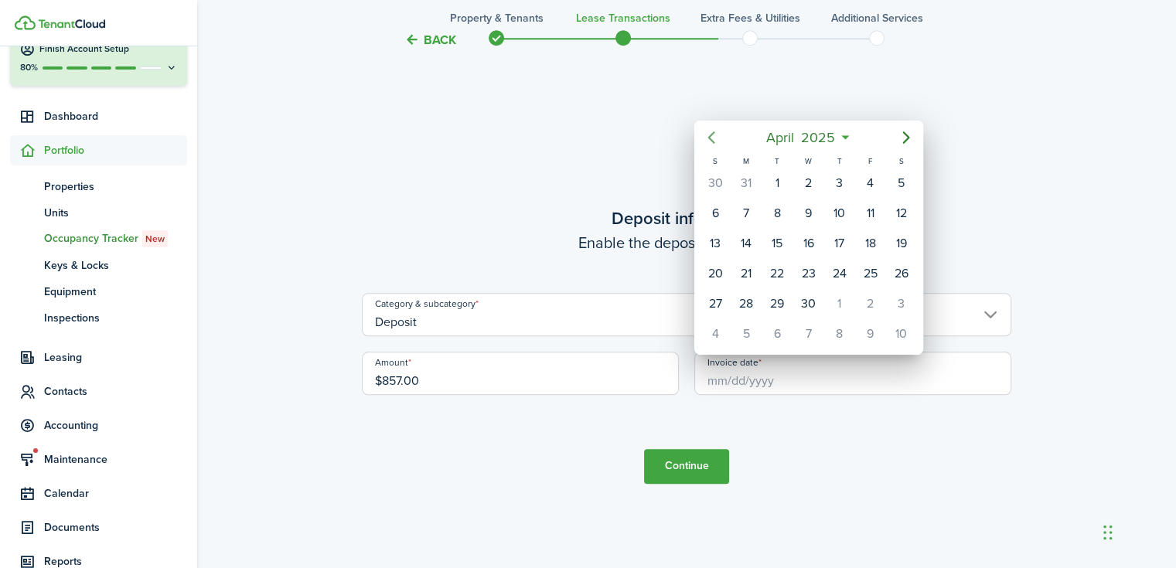
click at [709, 132] on icon "Previous page" at bounding box center [711, 137] width 19 height 19
click at [804, 180] on div "1" at bounding box center [807, 183] width 23 height 23
type input "[DATE]"
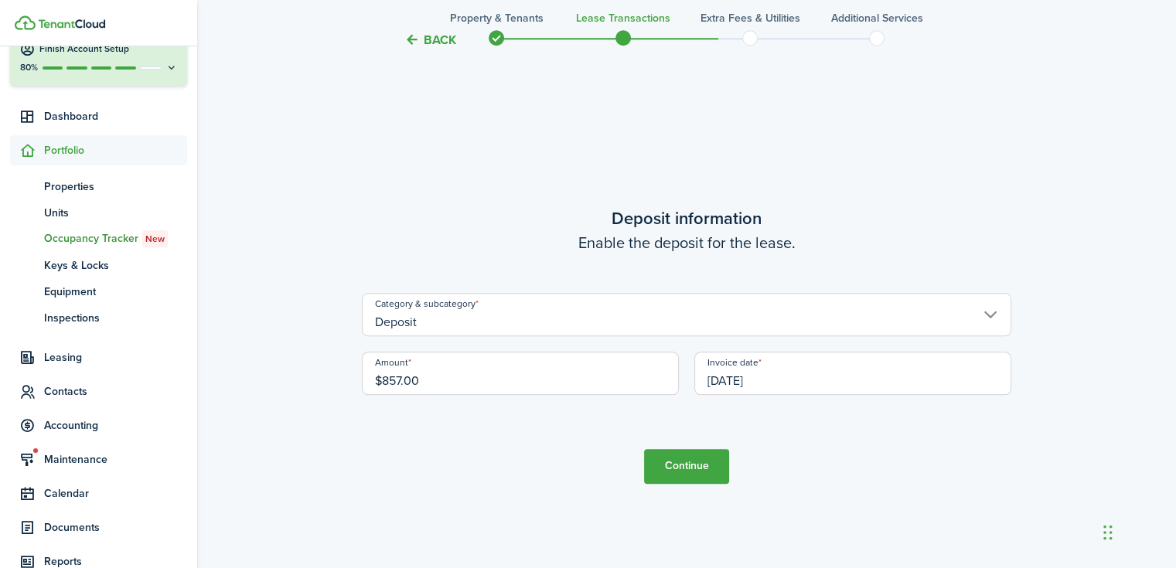
click at [711, 471] on button "Continue" at bounding box center [686, 466] width 85 height 35
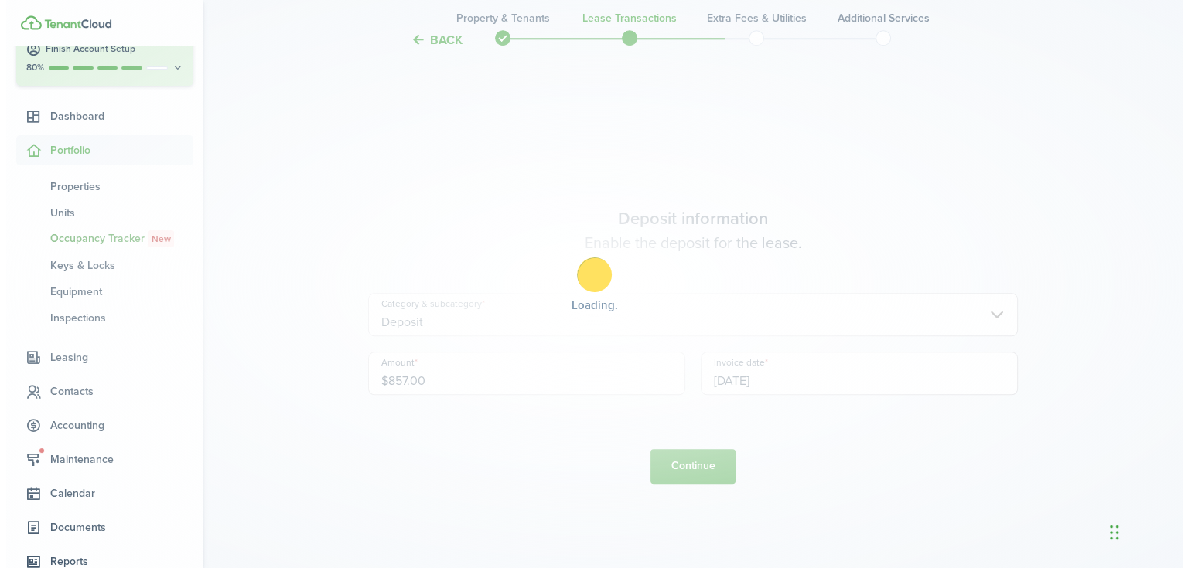
scroll to position [0, 0]
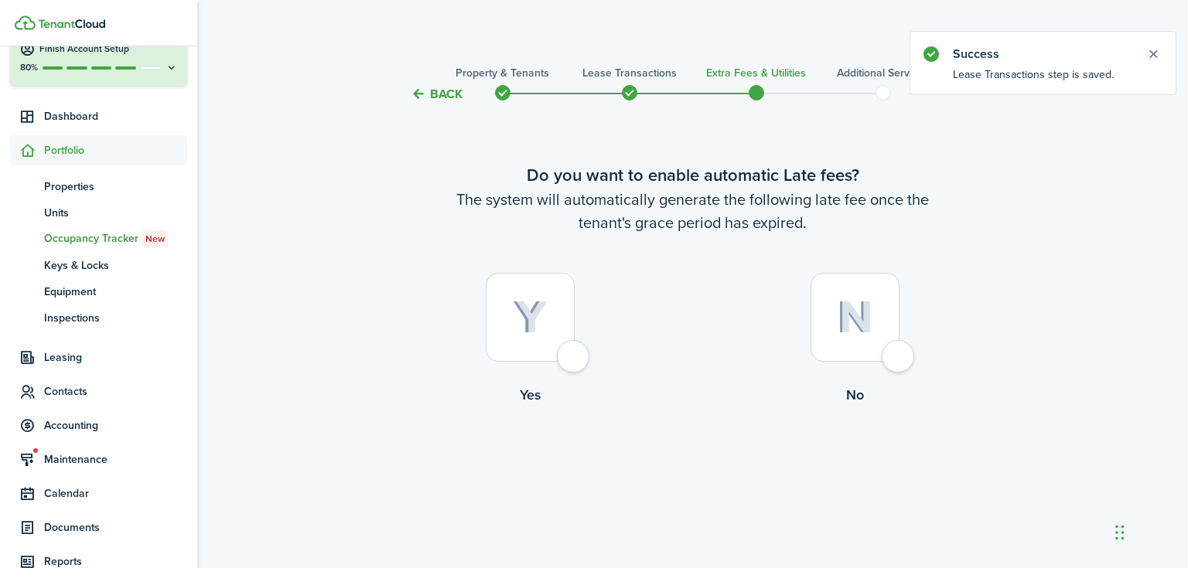
click at [543, 315] on img at bounding box center [530, 318] width 35 height 34
radio input "true"
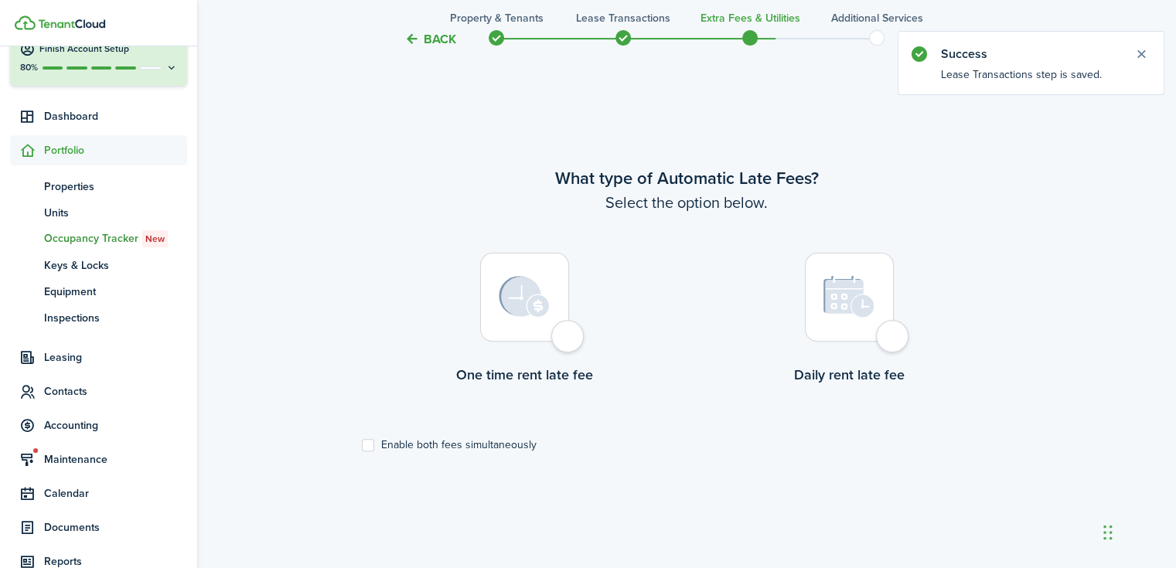
click at [541, 327] on div at bounding box center [524, 297] width 89 height 89
radio input "true"
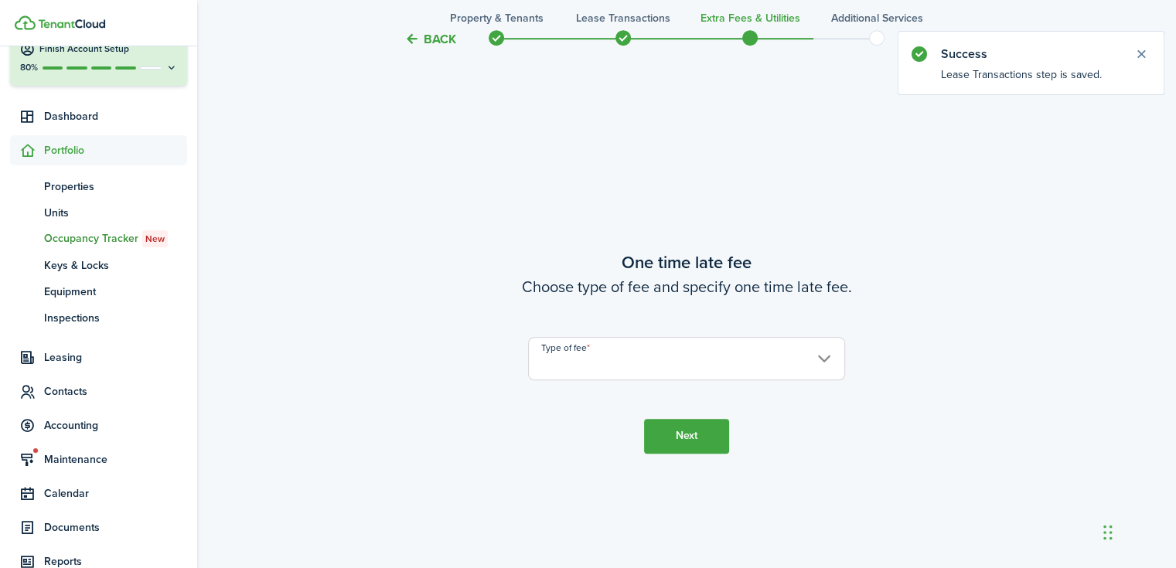
scroll to position [1033, 0]
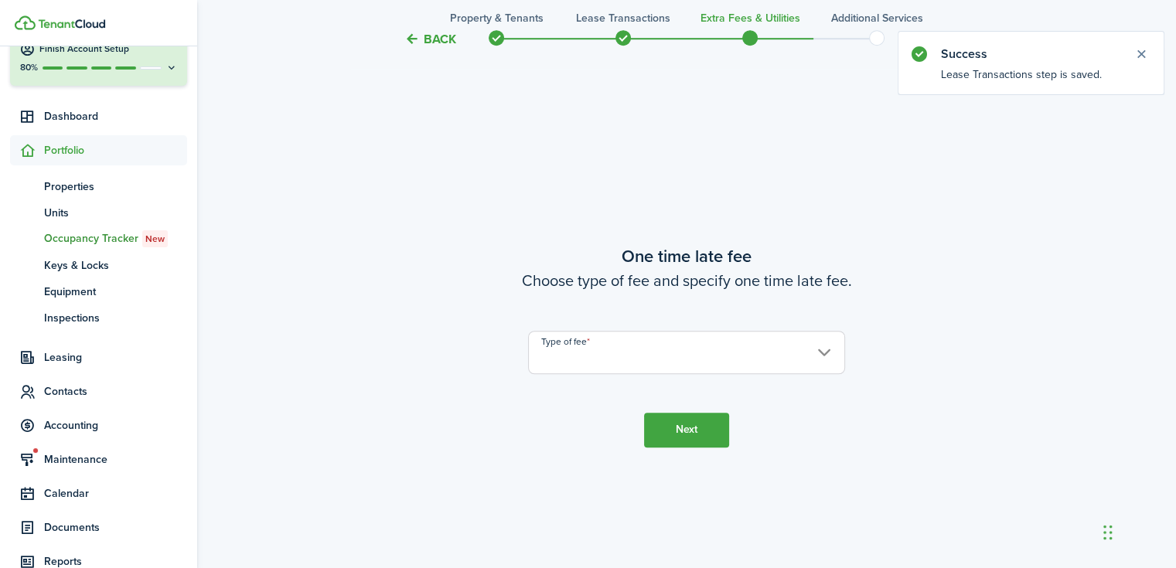
click at [569, 349] on input "Type of fee" at bounding box center [686, 352] width 317 height 43
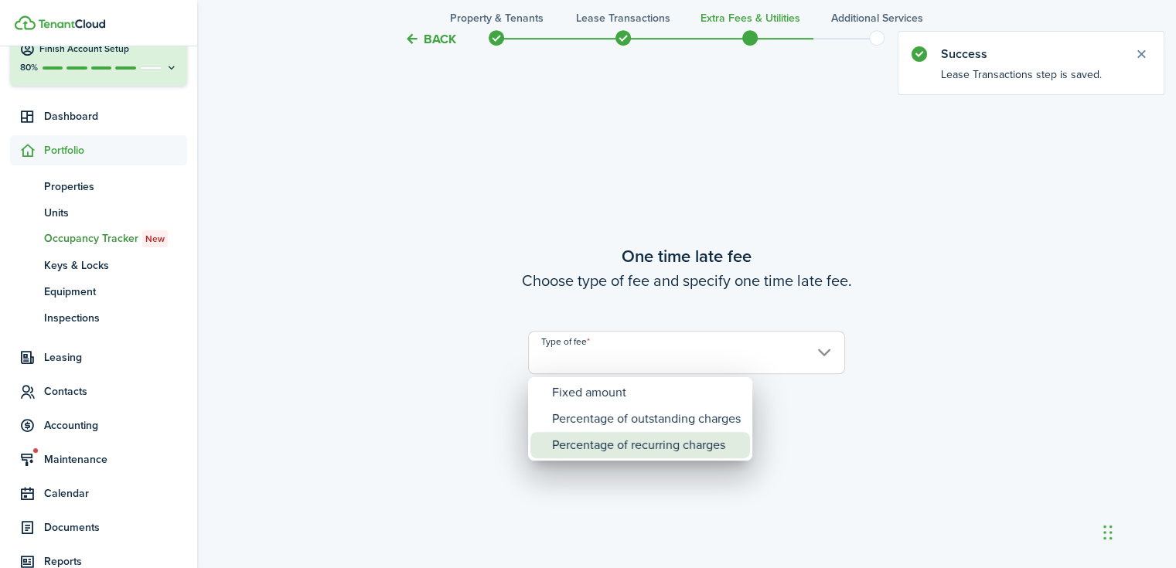
click at [578, 438] on div "Percentage of recurring charges" at bounding box center [646, 445] width 189 height 26
type input "Percentage of recurring charges"
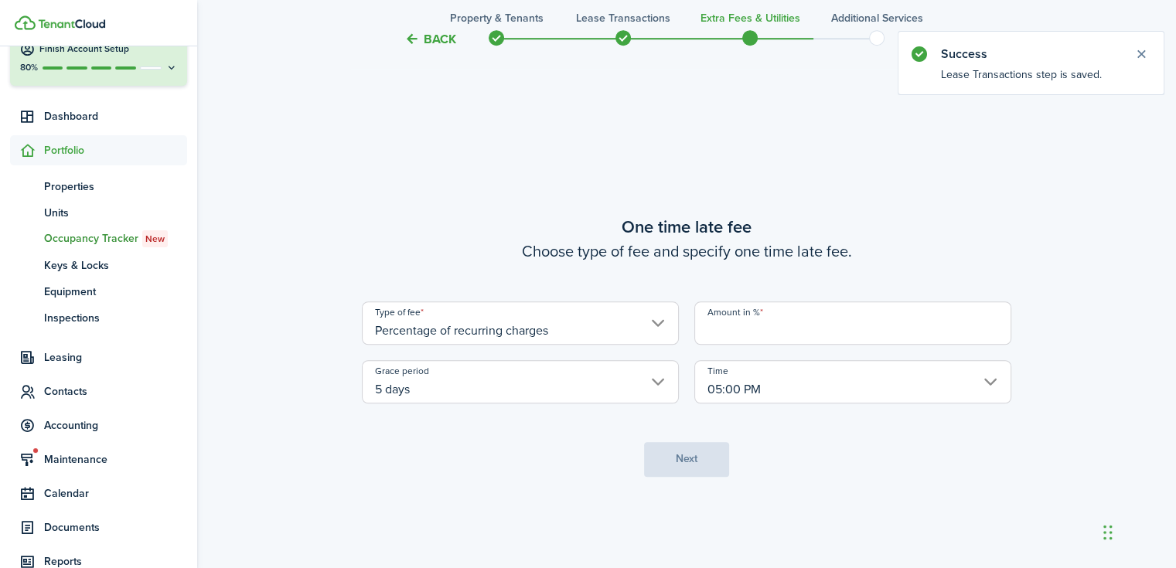
click at [729, 330] on input "Amount in %" at bounding box center [852, 323] width 317 height 43
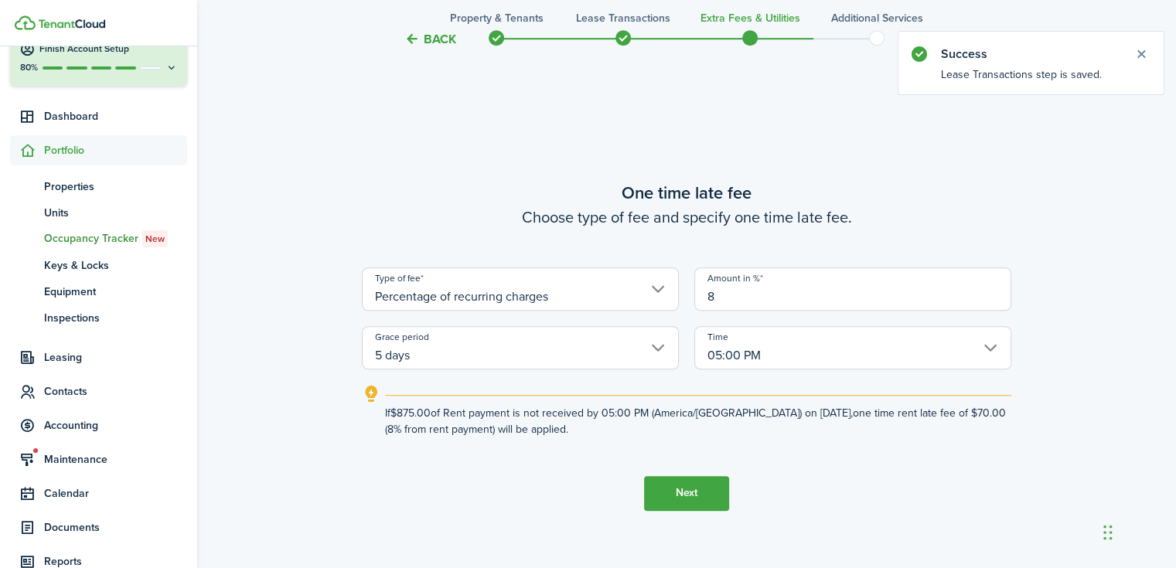
type input "8"
click at [696, 489] on button "Next" at bounding box center [686, 493] width 85 height 35
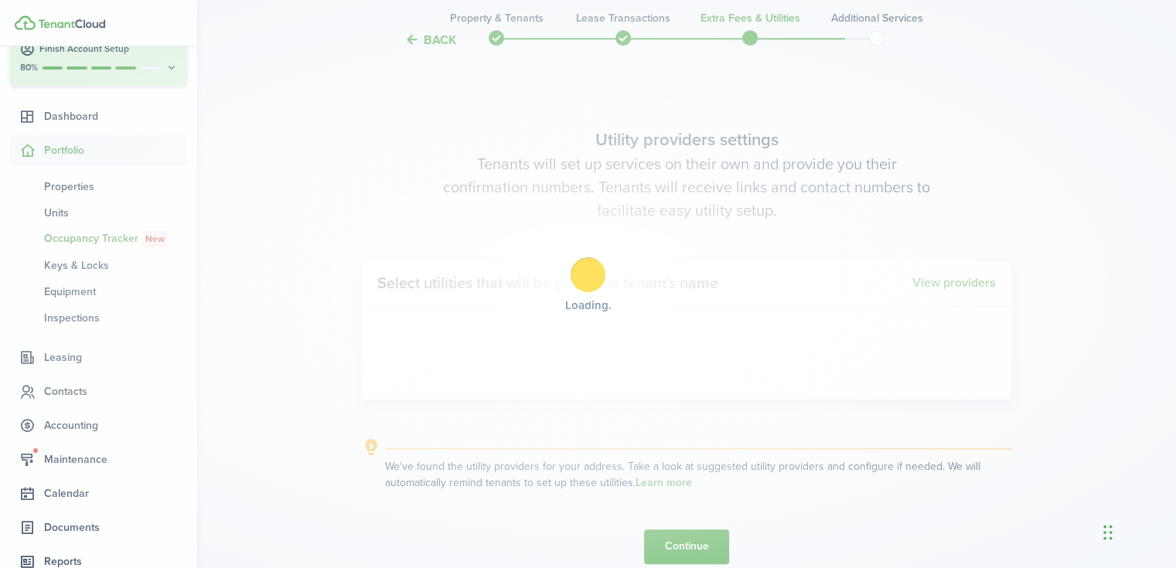
scroll to position [1602, 0]
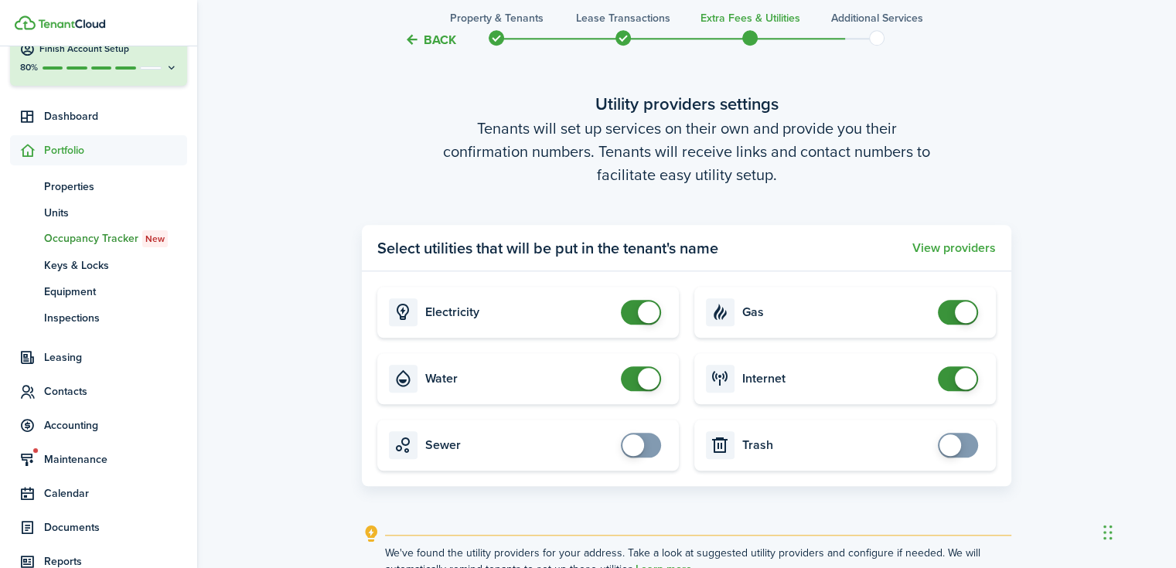
checkbox input "true"
click at [635, 444] on span at bounding box center [633, 446] width 22 height 22
checkbox input "true"
click at [951, 448] on span at bounding box center [950, 446] width 22 height 22
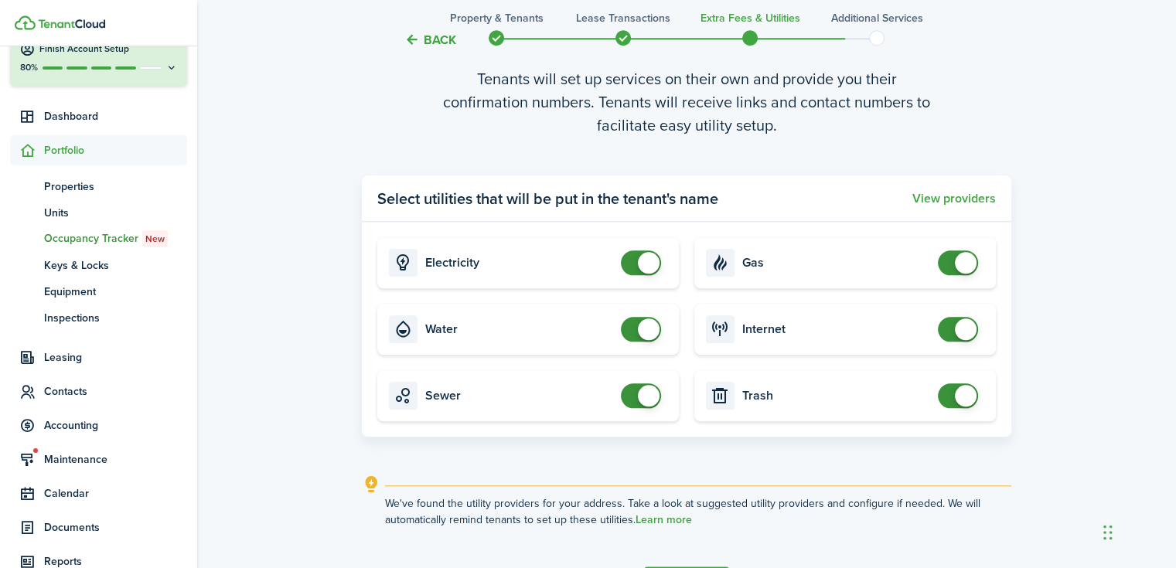
scroll to position [1757, 0]
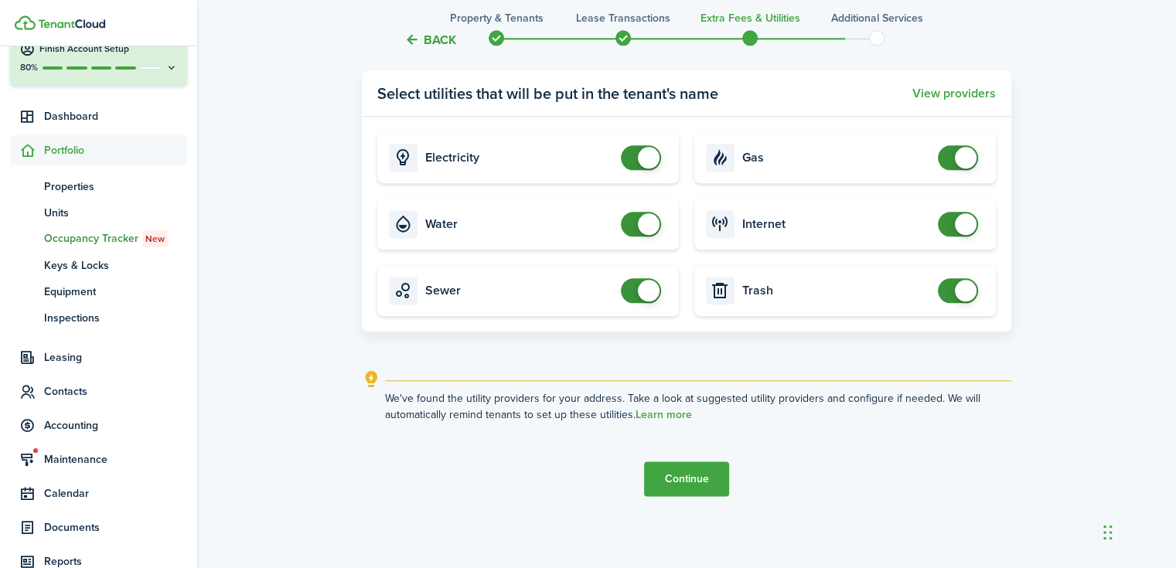
click at [677, 468] on button "Continue" at bounding box center [686, 479] width 85 height 35
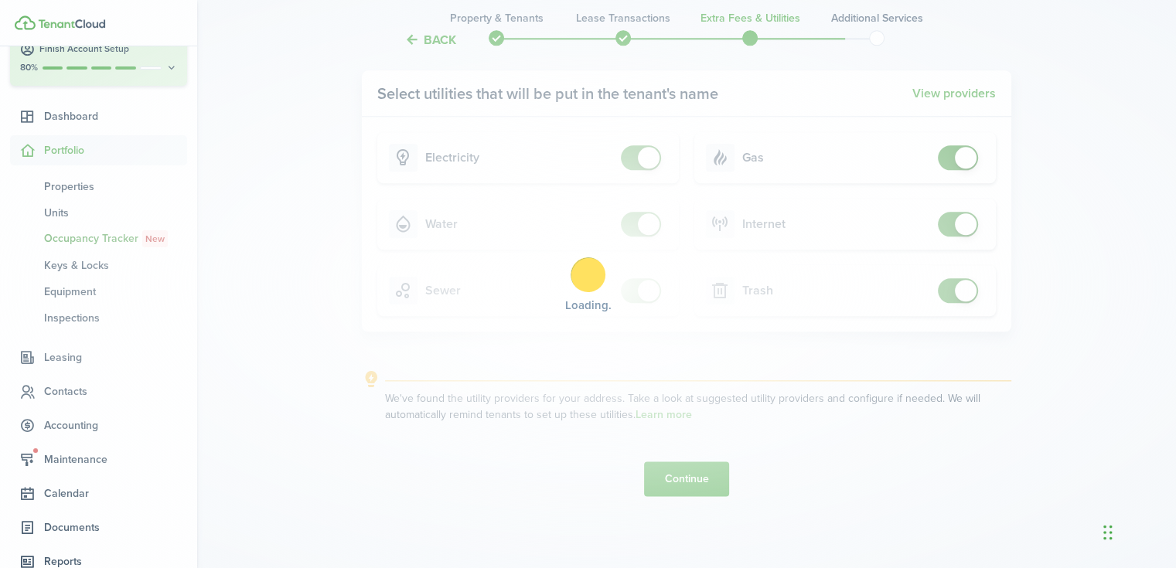
scroll to position [0, 0]
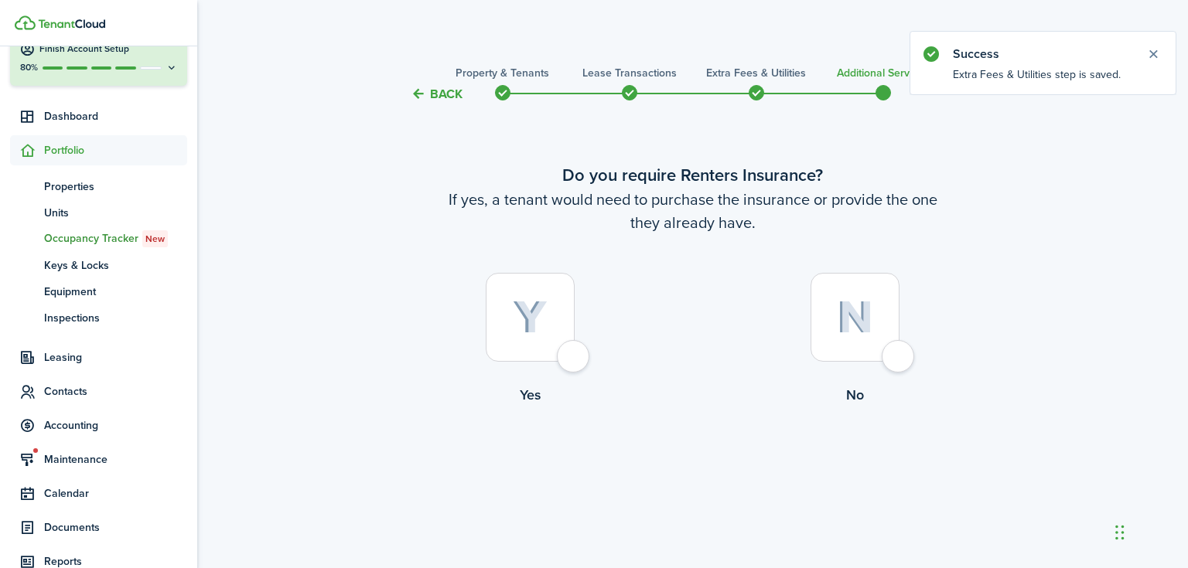
click at [834, 295] on div at bounding box center [854, 317] width 89 height 89
radio input "true"
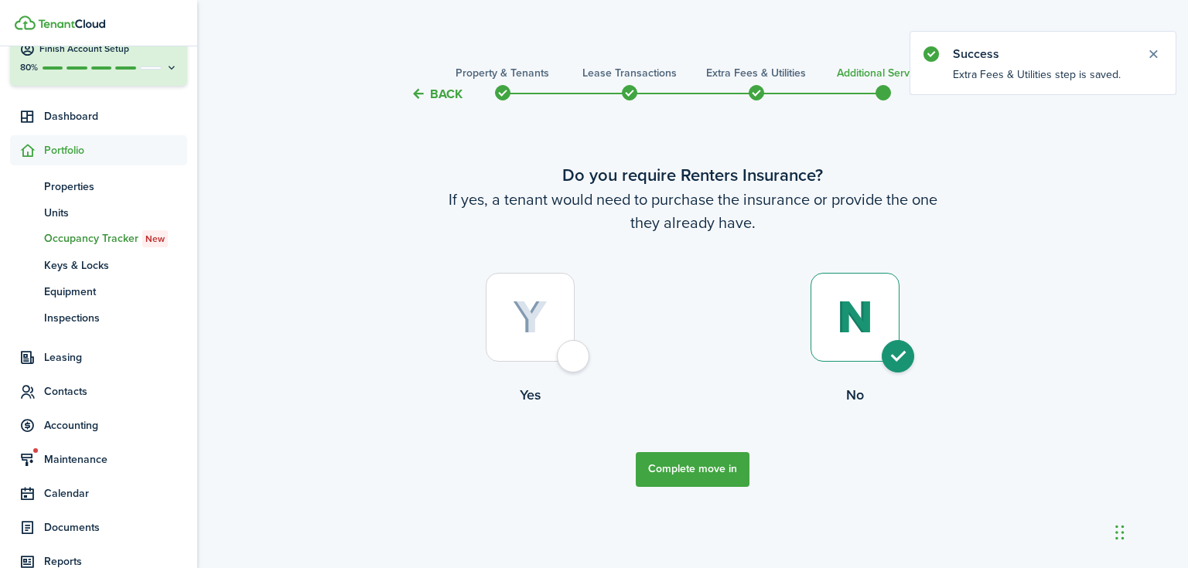
click at [689, 471] on button "Complete move in" at bounding box center [693, 469] width 114 height 35
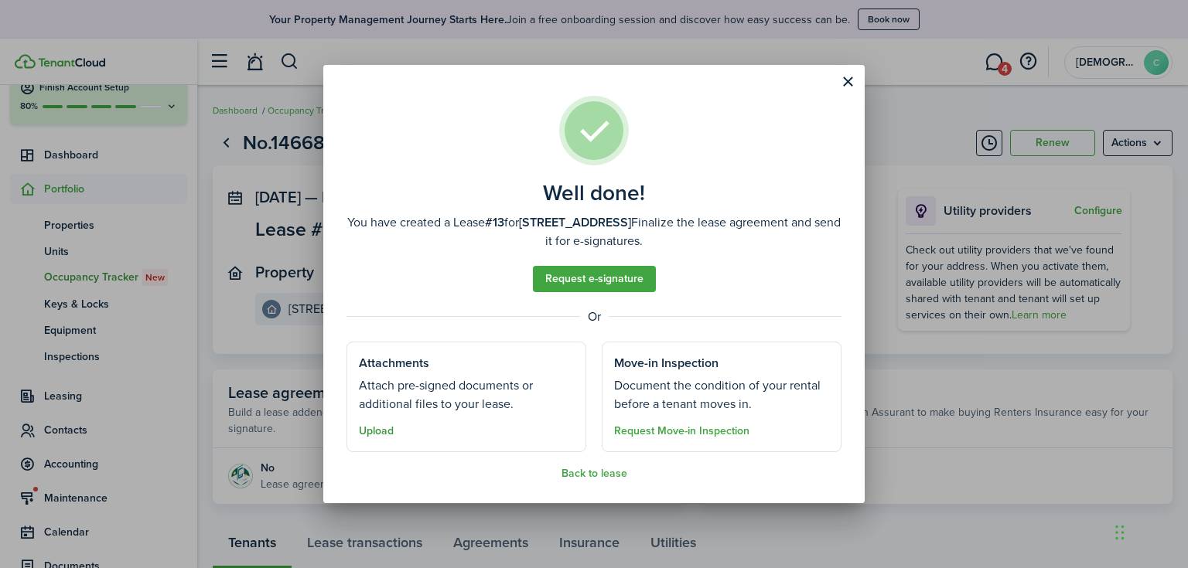
click at [380, 431] on button "Upload" at bounding box center [376, 431] width 35 height 12
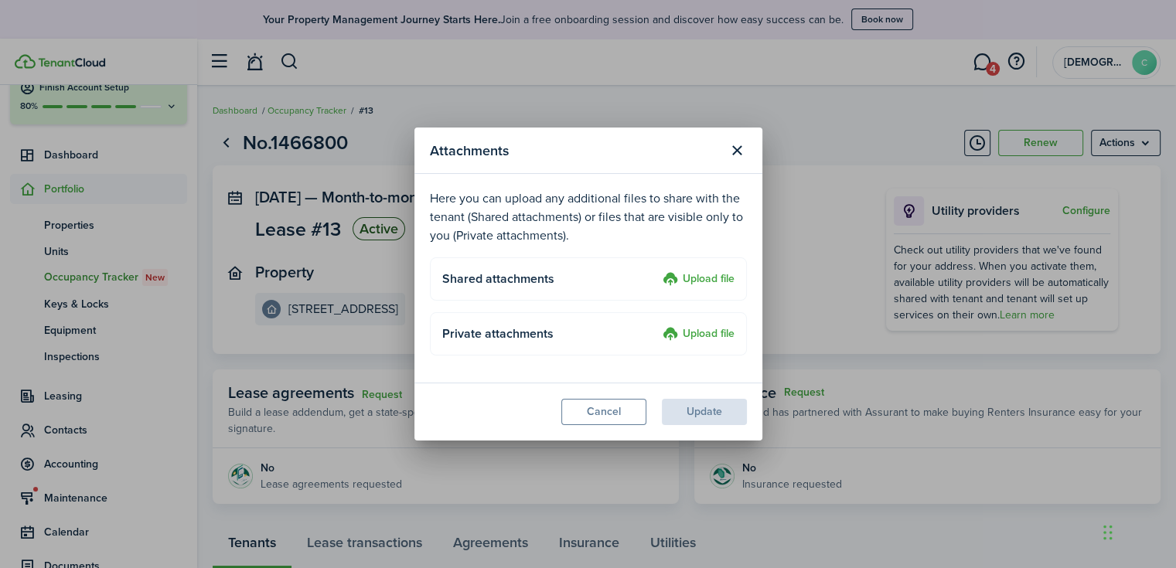
click at [686, 276] on label "Upload file" at bounding box center [699, 280] width 72 height 19
click at [657, 271] on input "Upload file" at bounding box center [657, 271] width 0 height 0
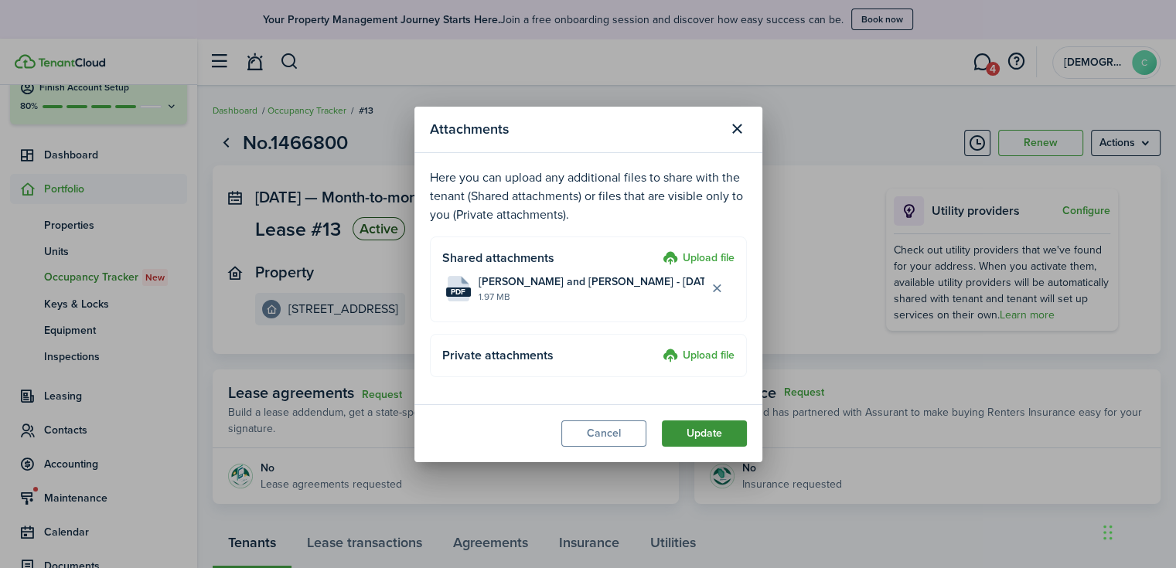
click at [704, 435] on button "Update" at bounding box center [704, 434] width 85 height 26
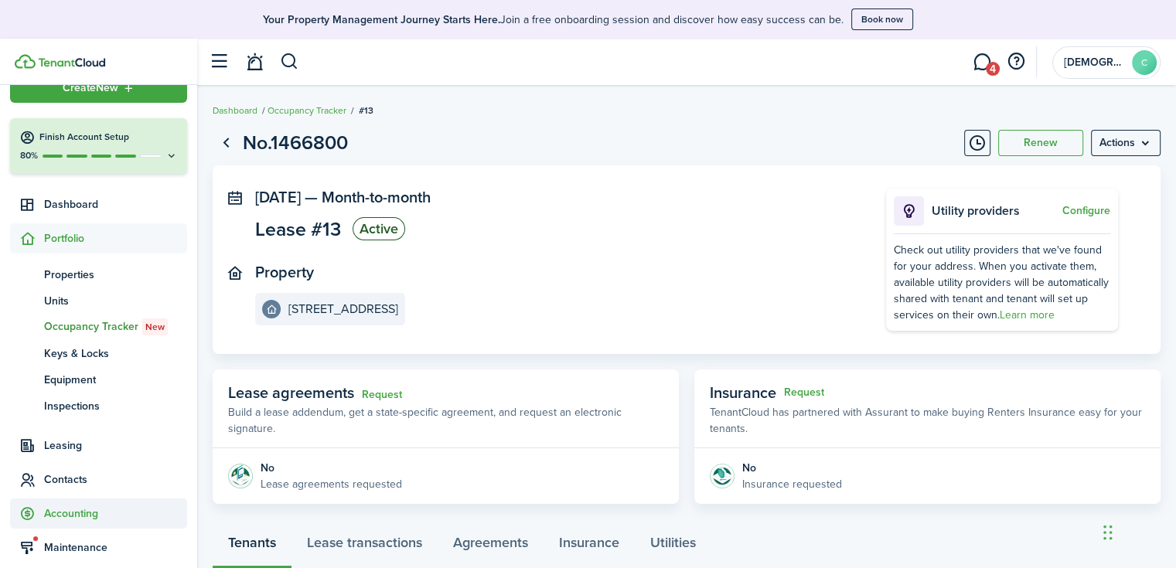
scroll to position [77, 0]
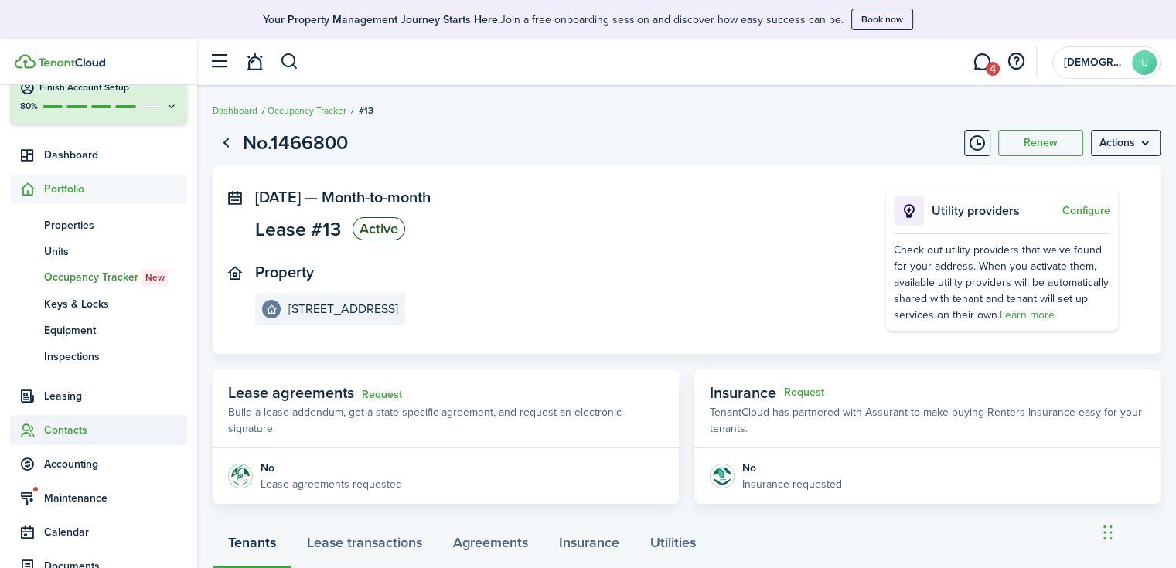
click at [65, 436] on span "Contacts" at bounding box center [115, 430] width 143 height 16
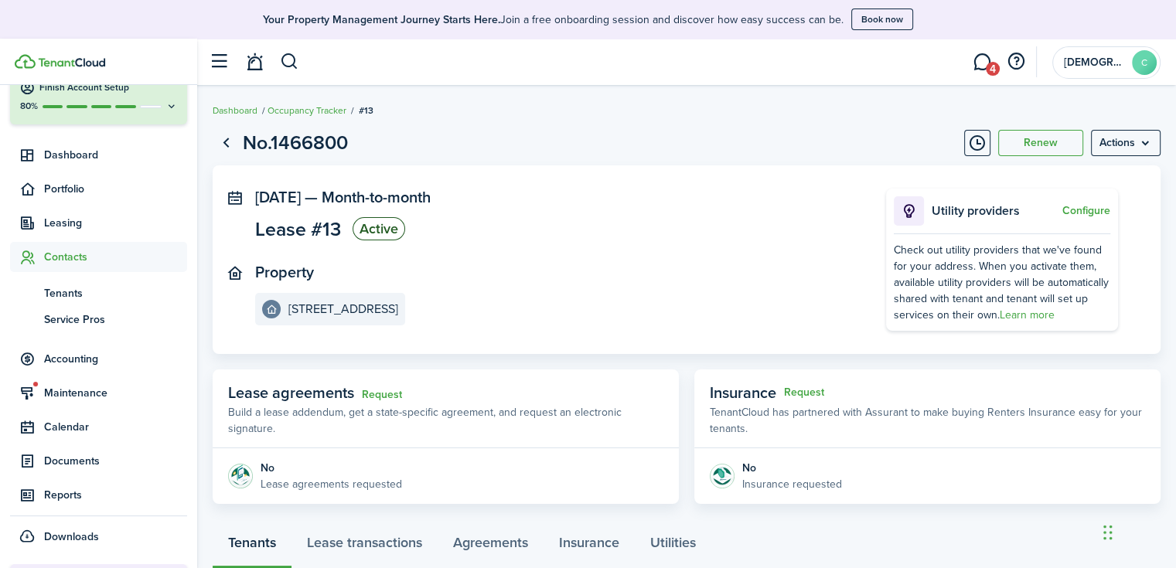
click at [74, 274] on ul "tn Tenants sp Service Pros" at bounding box center [98, 306] width 177 height 68
click at [73, 299] on span "Tenants" at bounding box center [115, 293] width 143 height 16
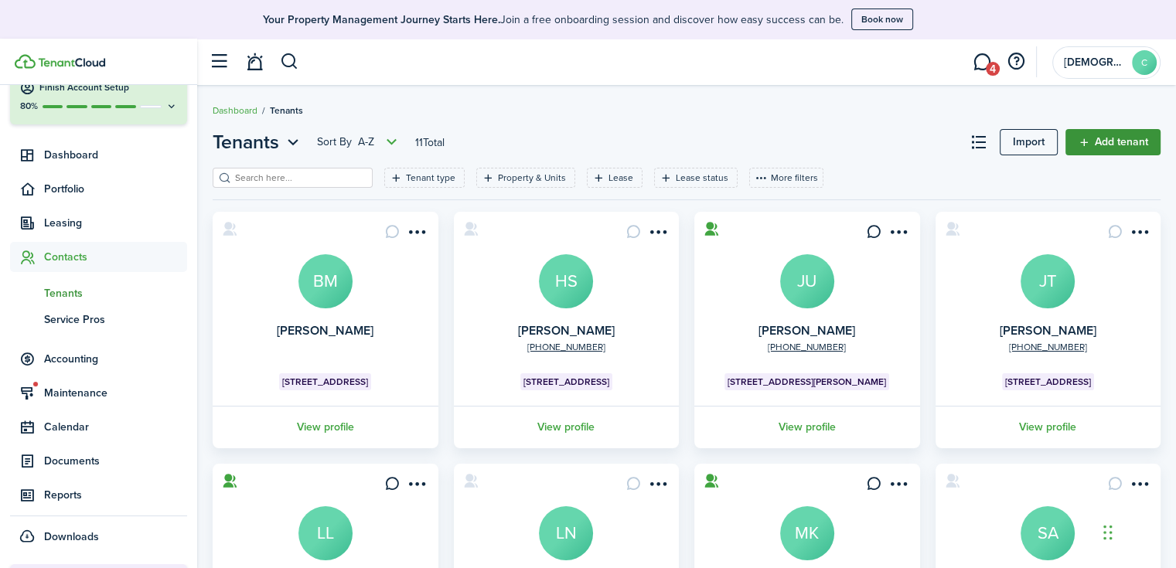
click at [1120, 135] on link "Add tenant" at bounding box center [1113, 142] width 95 height 26
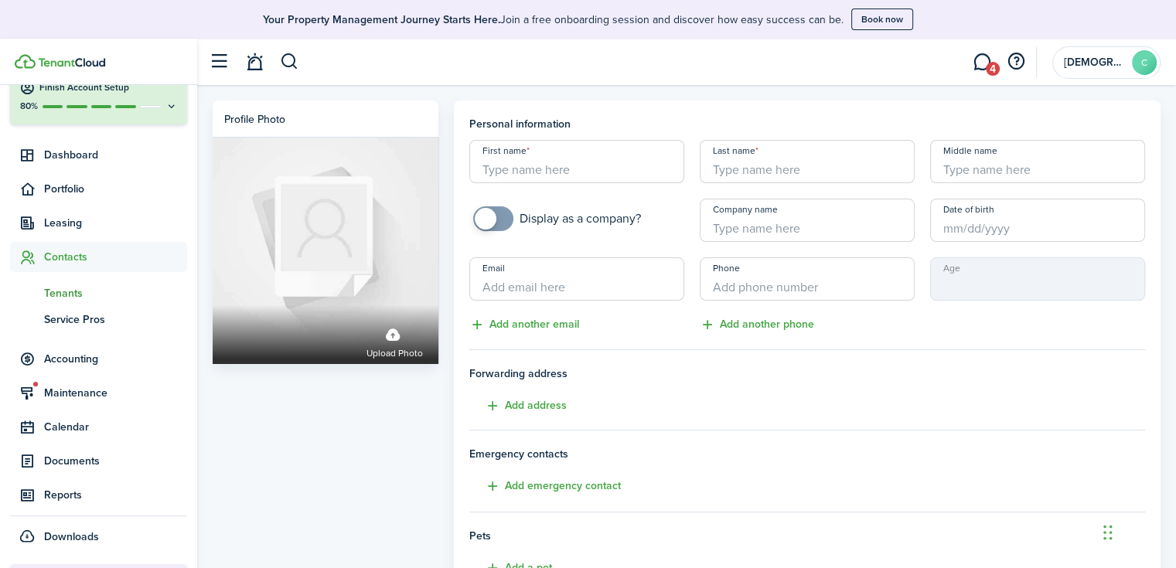
click at [557, 179] on input "First name" at bounding box center [576, 161] width 215 height 43
type input "Ariyah"
type input "[PERSON_NAME]"
click at [547, 295] on input "Email" at bounding box center [576, 278] width 215 height 43
paste input "[EMAIL_ADDRESS][DOMAIN_NAME]"
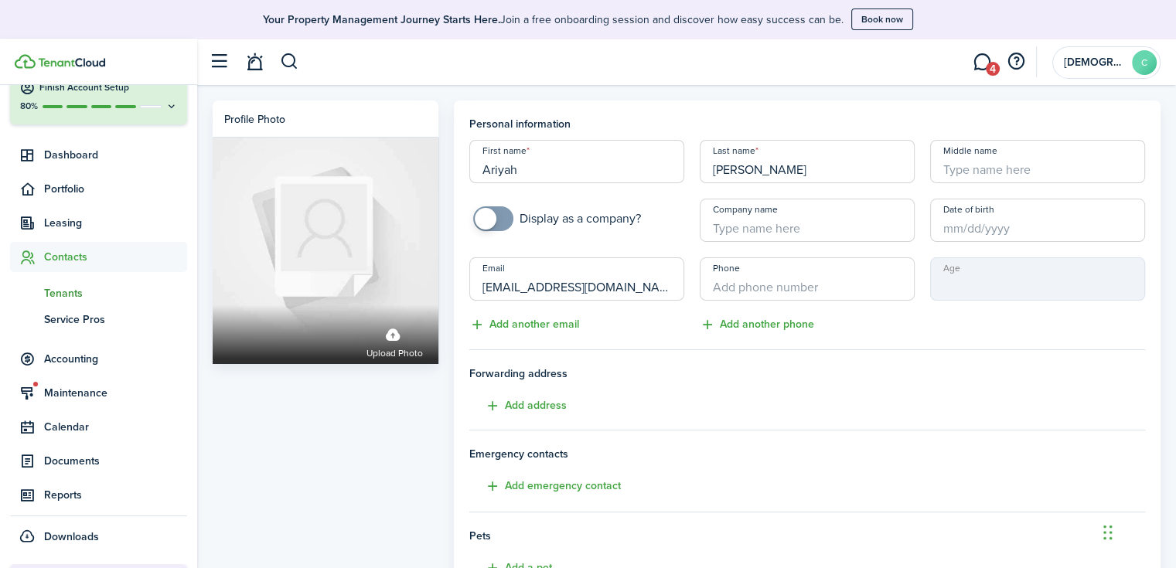
type input "[EMAIL_ADDRESS][DOMAIN_NAME]"
click at [740, 278] on input "+1" at bounding box center [807, 278] width 215 height 43
paste input "[PHONE_NUMBER]"
type input "[PHONE_NUMBER]"
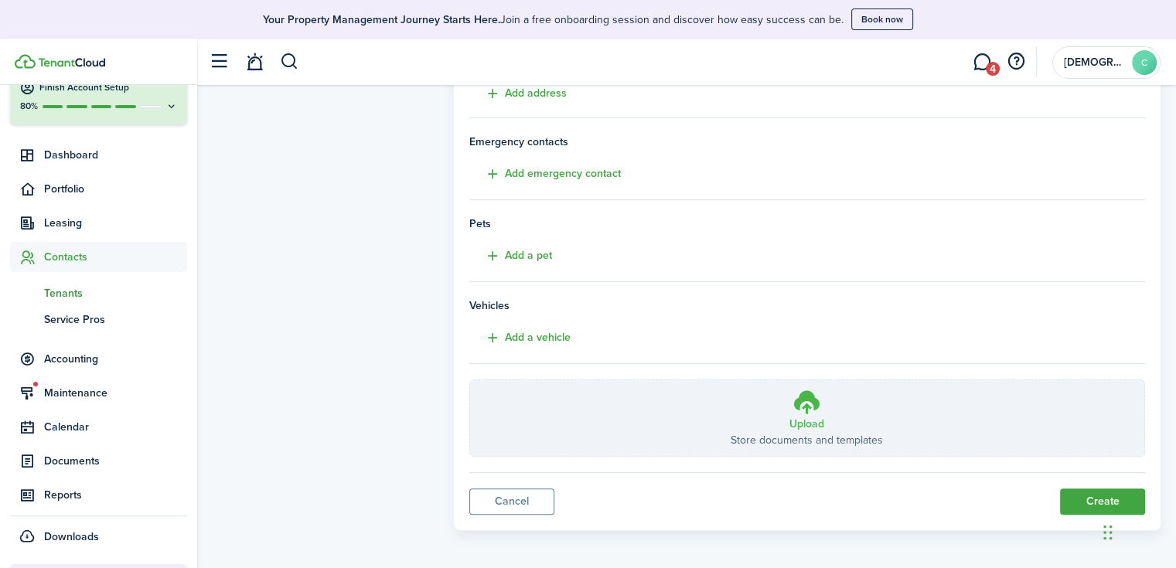
scroll to position [314, 0]
click at [1103, 491] on button "Create" at bounding box center [1102, 500] width 85 height 26
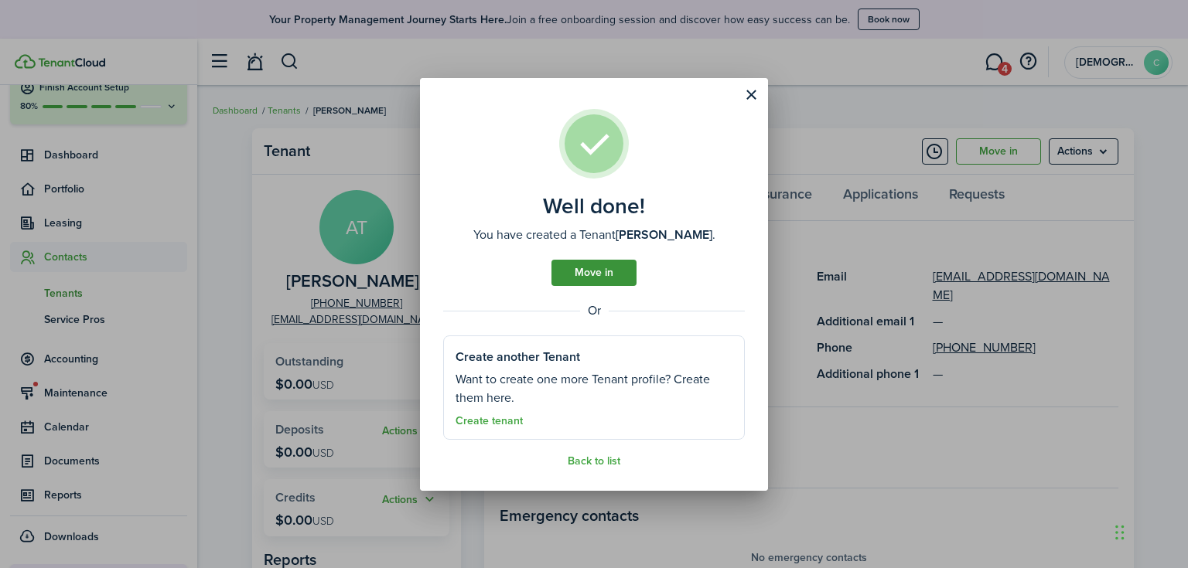
click at [572, 276] on link "Move in" at bounding box center [593, 273] width 85 height 26
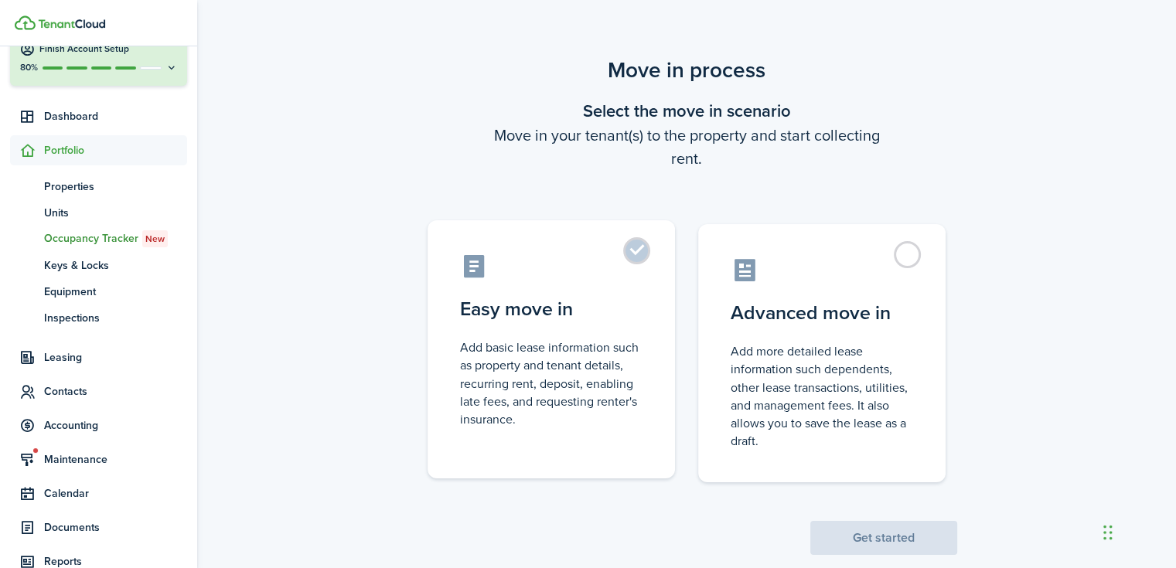
click at [561, 311] on control-radio-card-title "Easy move in" at bounding box center [551, 309] width 182 height 28
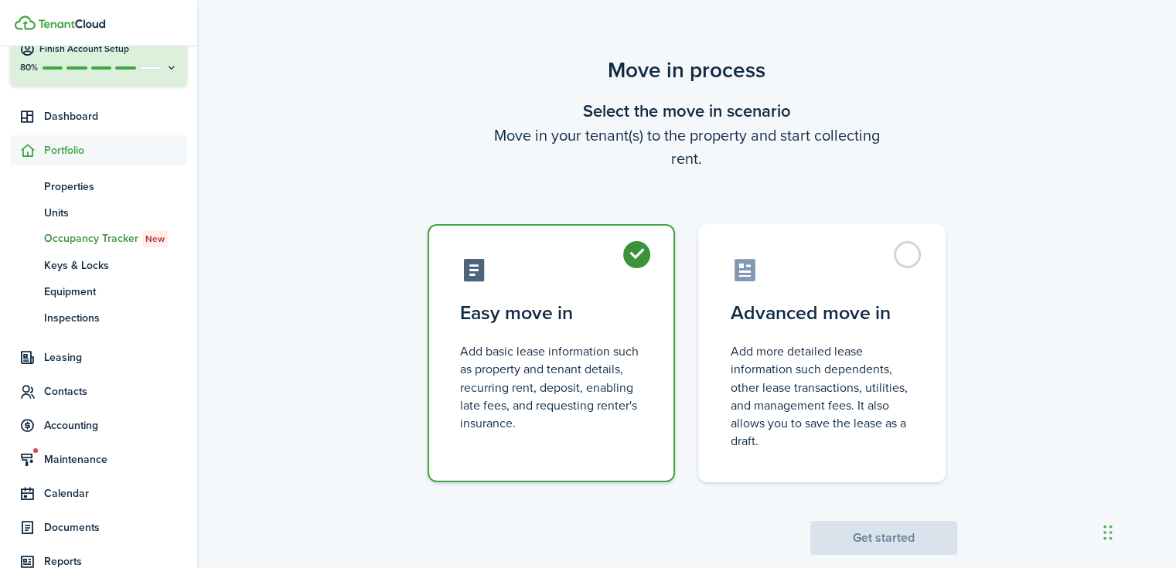
radio input "true"
click at [872, 534] on button "Get started" at bounding box center [883, 538] width 147 height 34
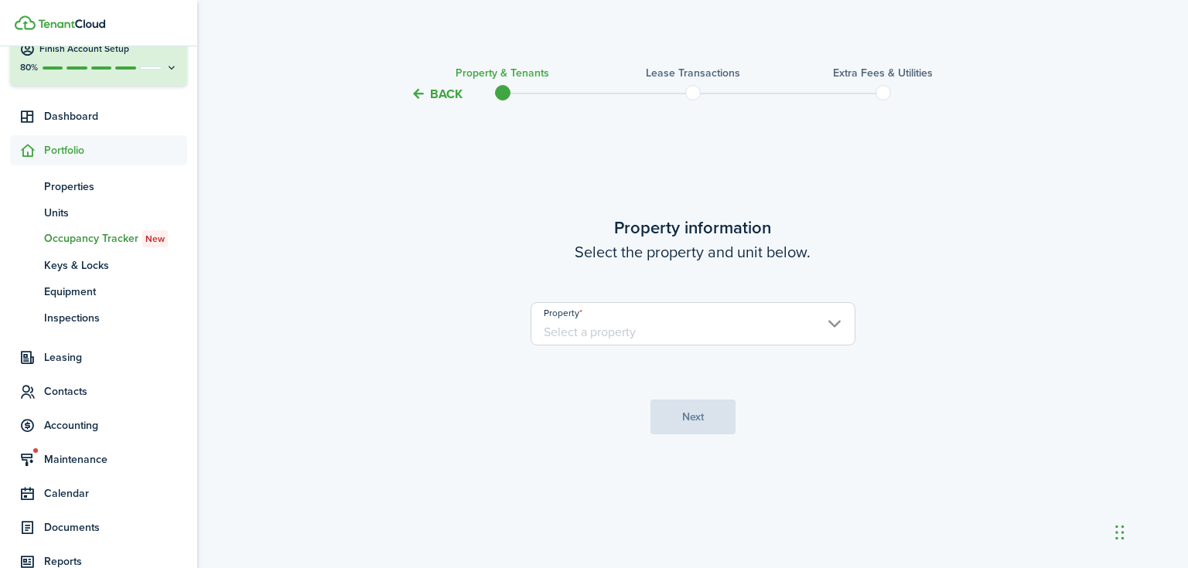
click at [679, 334] on input "Property" at bounding box center [692, 323] width 325 height 43
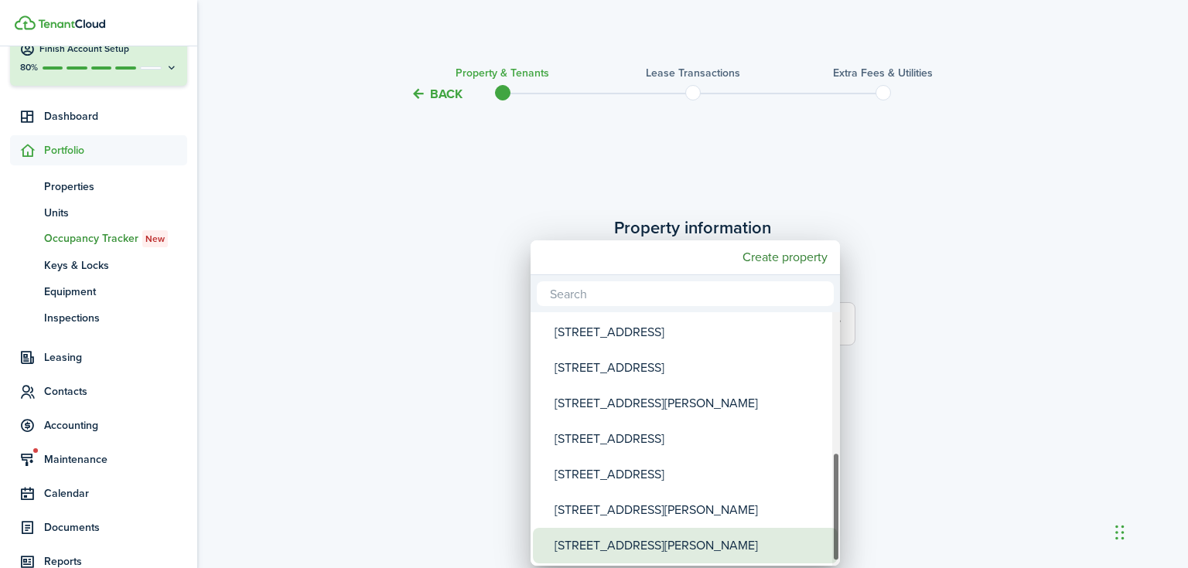
click at [669, 540] on div "[STREET_ADDRESS][PERSON_NAME]" at bounding box center [691, 546] width 274 height 36
type input "[STREET_ADDRESS][PERSON_NAME]"
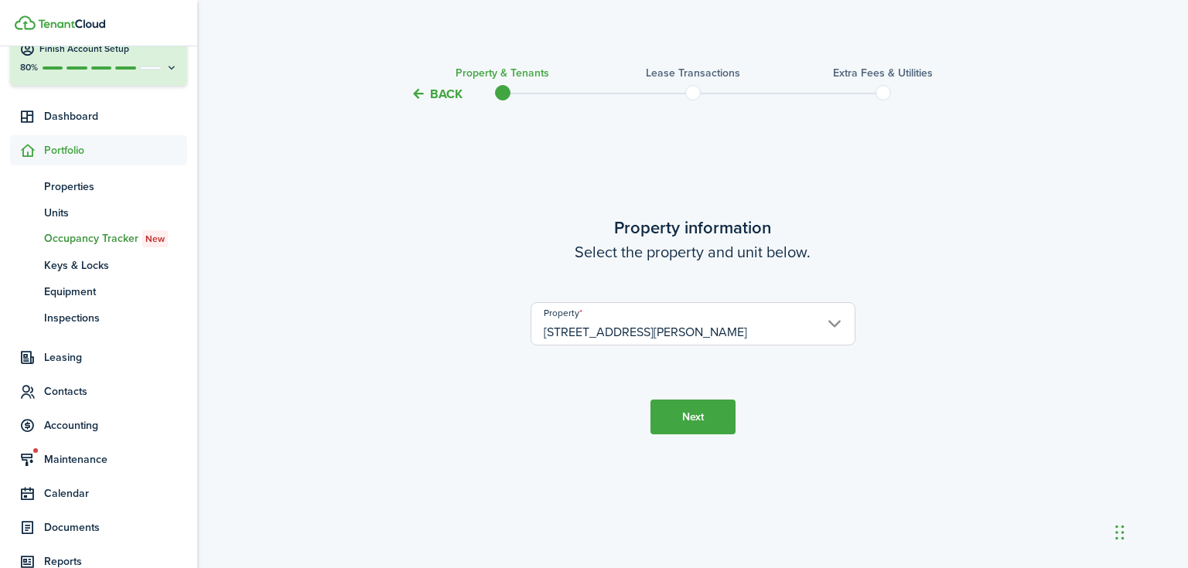
click at [678, 425] on button "Next" at bounding box center [692, 417] width 85 height 35
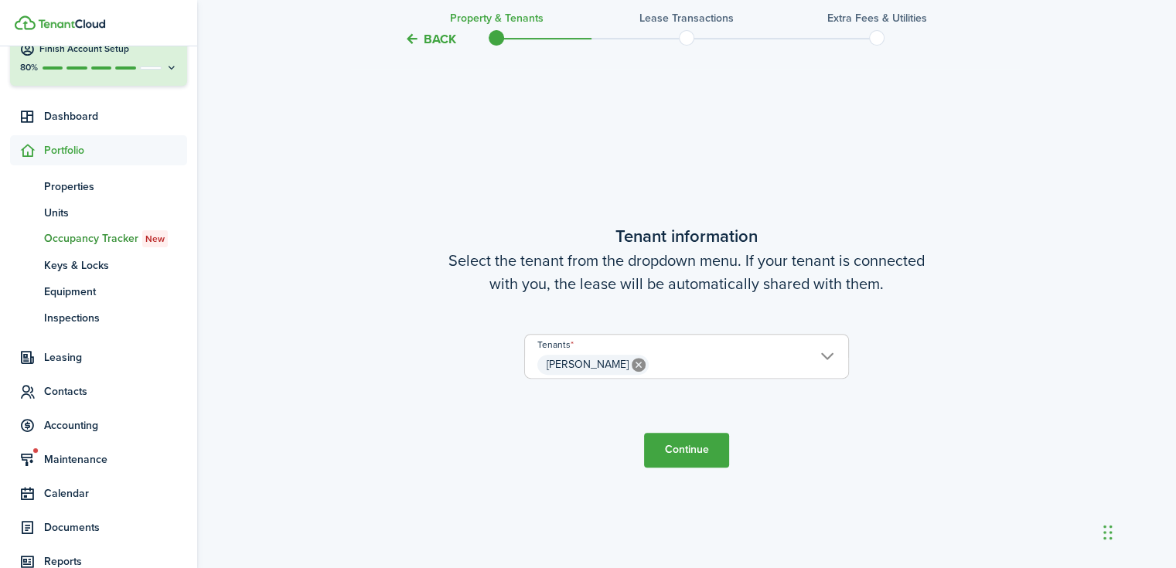
click at [705, 448] on button "Continue" at bounding box center [686, 450] width 85 height 35
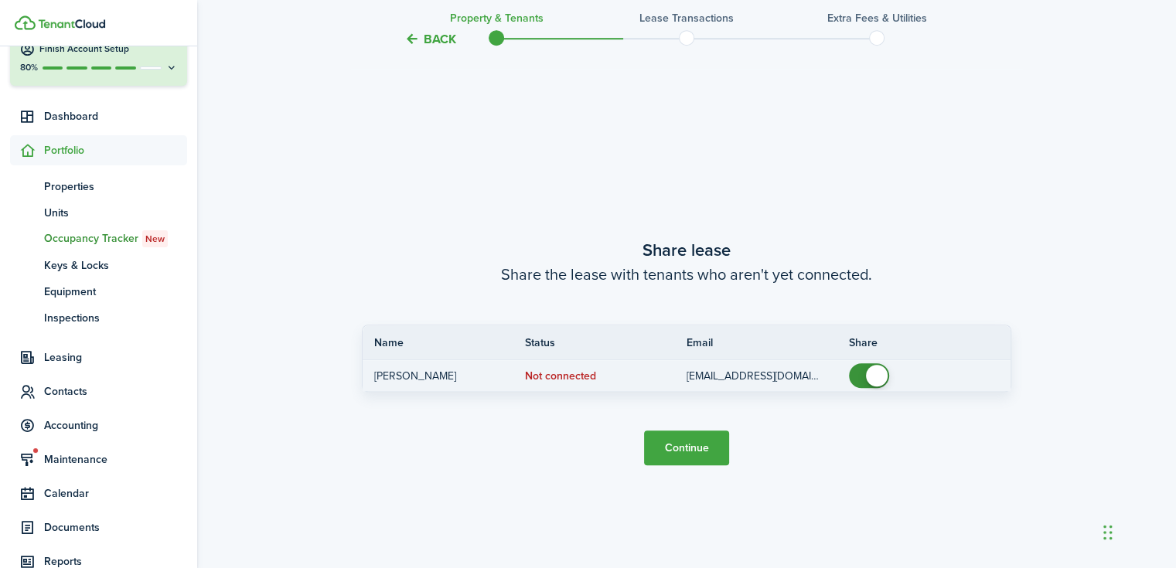
scroll to position [1033, 0]
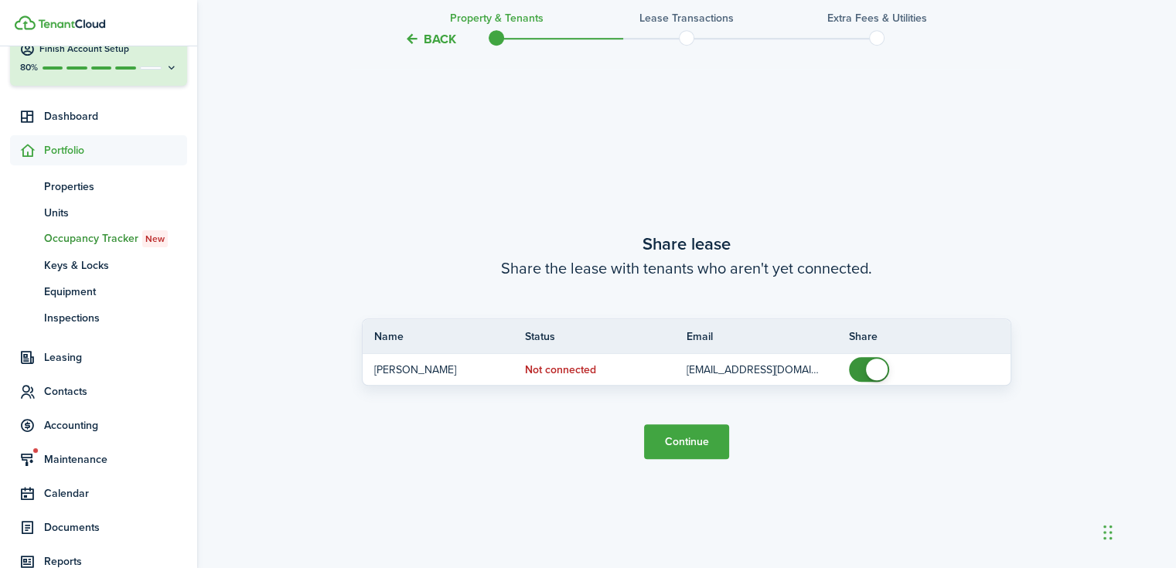
click at [704, 446] on button "Continue" at bounding box center [686, 442] width 85 height 35
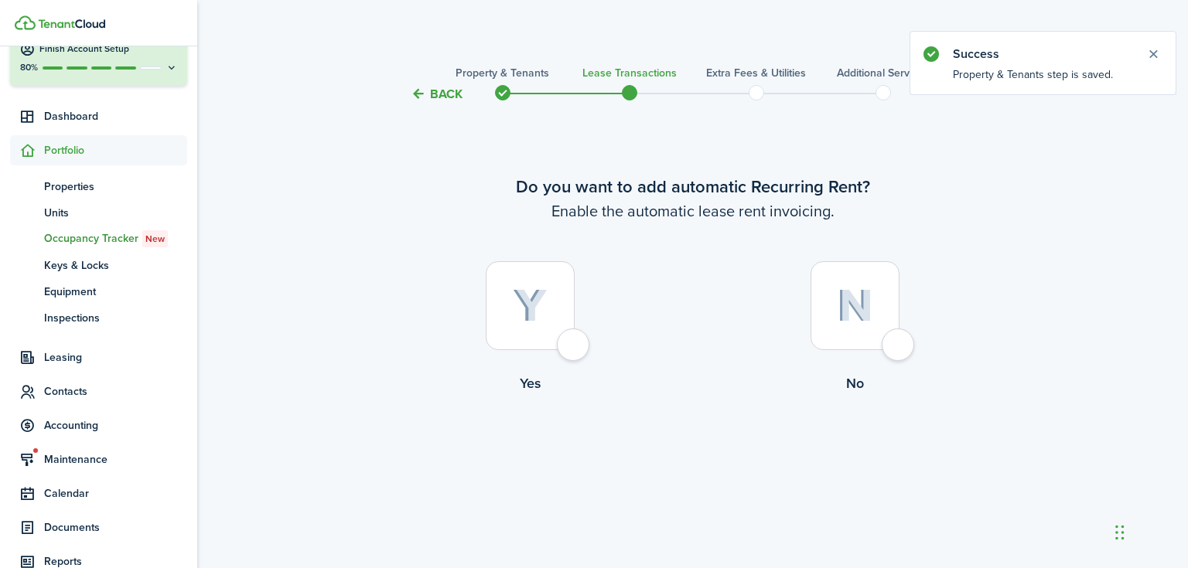
click at [513, 292] on img at bounding box center [530, 306] width 35 height 34
radio input "true"
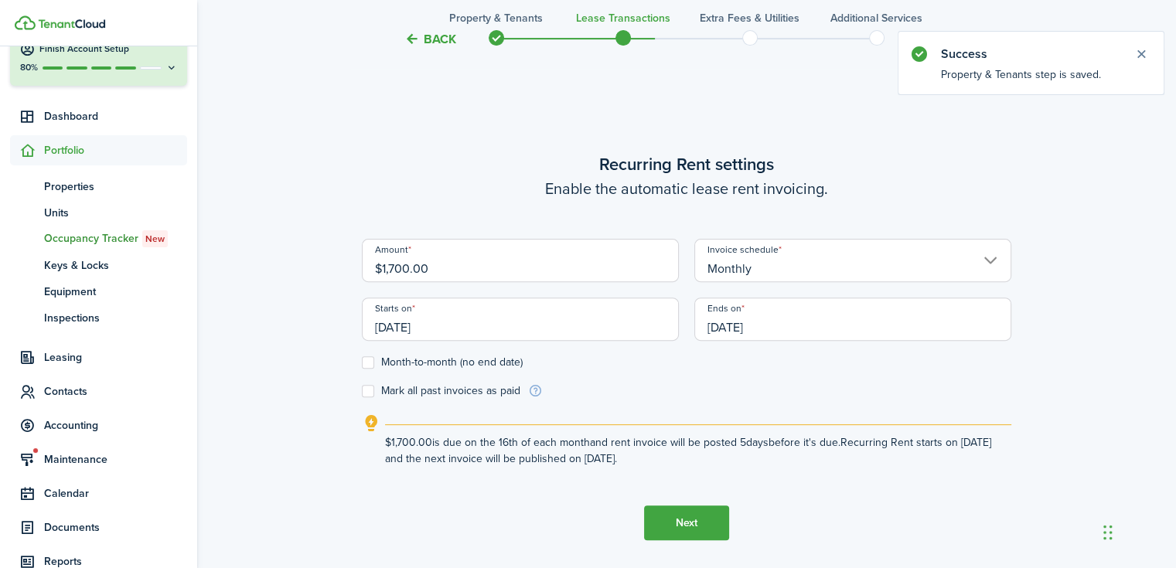
scroll to position [465, 0]
drag, startPoint x: 407, startPoint y: 267, endPoint x: 396, endPoint y: 268, distance: 11.7
click at [396, 268] on input "$1,700.00" at bounding box center [520, 259] width 317 height 43
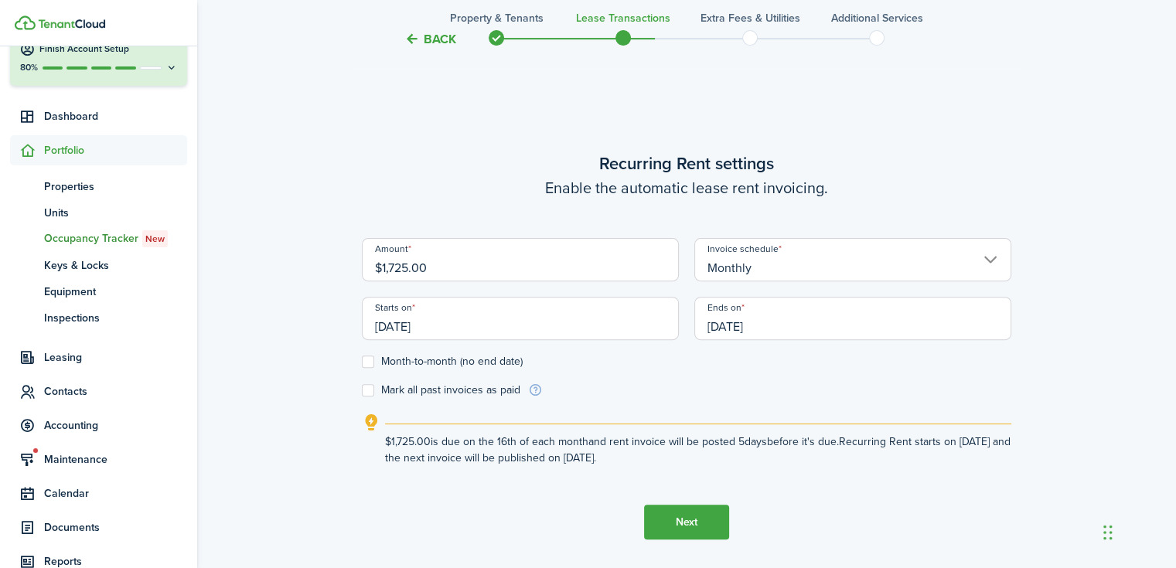
click at [422, 326] on input "[DATE]" at bounding box center [520, 318] width 317 height 43
type input "$1,725.00"
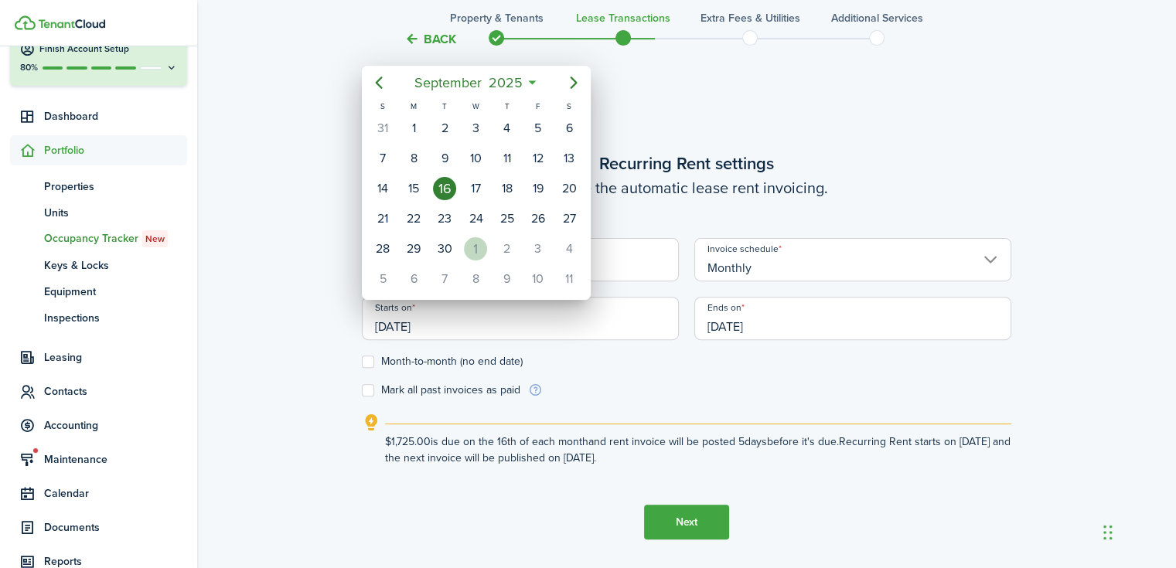
click at [482, 249] on div "1" at bounding box center [475, 248] width 23 height 23
type input "[DATE]"
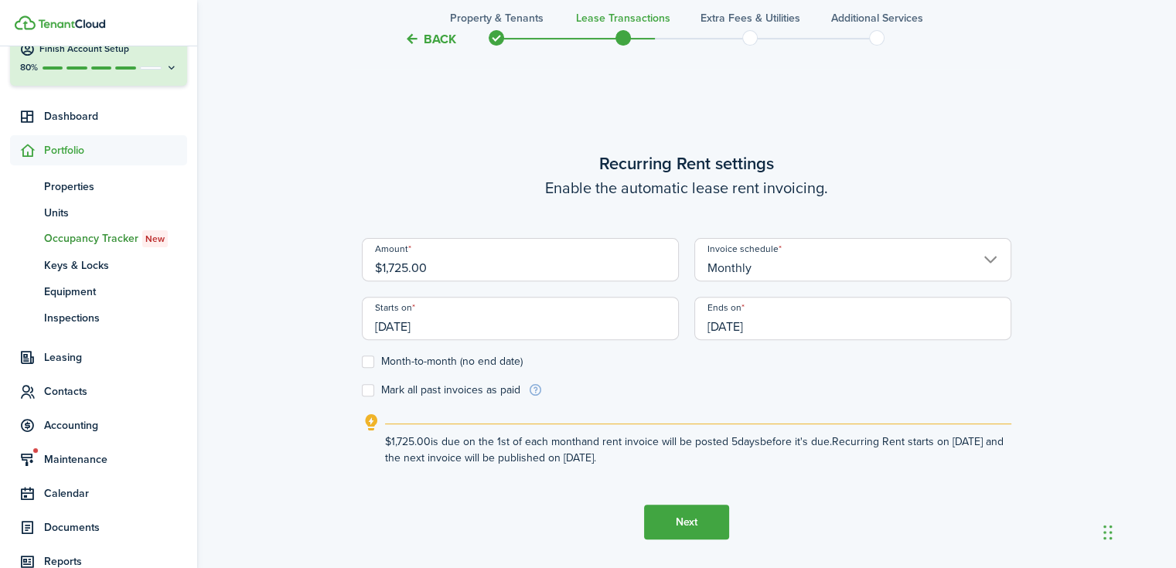
scroll to position [0, 0]
click at [786, 328] on input "[DATE]" at bounding box center [852, 318] width 317 height 43
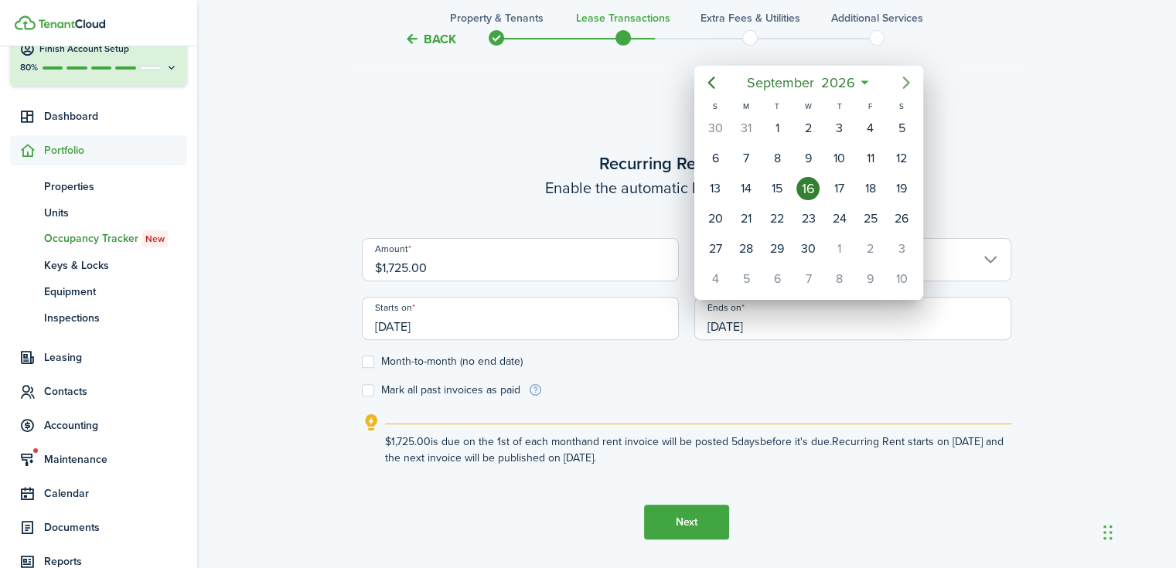
click at [900, 89] on icon "Next page" at bounding box center [906, 82] width 19 height 19
click at [704, 81] on icon "Previous page" at bounding box center [711, 82] width 19 height 19
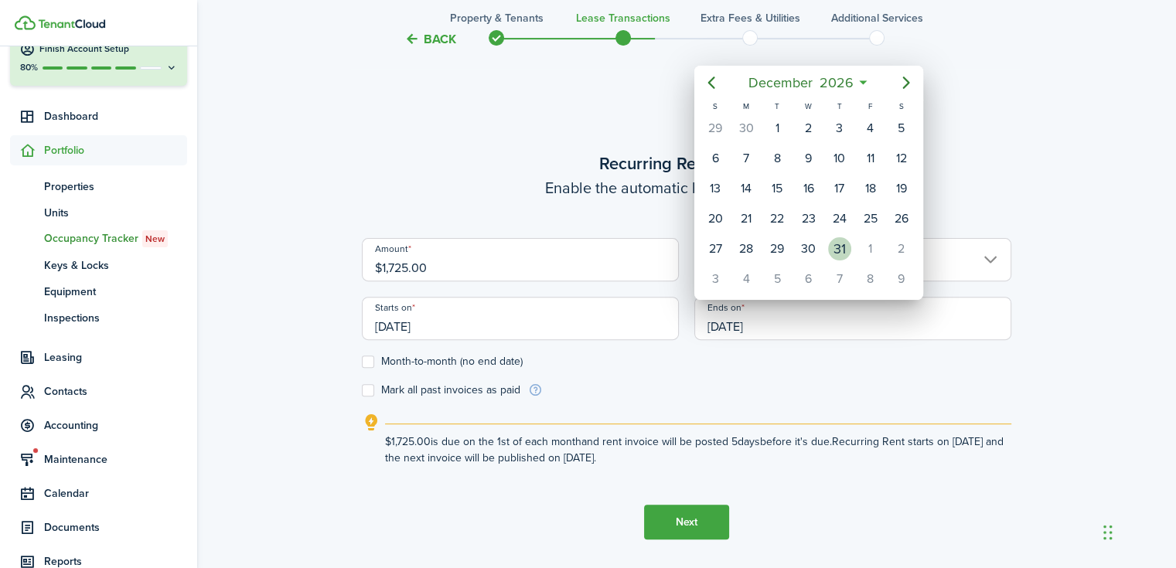
click at [840, 237] on div "31" at bounding box center [839, 248] width 23 height 23
type input "[DATE]"
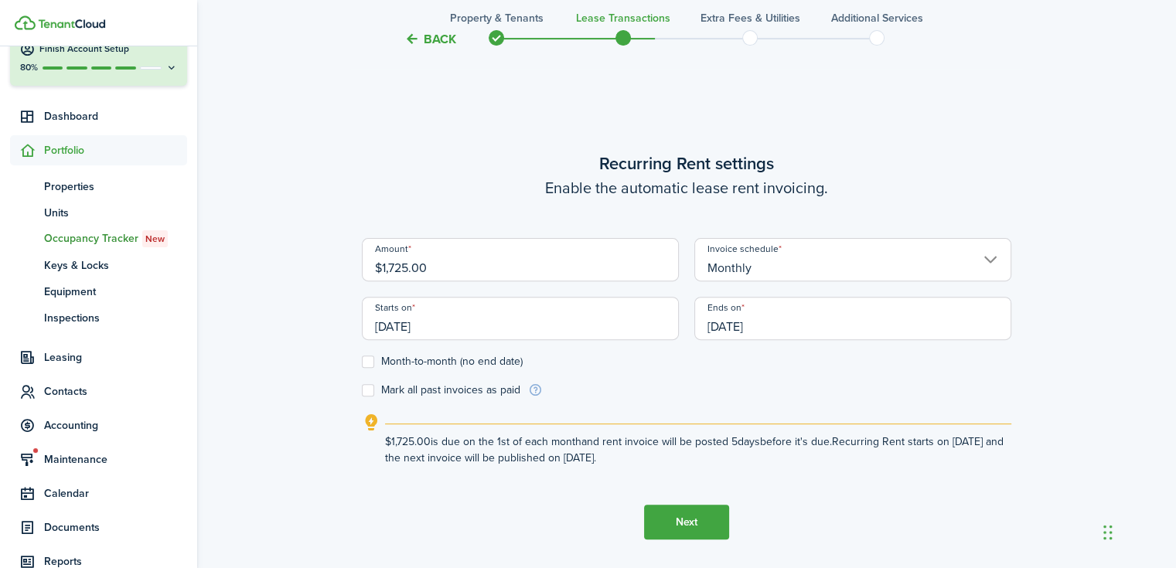
click at [369, 389] on label "Mark all past invoices as paid" at bounding box center [441, 390] width 159 height 12
click at [362, 390] on input "Mark all past invoices as paid" at bounding box center [361, 390] width 1 height 1
checkbox input "true"
click at [697, 517] on button "Next" at bounding box center [686, 522] width 85 height 35
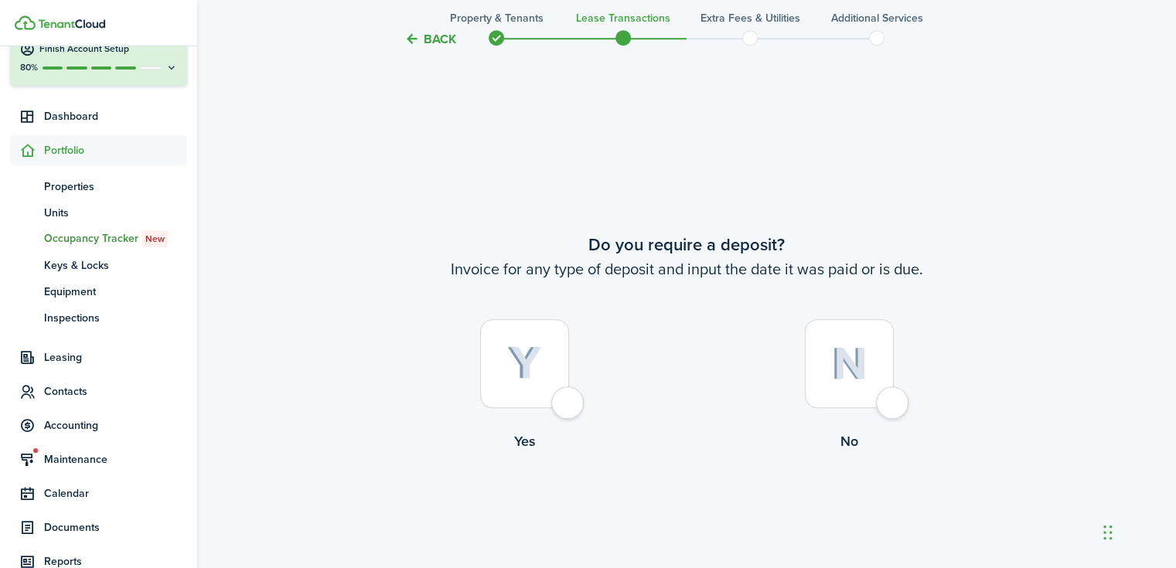
scroll to position [1033, 0]
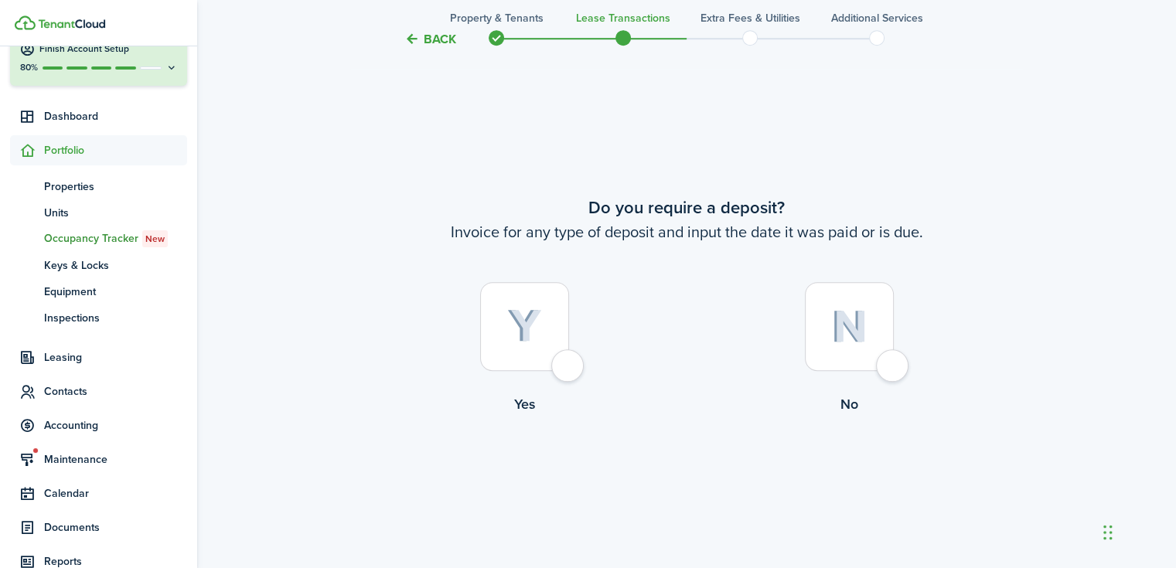
click at [547, 330] on div at bounding box center [524, 326] width 89 height 89
radio input "true"
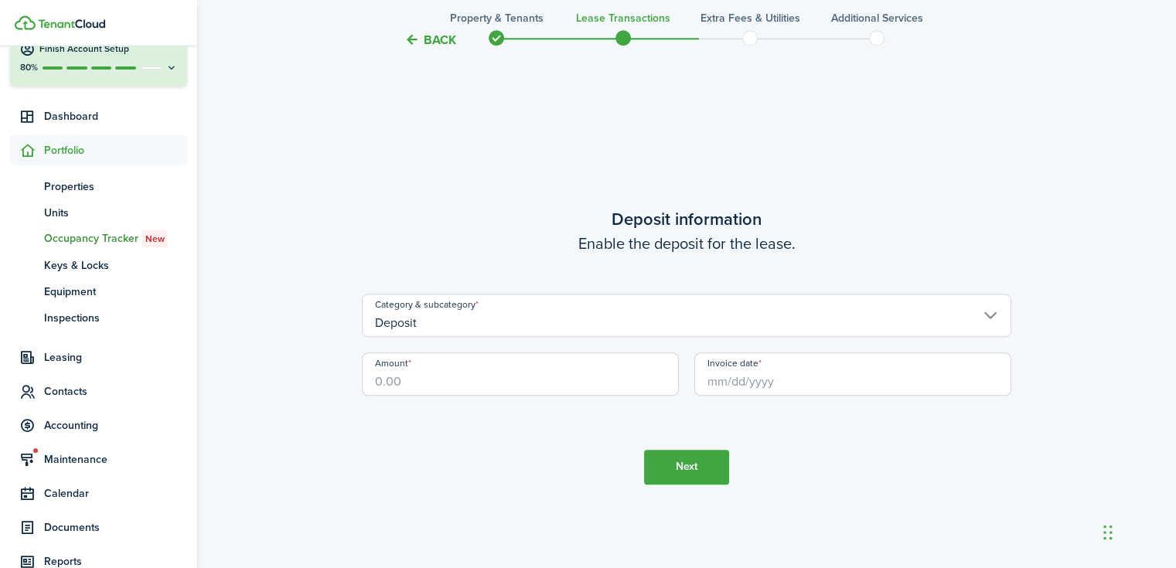
scroll to position [1602, 0]
click at [514, 372] on input "Amount" at bounding box center [520, 373] width 317 height 43
click at [746, 374] on input "Invoice date" at bounding box center [852, 373] width 317 height 43
type input "$1,700.00"
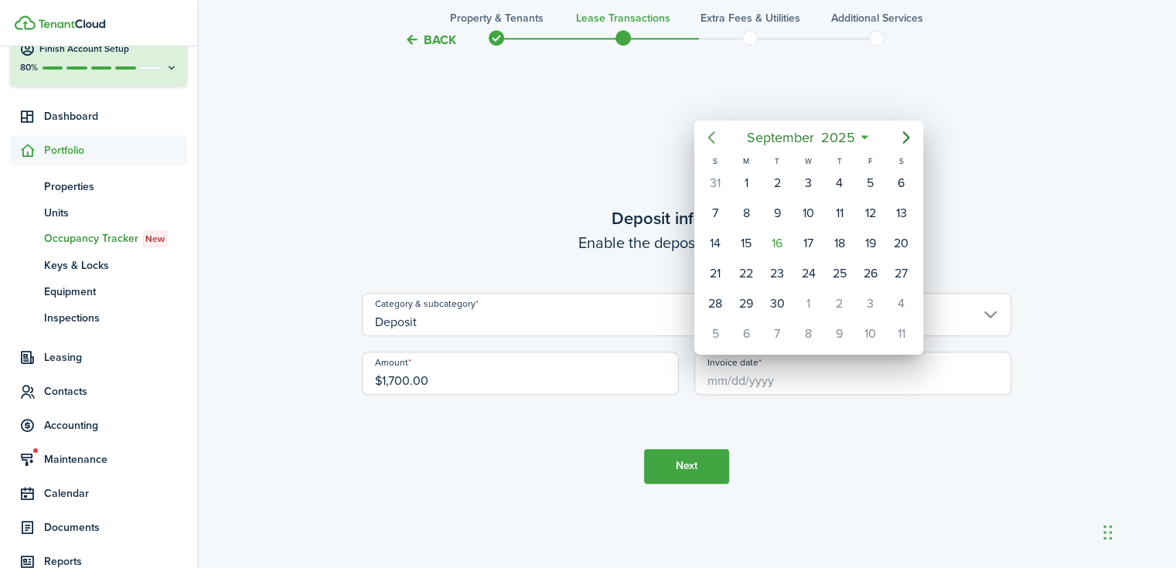
click at [714, 131] on icon "Previous page" at bounding box center [711, 137] width 19 height 19
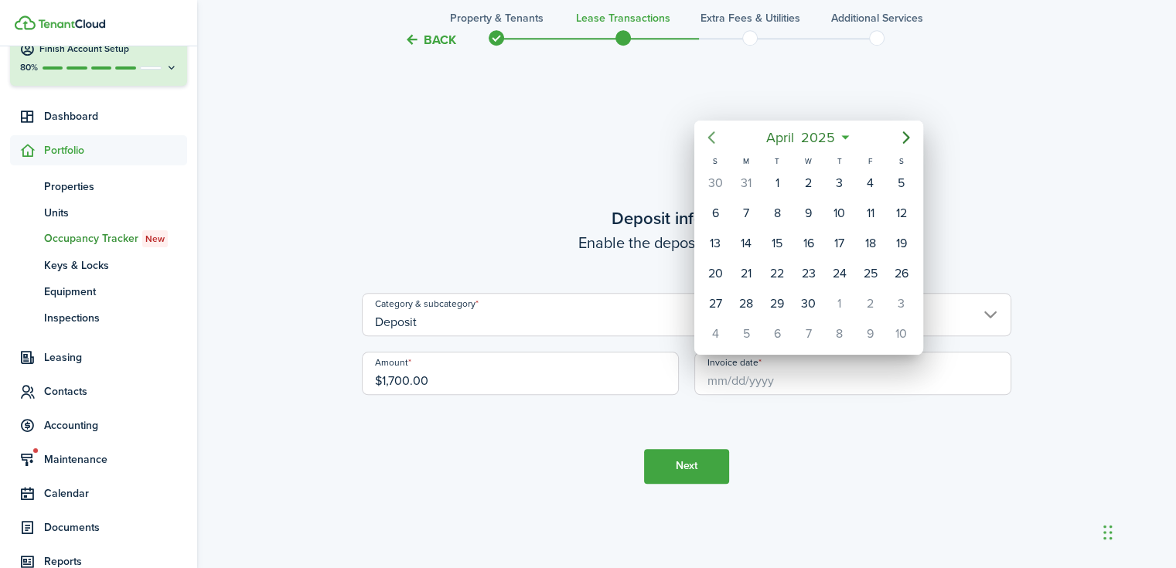
click at [714, 130] on icon "Previous page" at bounding box center [711, 137] width 19 height 19
click at [817, 169] on div "[DATE]" at bounding box center [808, 183] width 31 height 29
type input "[DATE]"
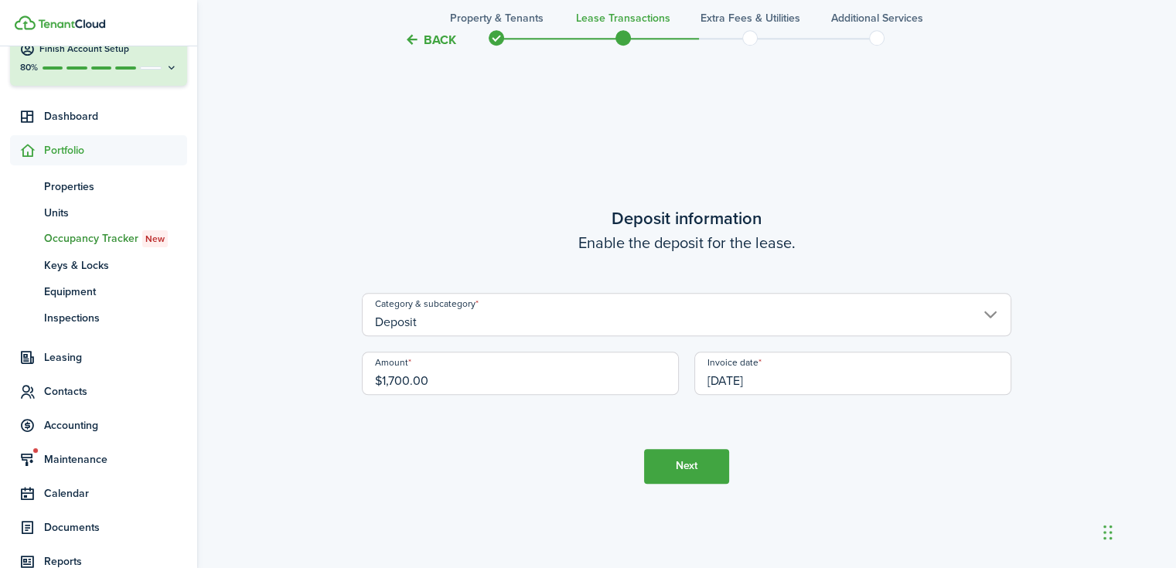
click at [701, 465] on button "Next" at bounding box center [686, 466] width 85 height 35
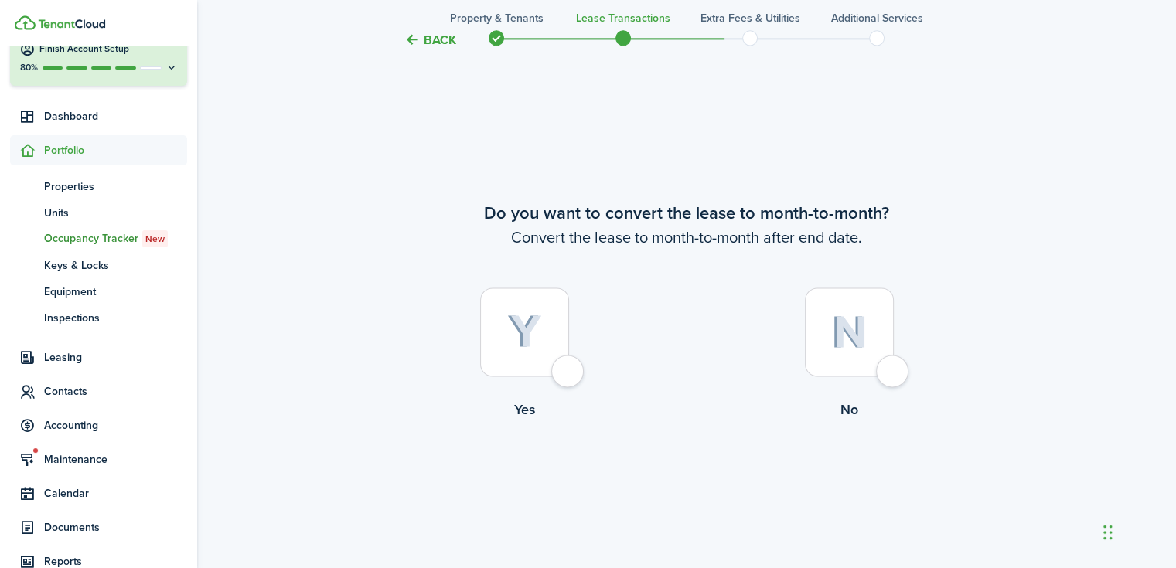
scroll to position [2170, 0]
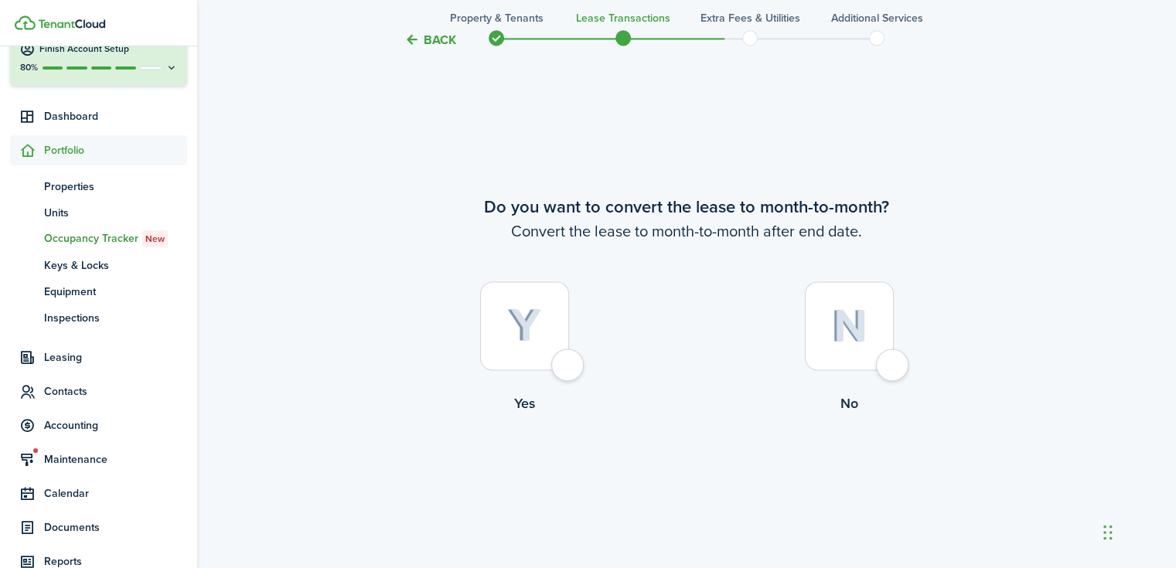
click at [856, 337] on img at bounding box center [849, 325] width 36 height 33
radio input "true"
click at [663, 480] on button "Continue" at bounding box center [686, 477] width 85 height 35
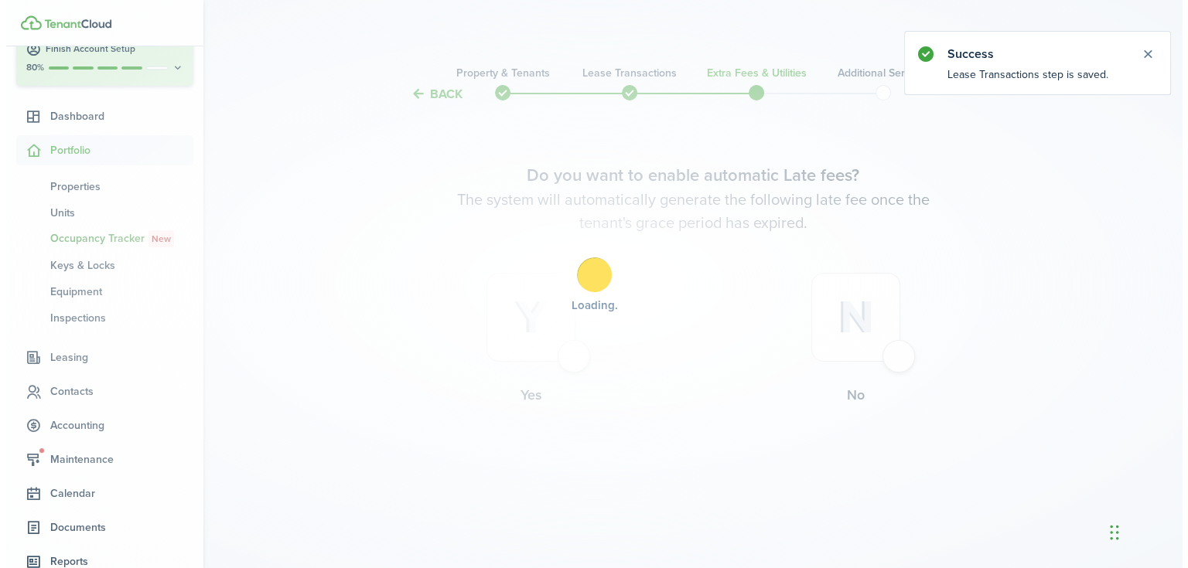
scroll to position [0, 0]
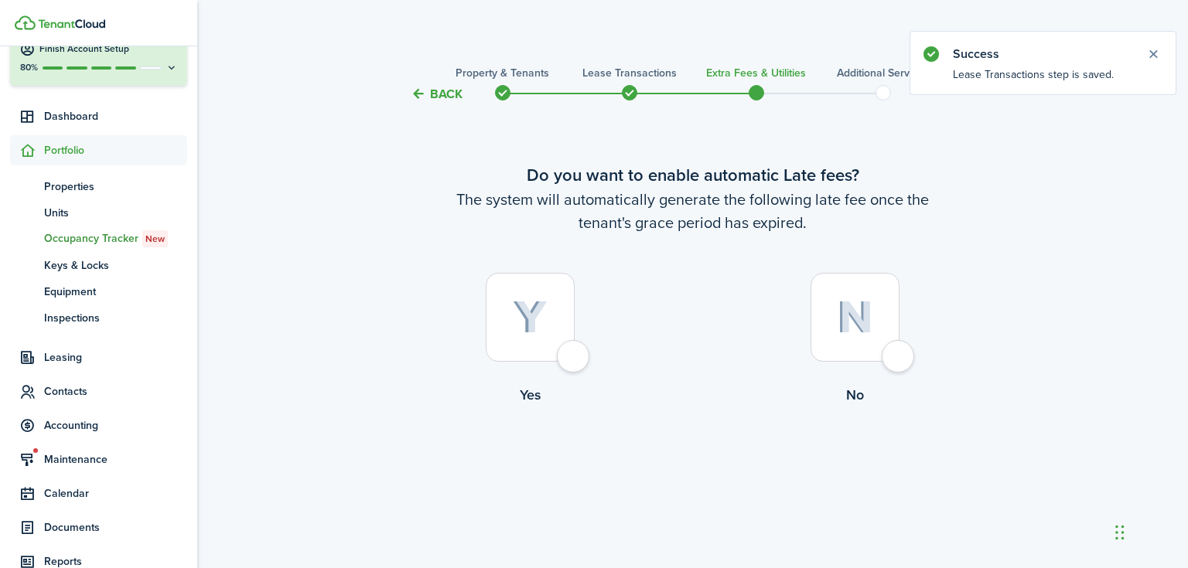
click at [534, 324] on img at bounding box center [530, 318] width 35 height 34
radio input "true"
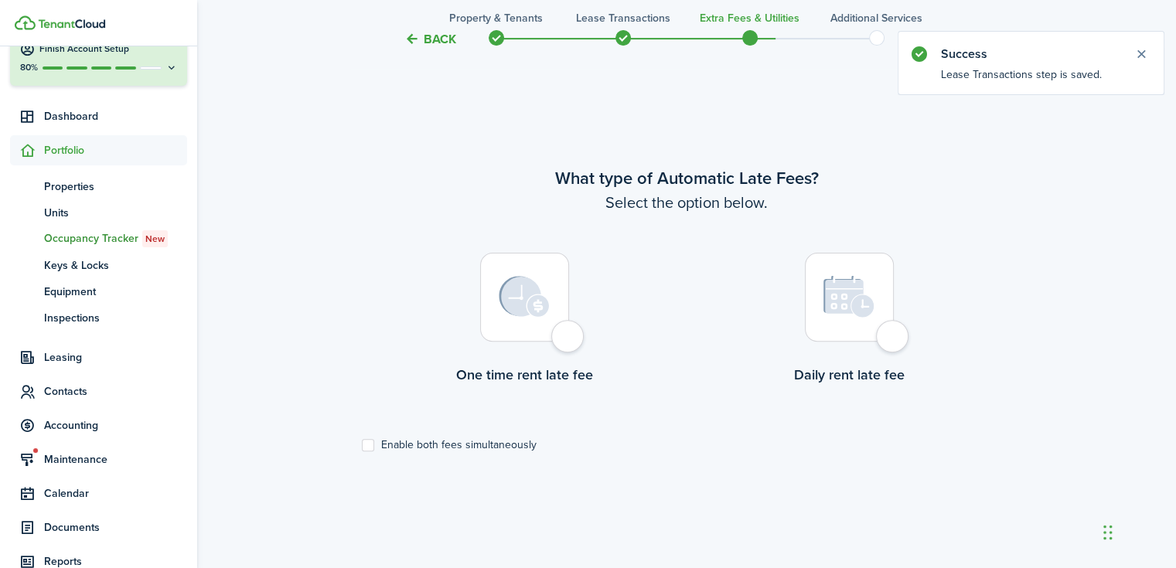
click at [517, 330] on div at bounding box center [524, 297] width 89 height 89
radio input "true"
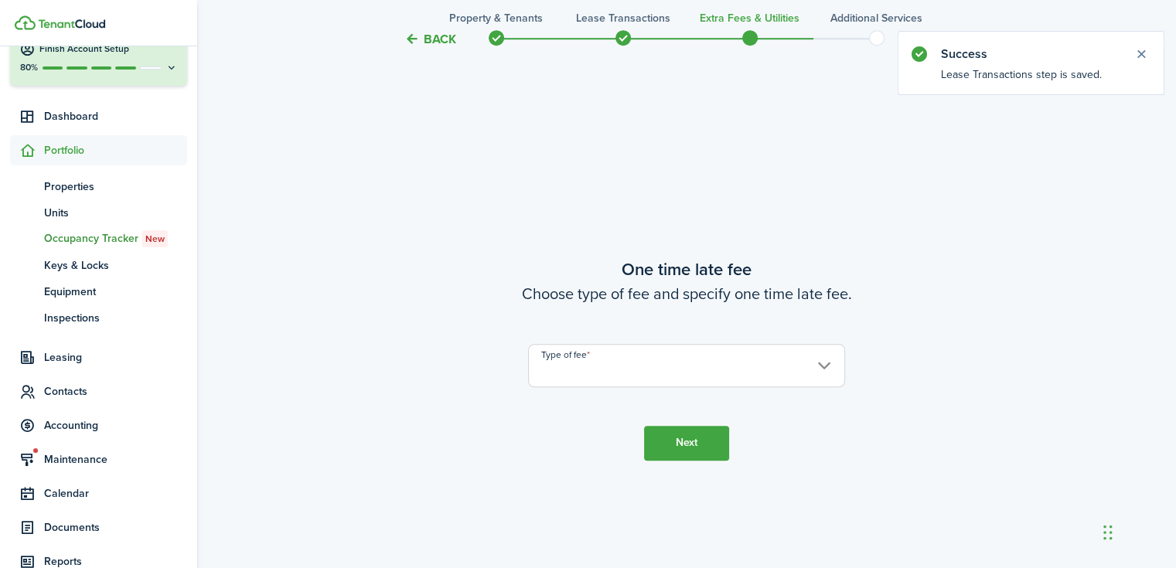
scroll to position [1033, 0]
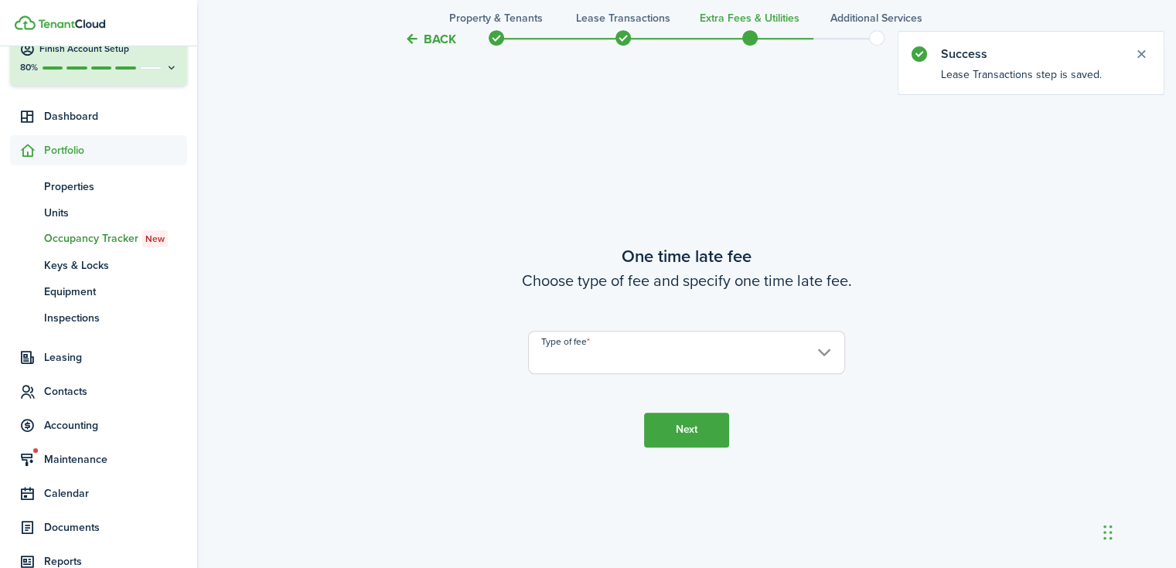
click at [649, 356] on input "Type of fee" at bounding box center [686, 352] width 317 height 43
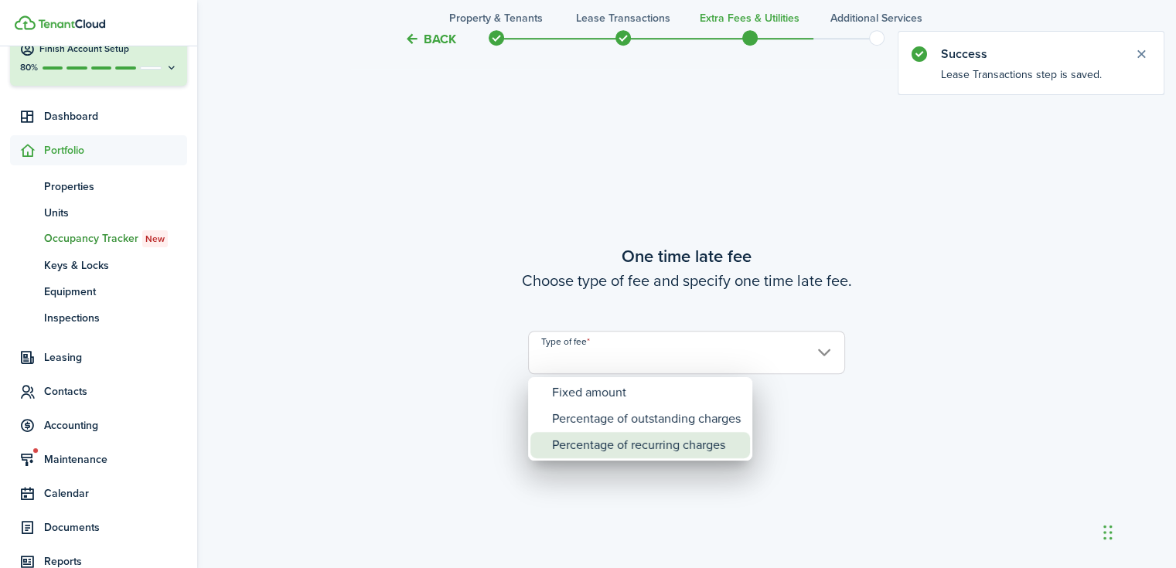
click at [638, 442] on div "Percentage of recurring charges" at bounding box center [646, 445] width 189 height 26
type input "Percentage of recurring charges"
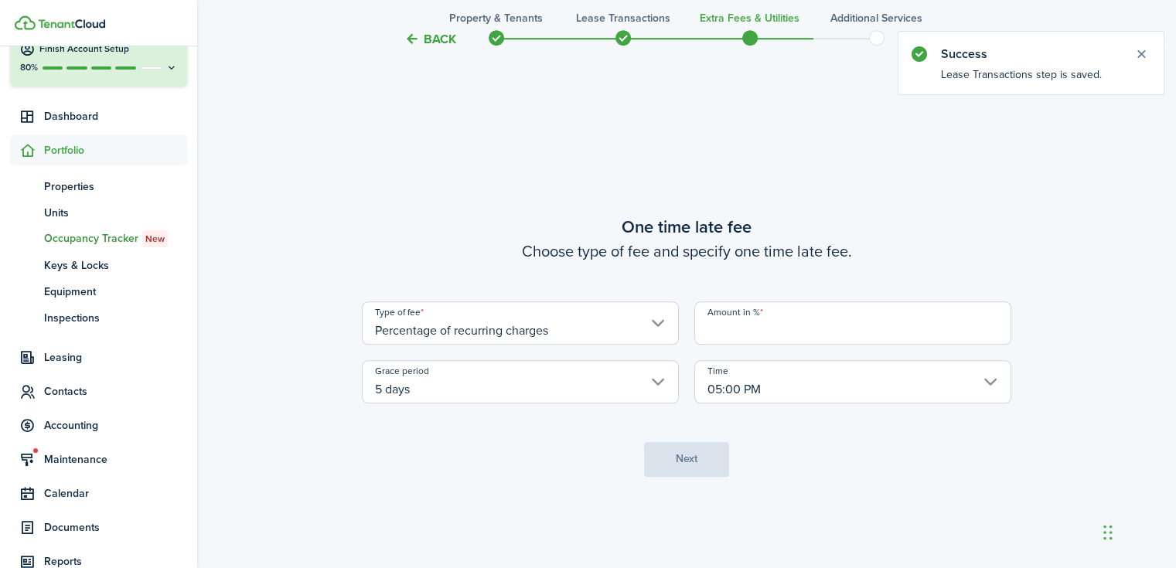
click at [745, 330] on input "Amount in %" at bounding box center [852, 323] width 317 height 43
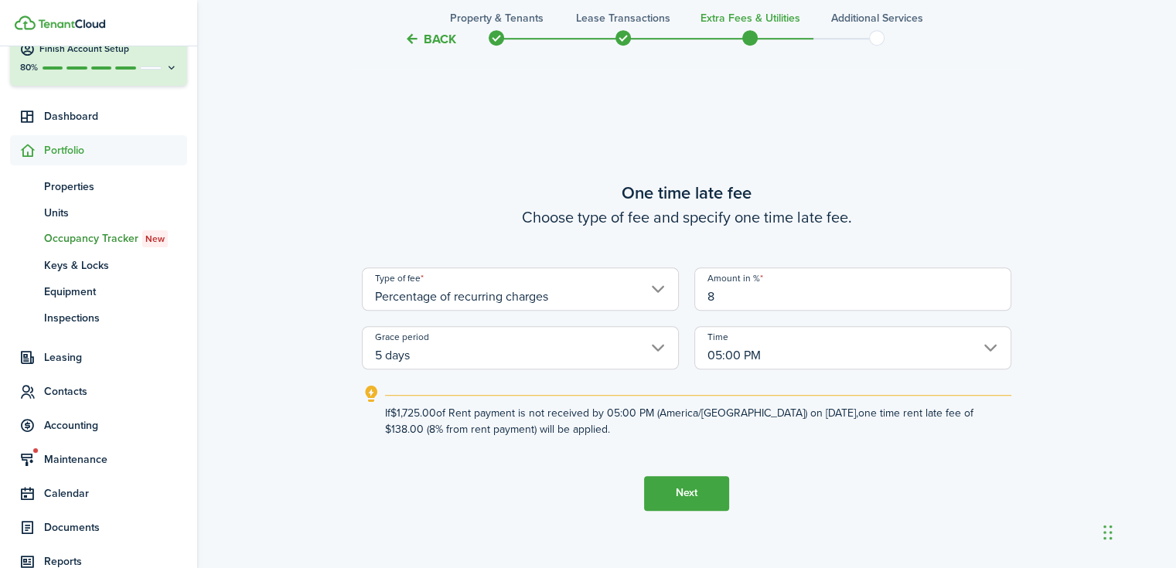
type input "8"
click at [688, 486] on button "Next" at bounding box center [686, 493] width 85 height 35
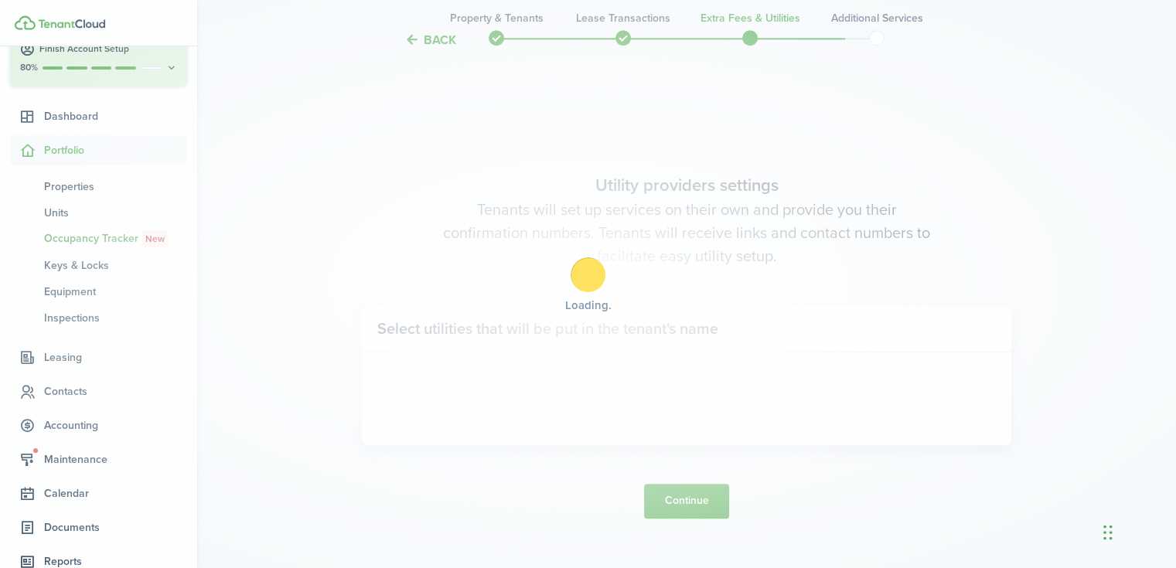
scroll to position [1602, 0]
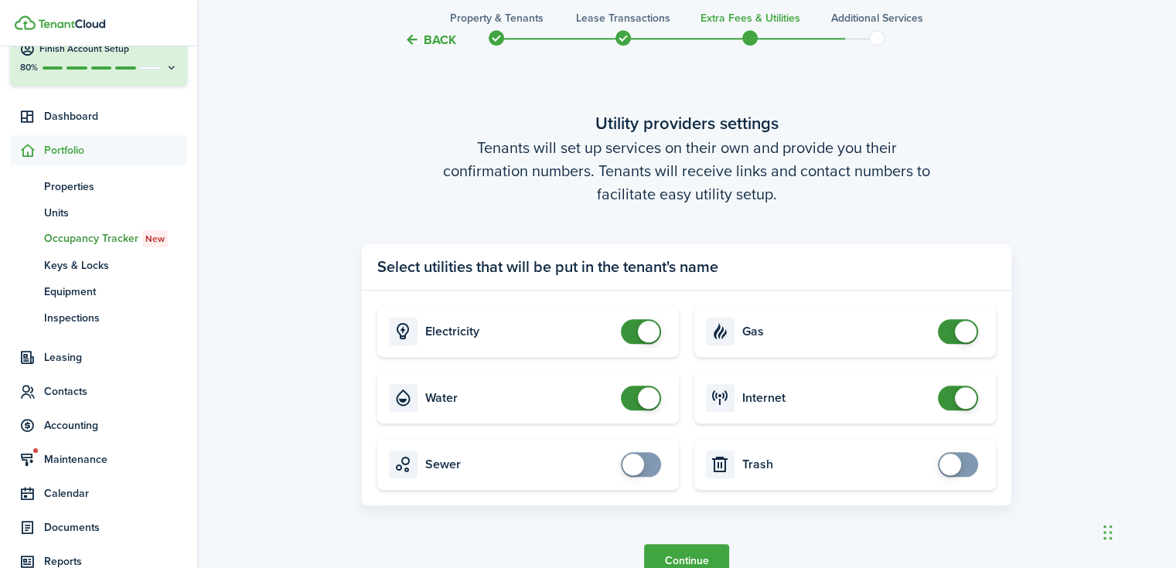
checkbox input "true"
click at [646, 455] on span at bounding box center [640, 464] width 15 height 25
checkbox input "true"
click at [957, 466] on span at bounding box center [950, 465] width 22 height 22
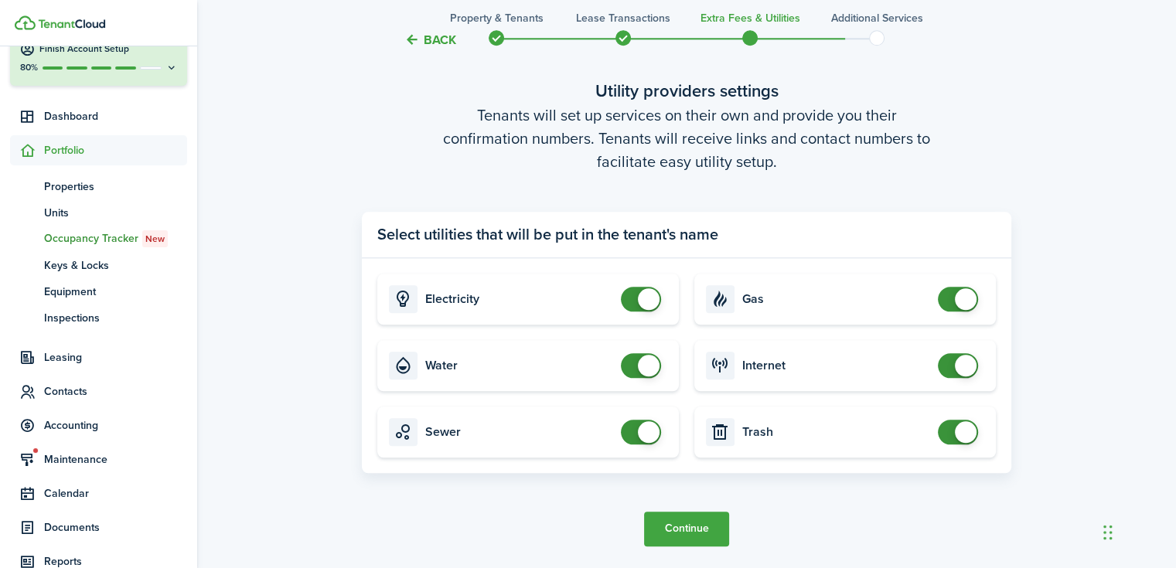
scroll to position [1679, 0]
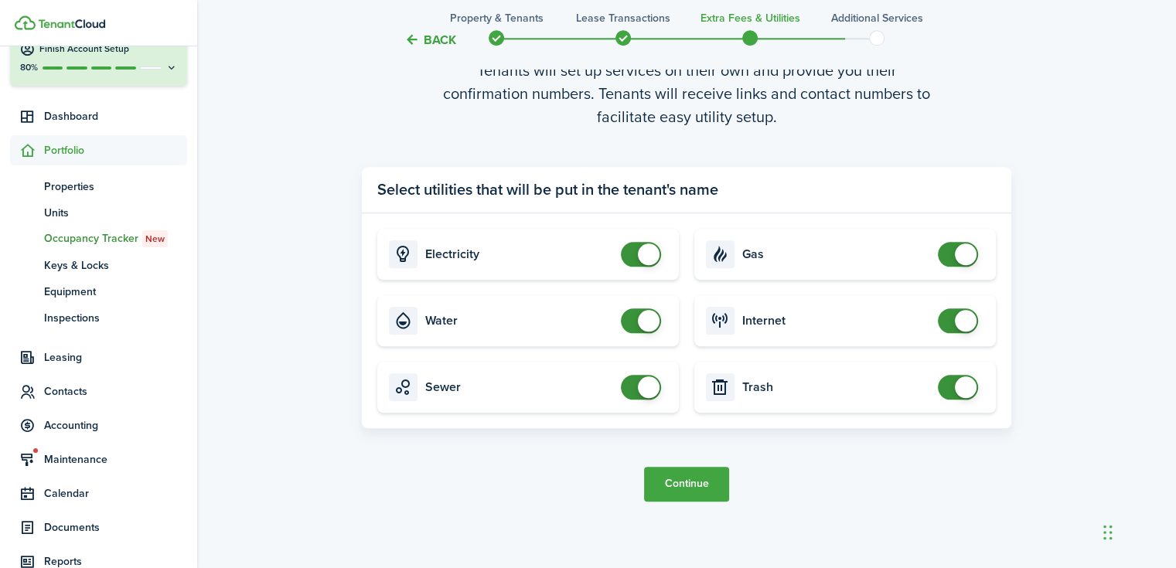
click at [708, 472] on button "Continue" at bounding box center [686, 484] width 85 height 35
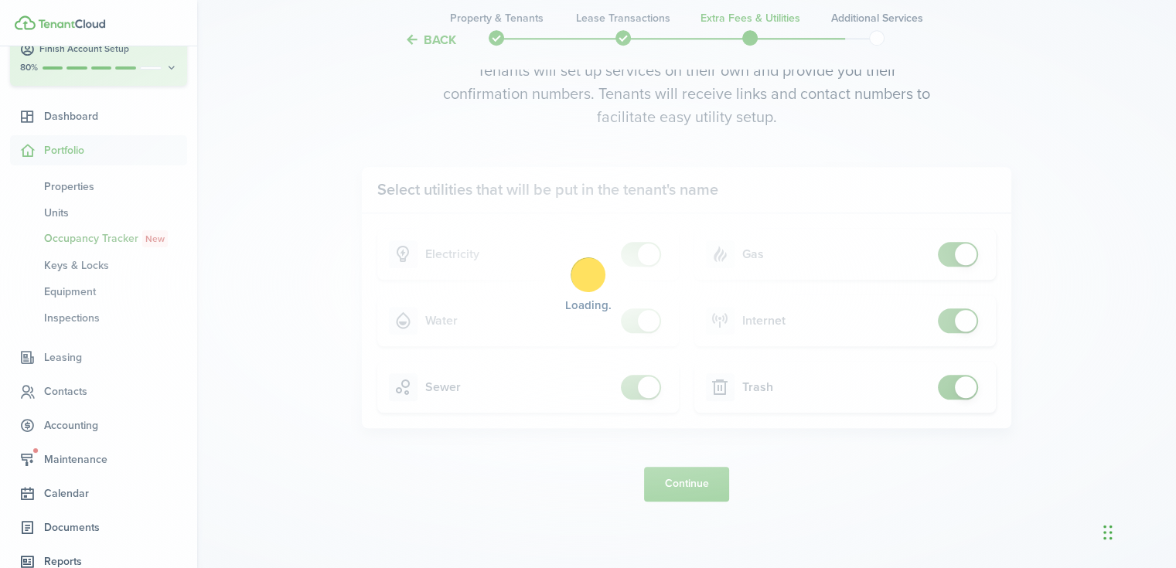
scroll to position [0, 0]
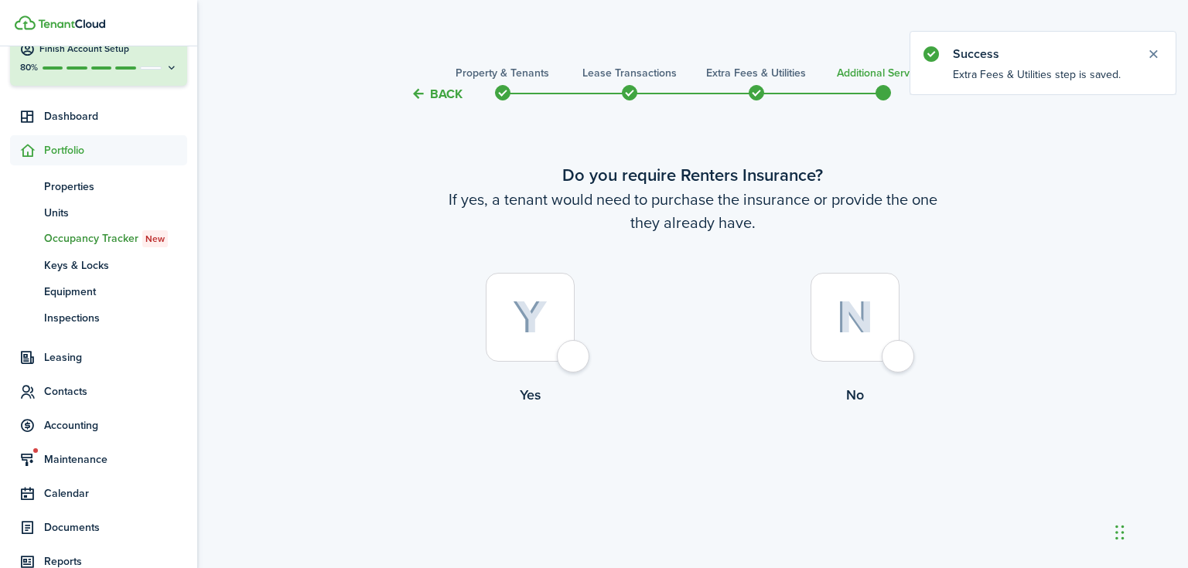
click at [925, 316] on label "No" at bounding box center [855, 343] width 325 height 140
radio input "true"
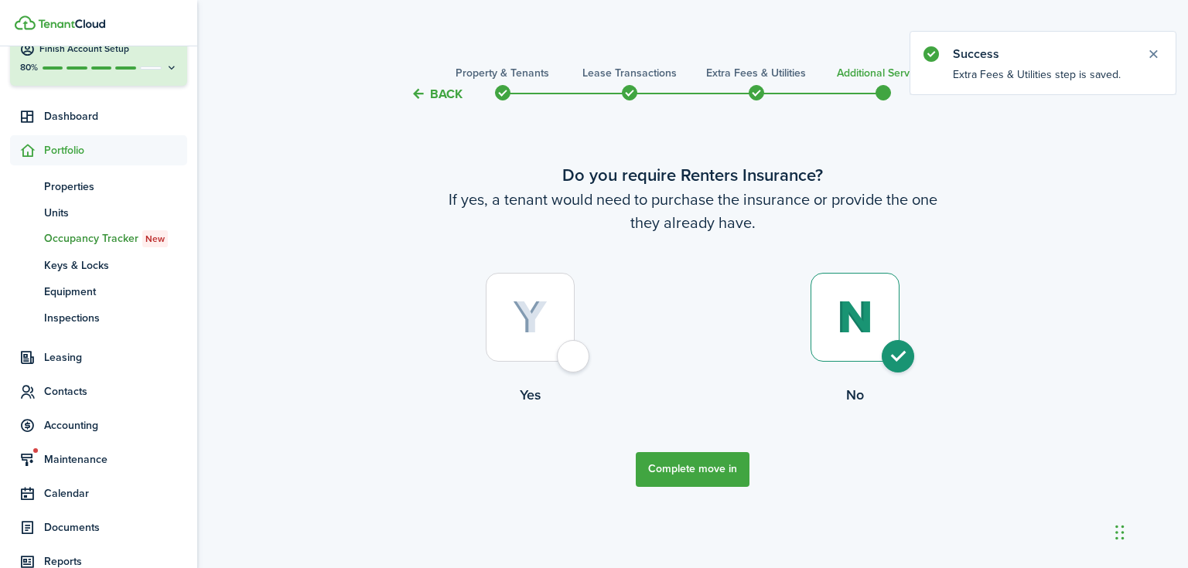
click at [680, 464] on button "Complete move in" at bounding box center [693, 469] width 114 height 35
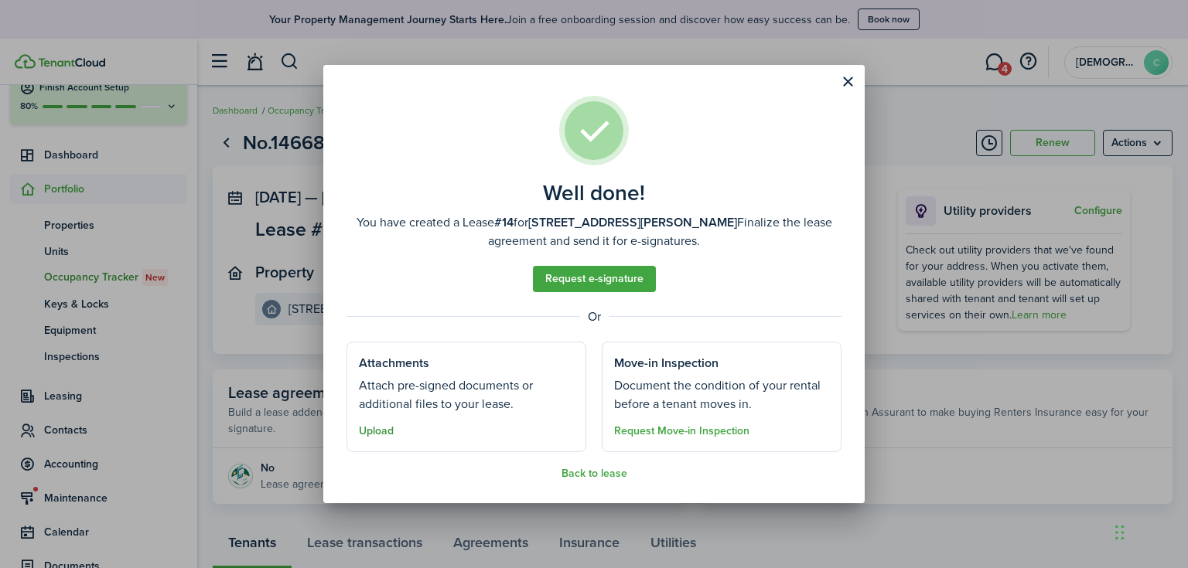
click at [366, 432] on button "Upload" at bounding box center [376, 431] width 35 height 12
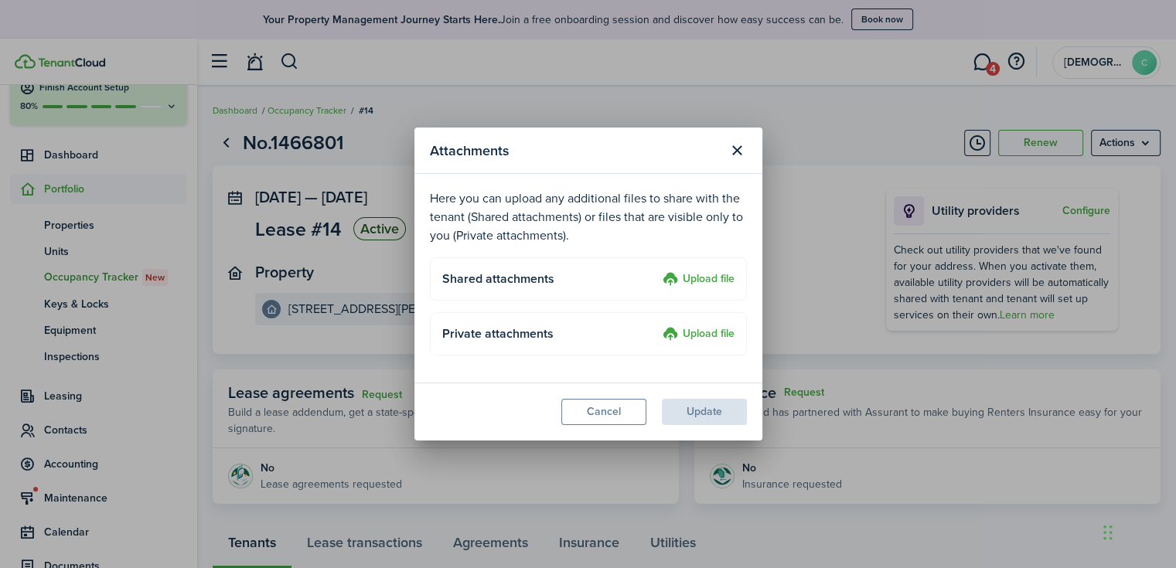
click at [684, 279] on label "Upload file" at bounding box center [699, 280] width 72 height 19
click at [657, 271] on input "Upload file" at bounding box center [657, 271] width 0 height 0
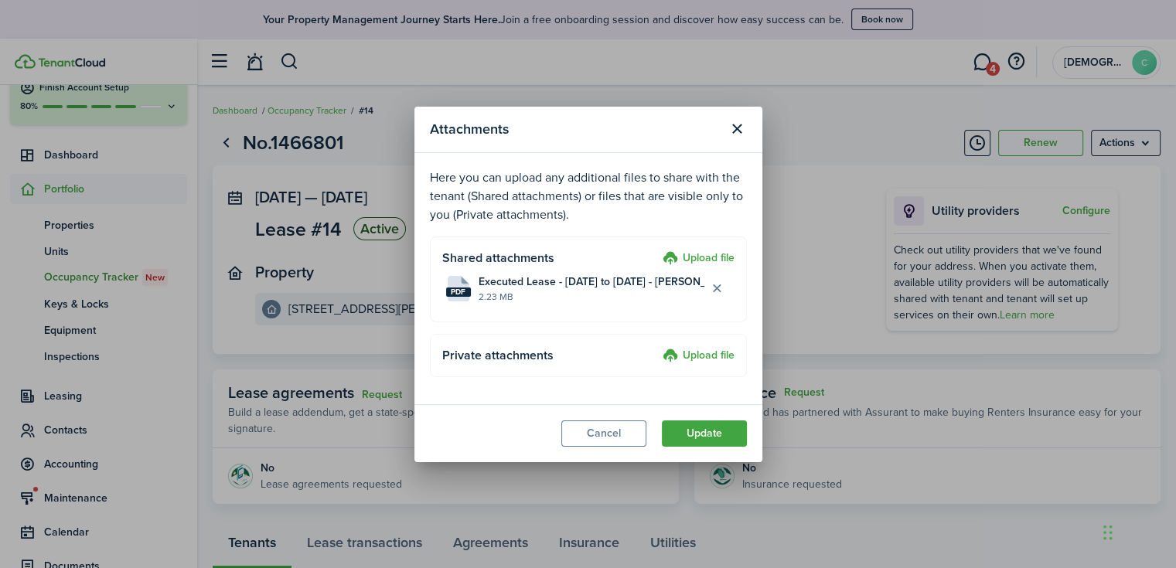
click at [696, 440] on button "Update" at bounding box center [704, 434] width 85 height 26
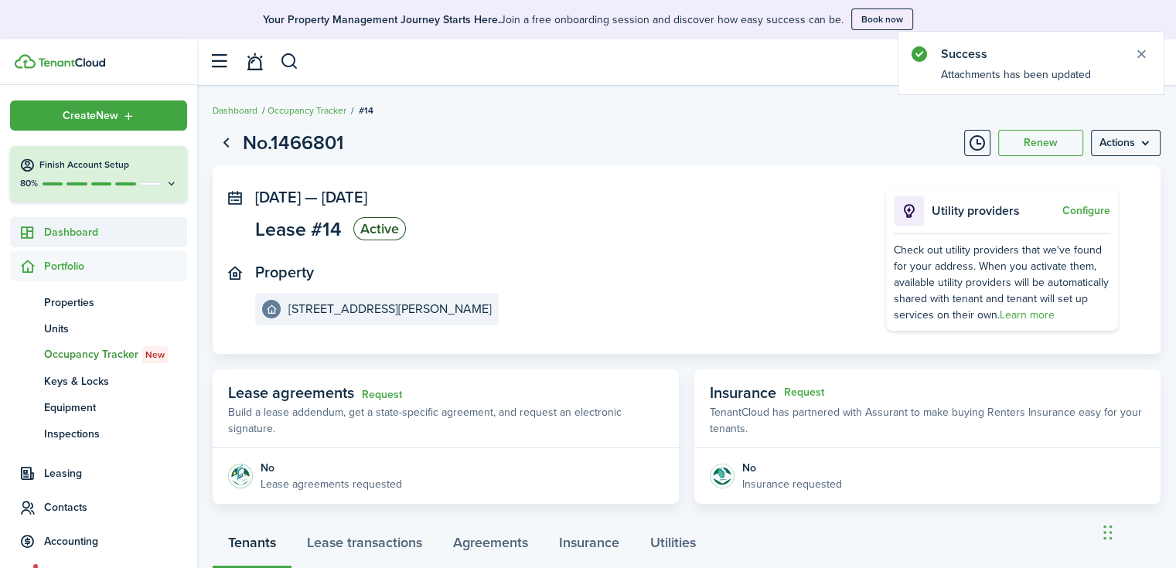
click at [84, 231] on span "Dashboard" at bounding box center [115, 232] width 143 height 16
